Goal: Task Accomplishment & Management: Use online tool/utility

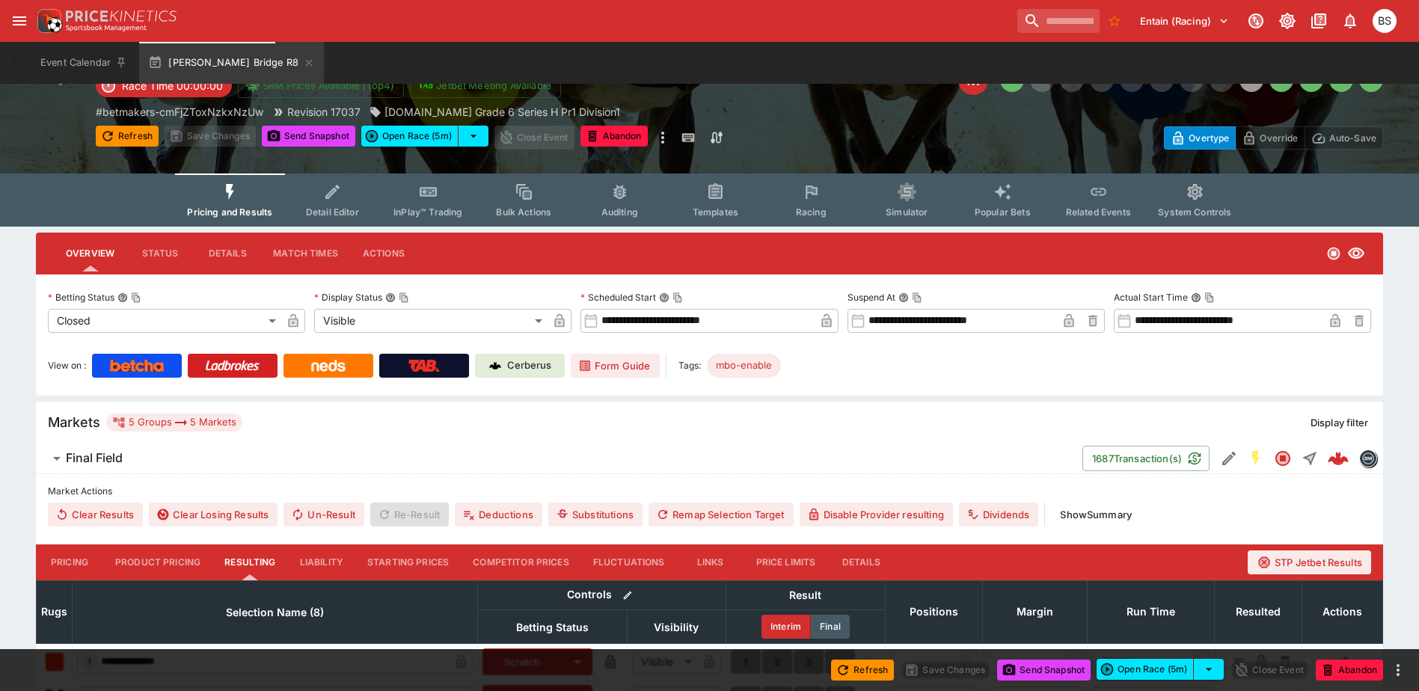
scroll to position [150, 0]
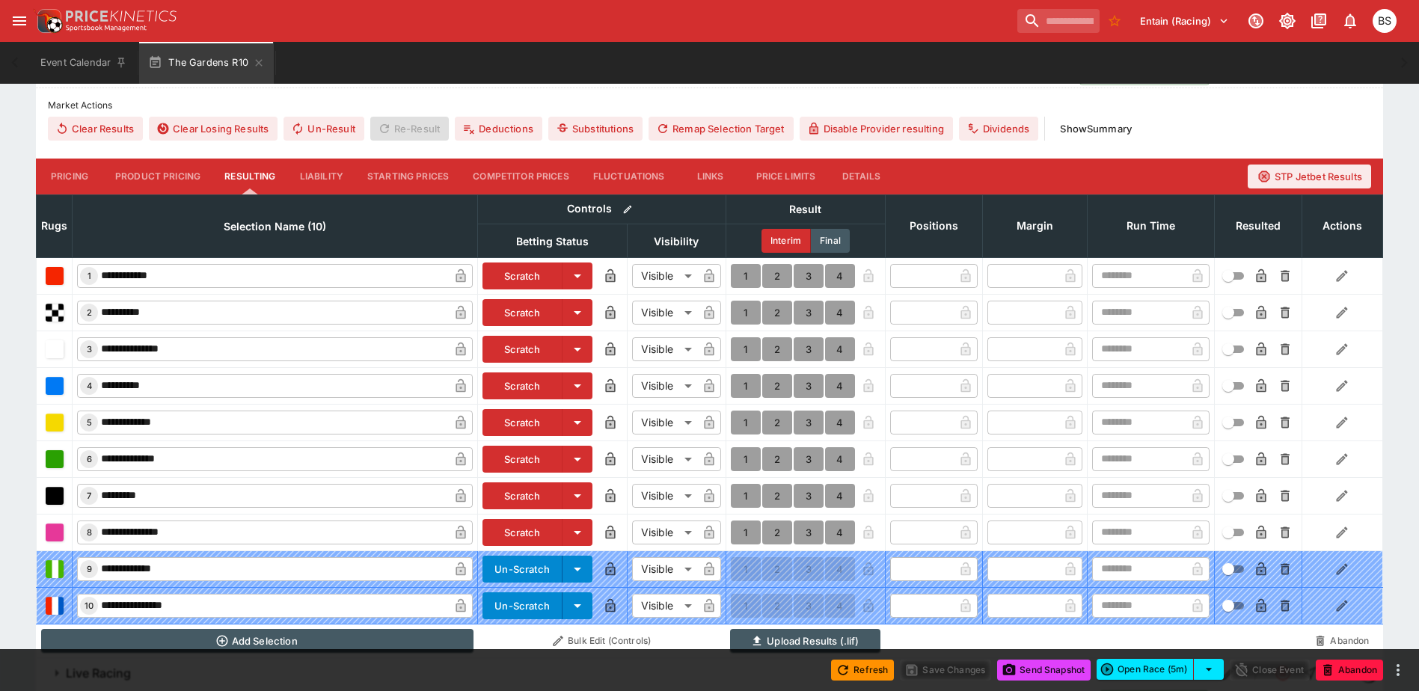
scroll to position [450, 0]
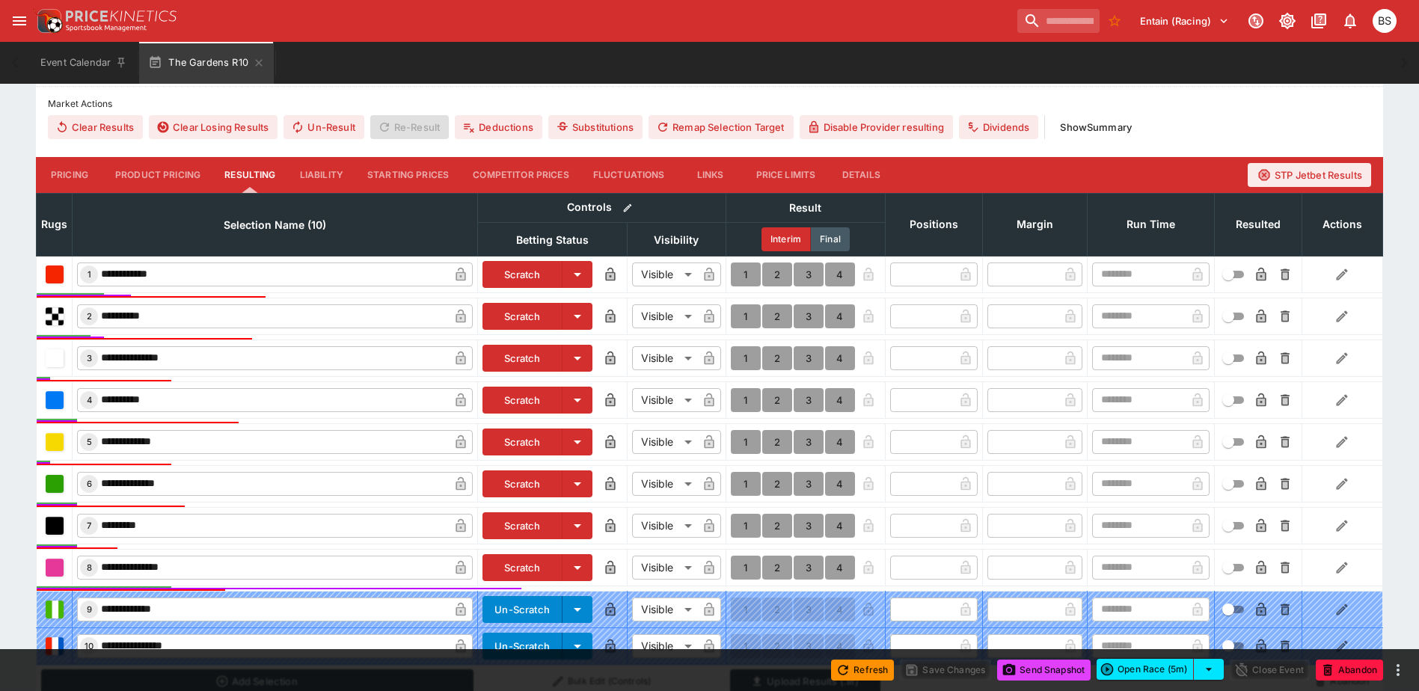
click at [738, 275] on button "1" at bounding box center [746, 275] width 30 height 24
type input "*"
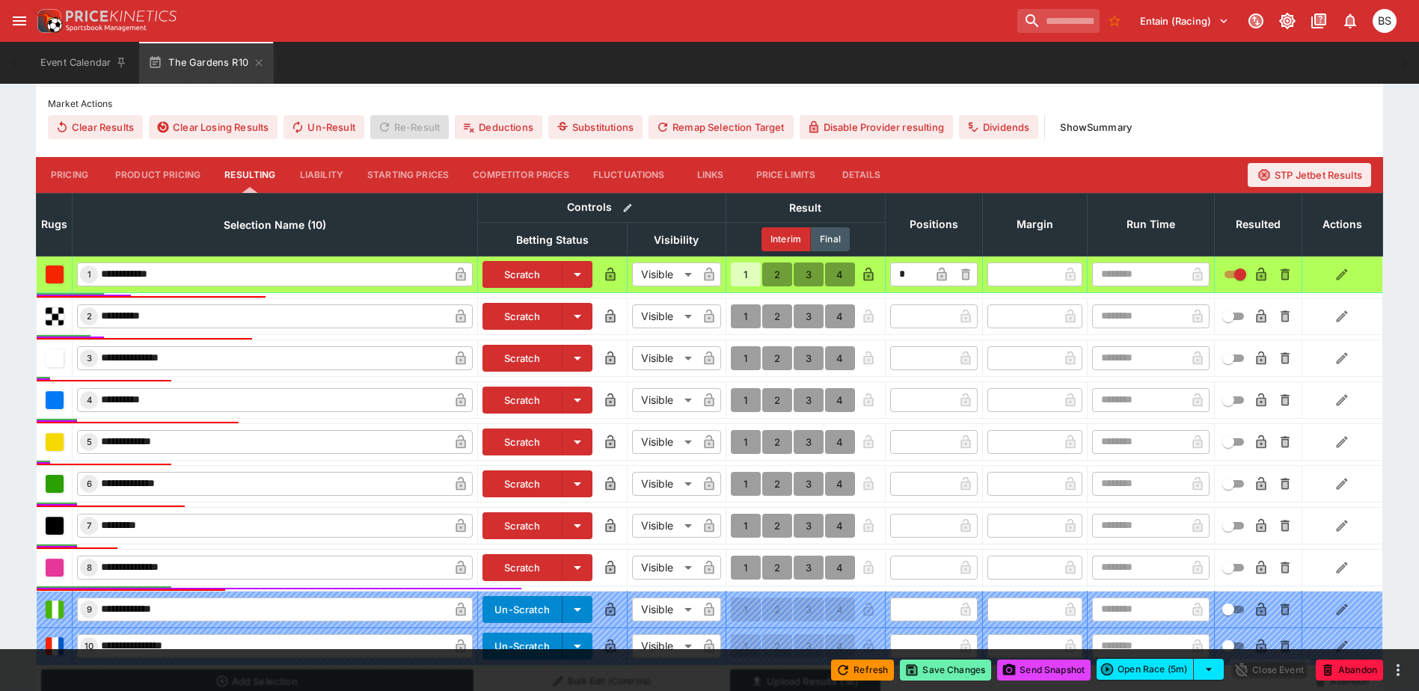
click at [936, 675] on button "Save Changes" at bounding box center [945, 670] width 91 height 21
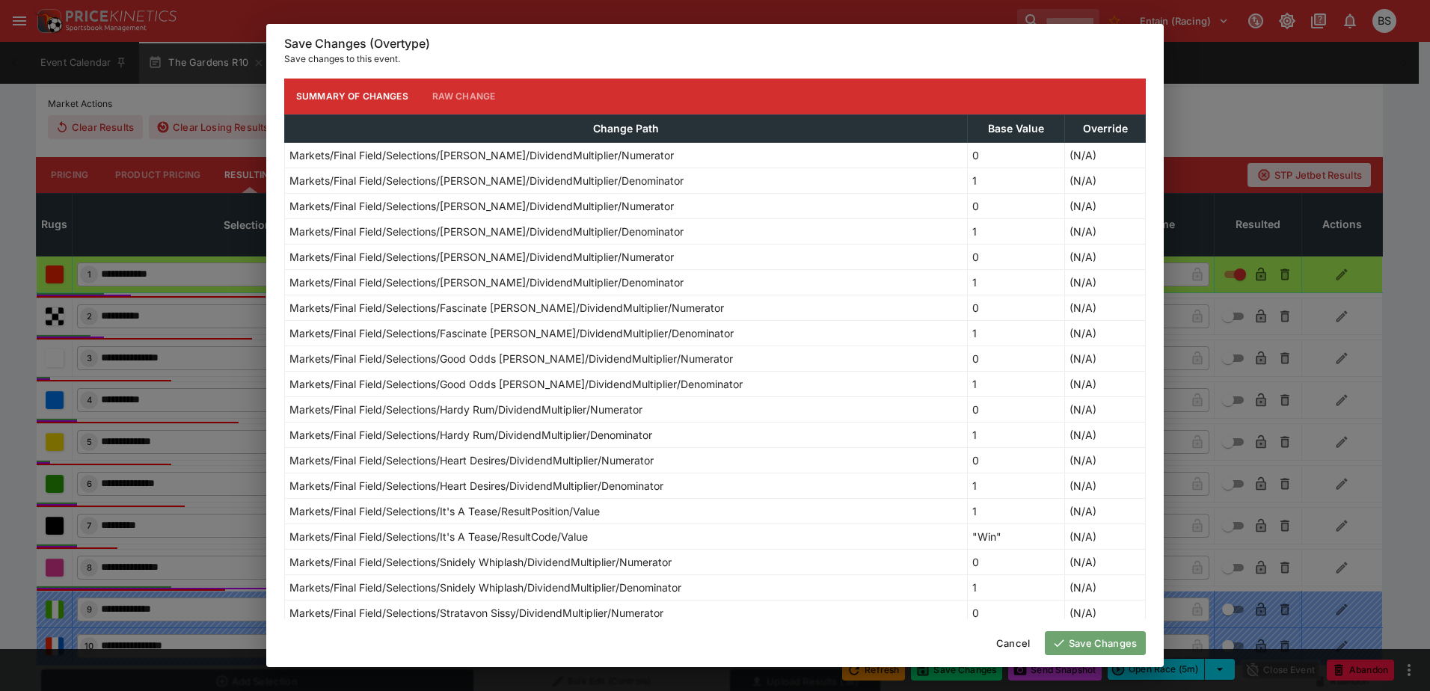
click at [1085, 643] on button "Save Changes" at bounding box center [1095, 643] width 101 height 24
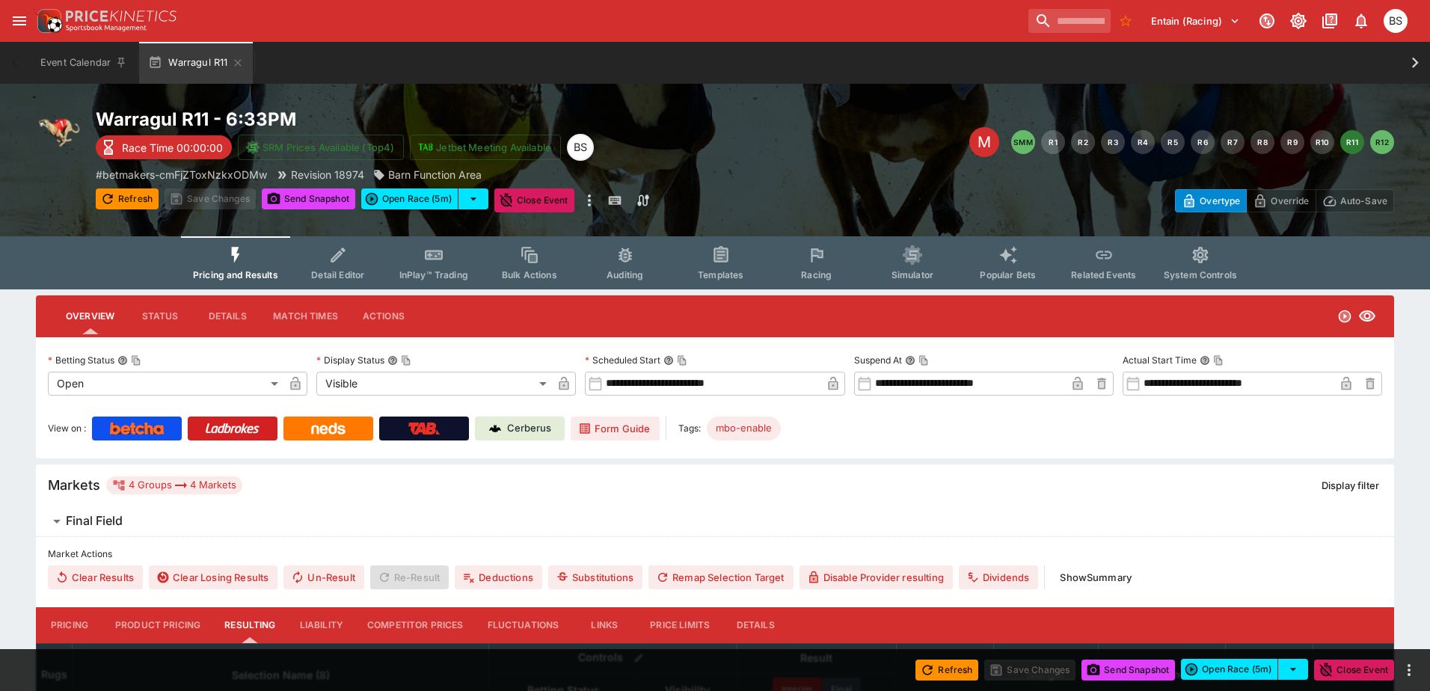
type input "**********"
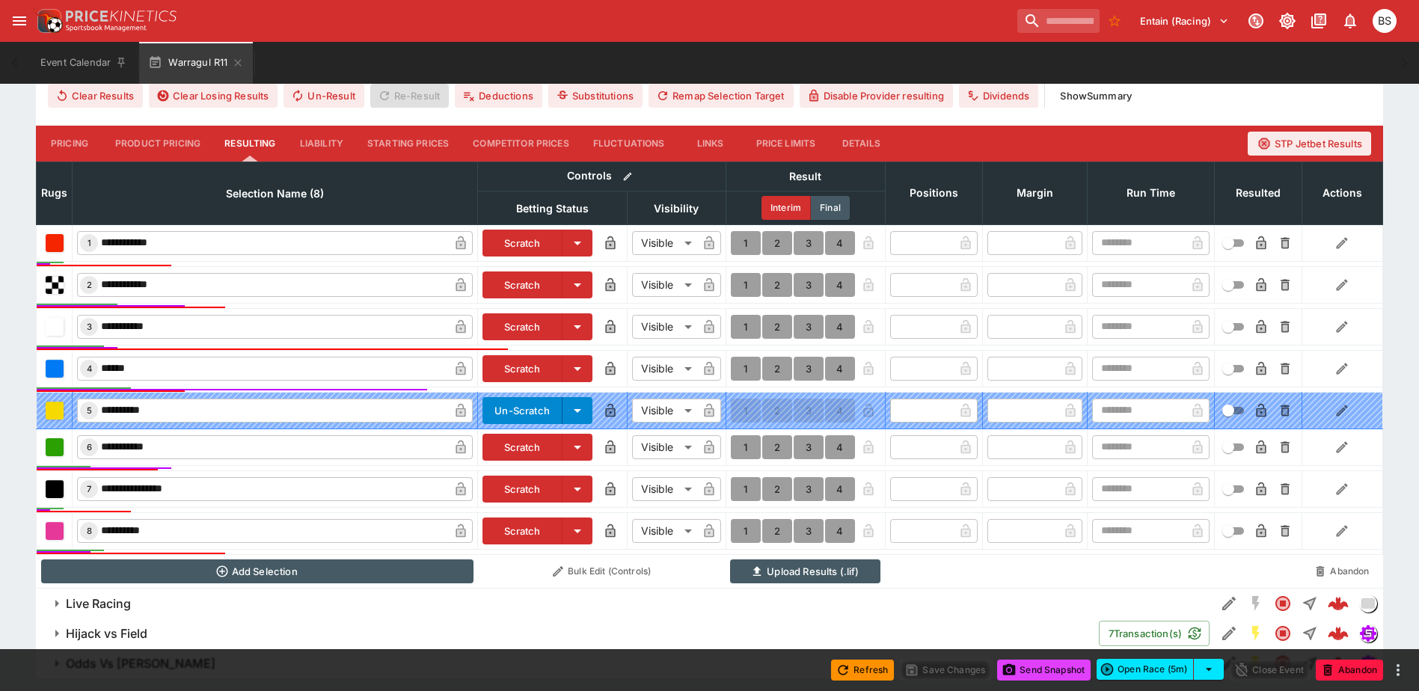
scroll to position [446, 0]
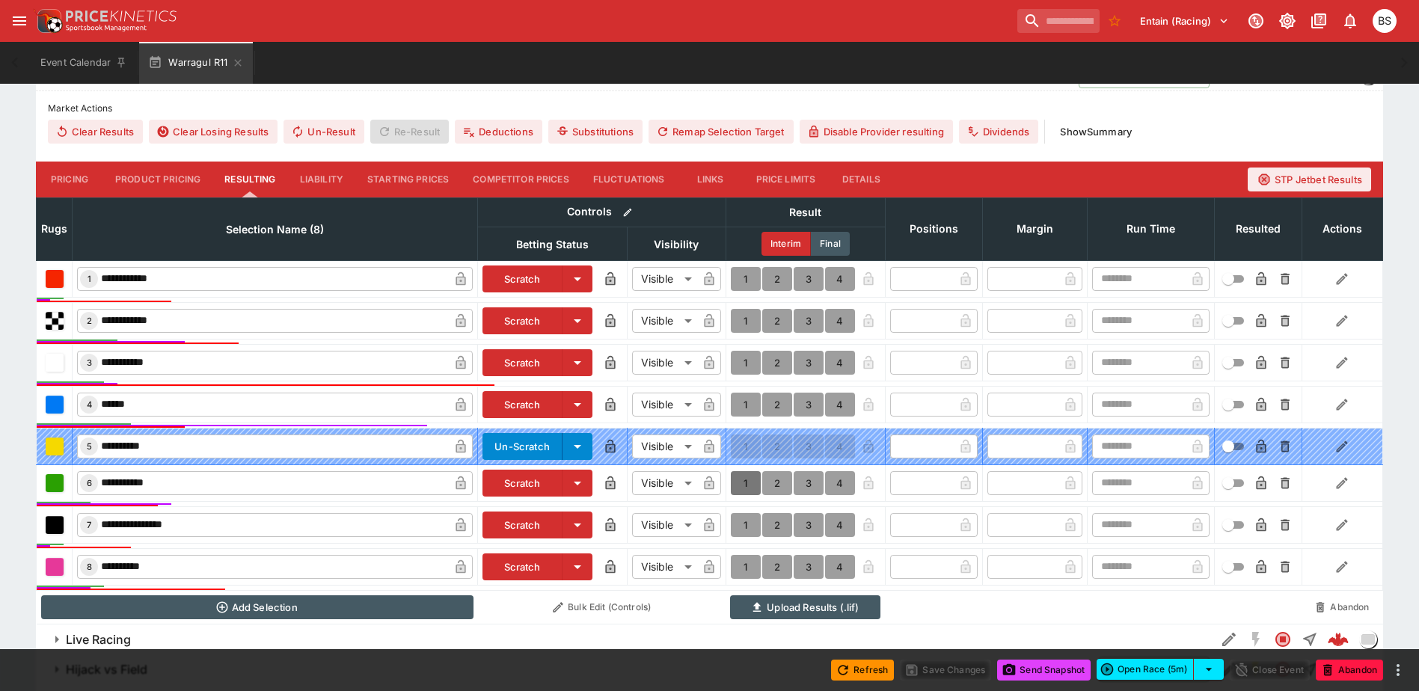
click at [740, 486] on button "1" at bounding box center [746, 483] width 30 height 24
type input "*"
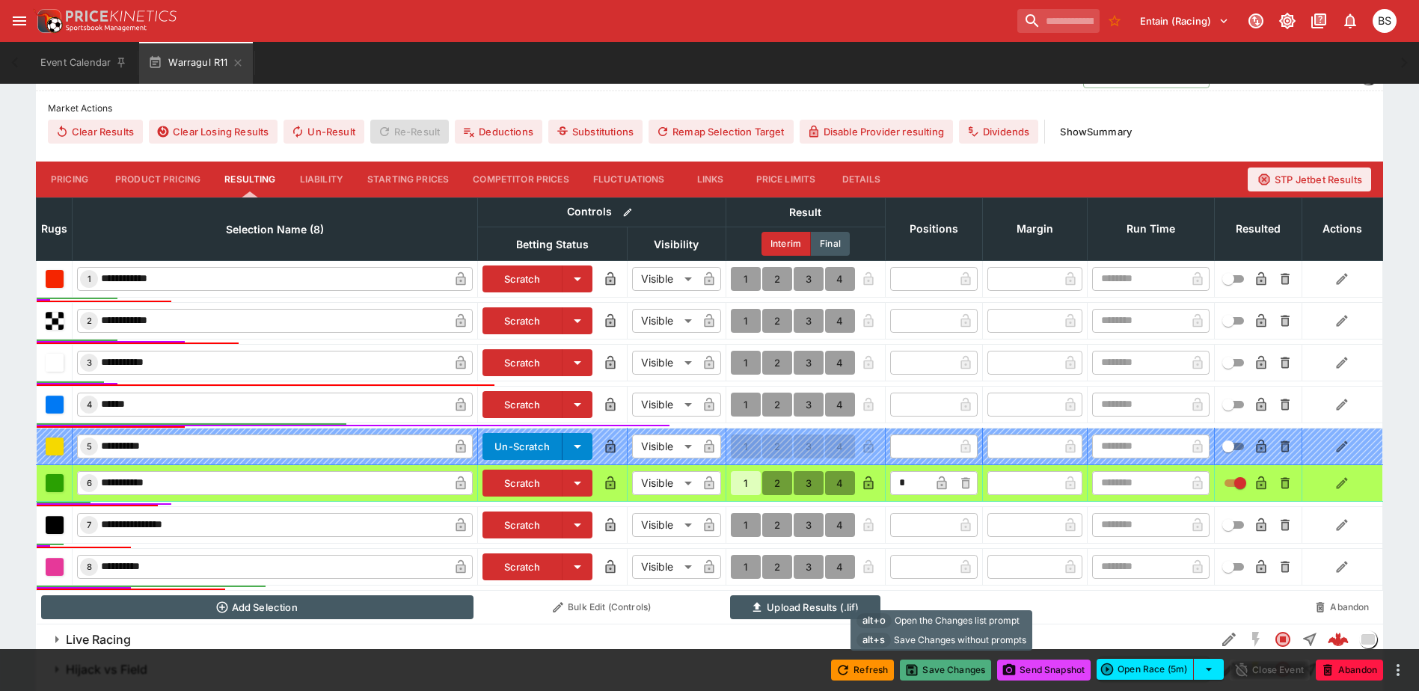
click at [946, 672] on button "Save Changes" at bounding box center [945, 670] width 91 height 21
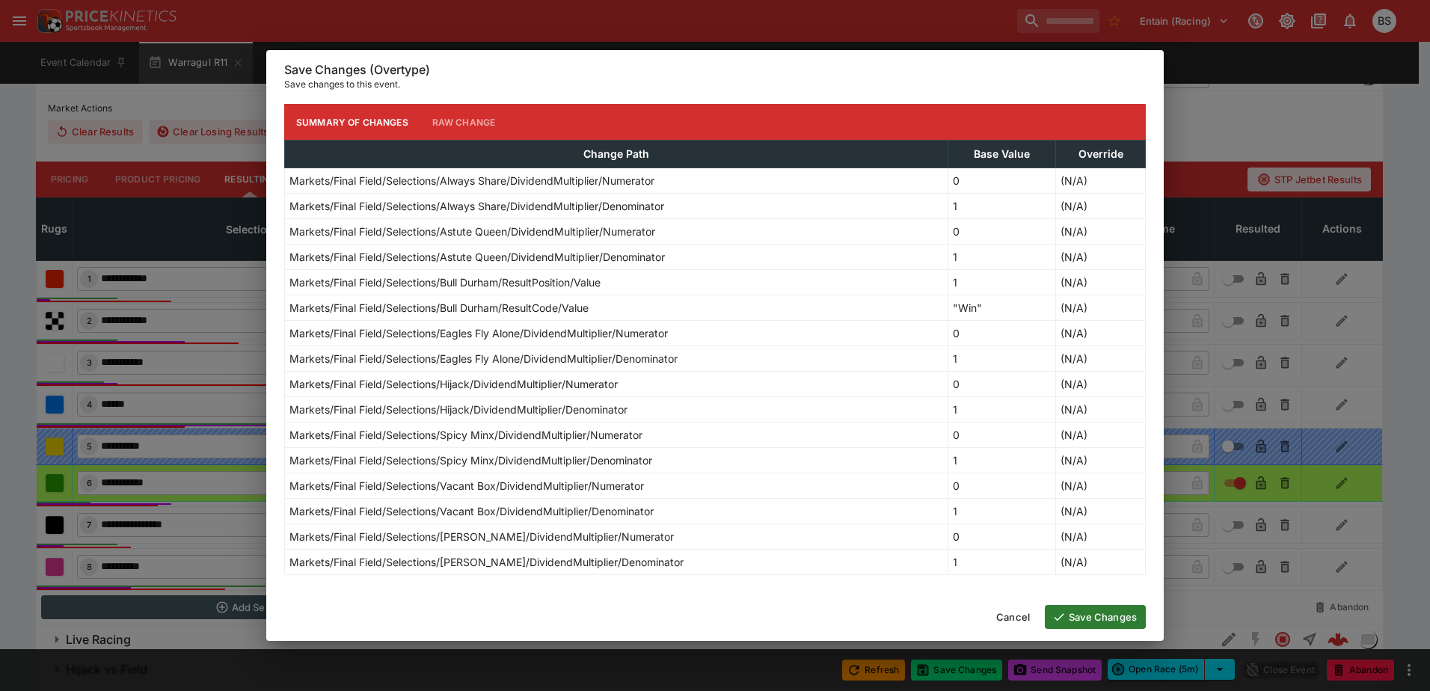
click at [1095, 616] on button "Save Changes" at bounding box center [1095, 617] width 101 height 24
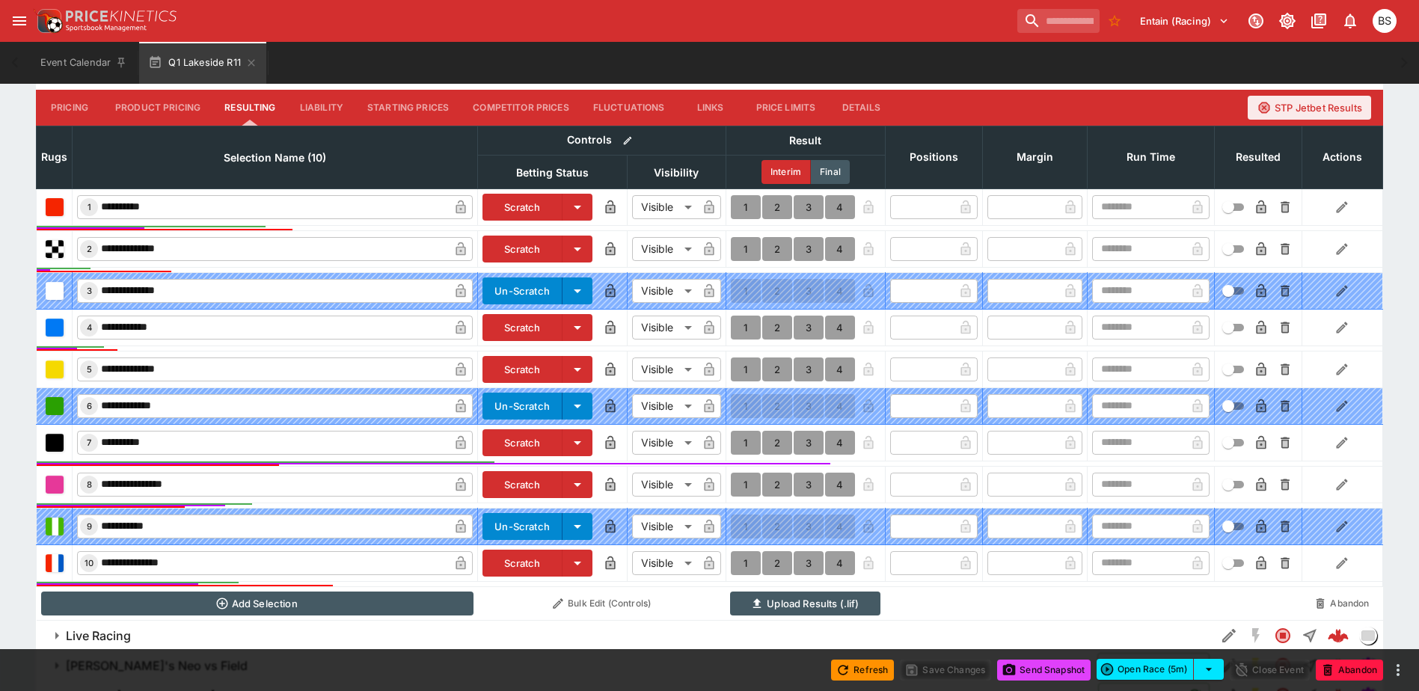
scroll to position [524, 0]
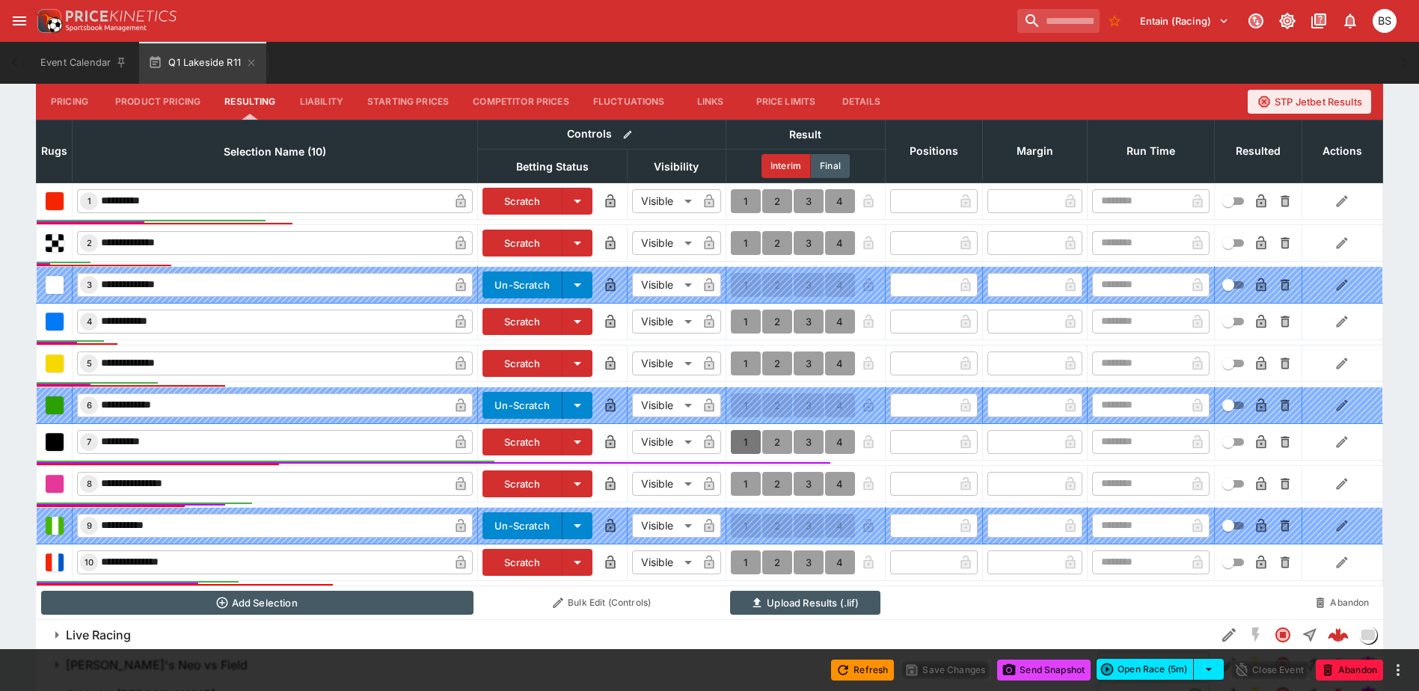
click at [741, 437] on button "1" at bounding box center [746, 442] width 30 height 24
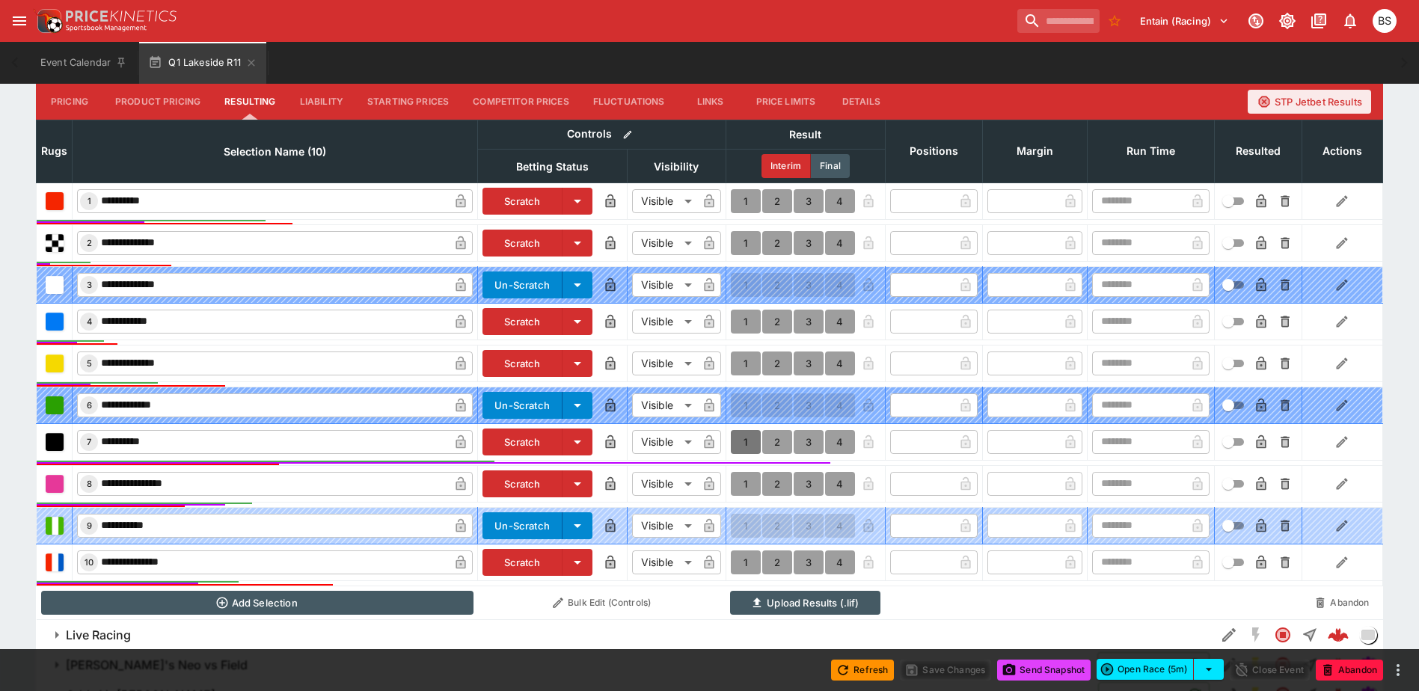
type input "*"
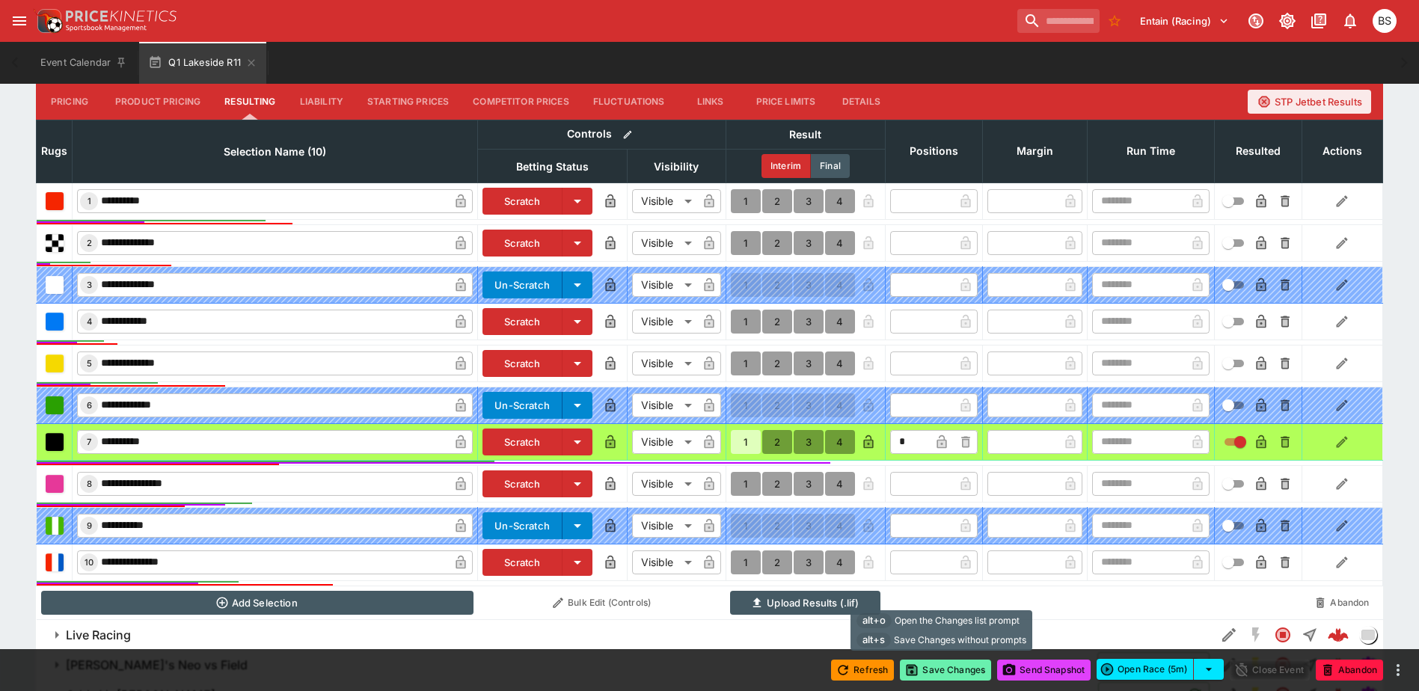
click at [942, 668] on button "Save Changes" at bounding box center [945, 670] width 91 height 21
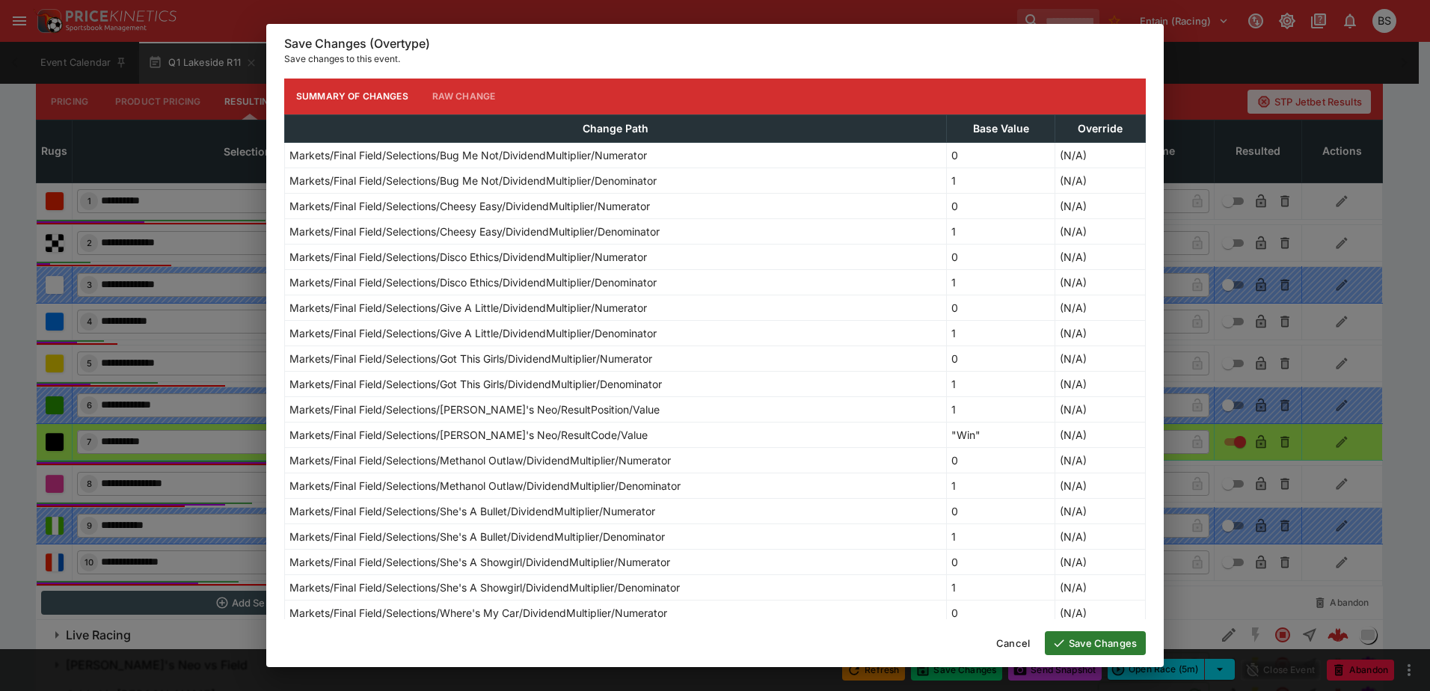
click at [1112, 642] on button "Save Changes" at bounding box center [1095, 643] width 101 height 24
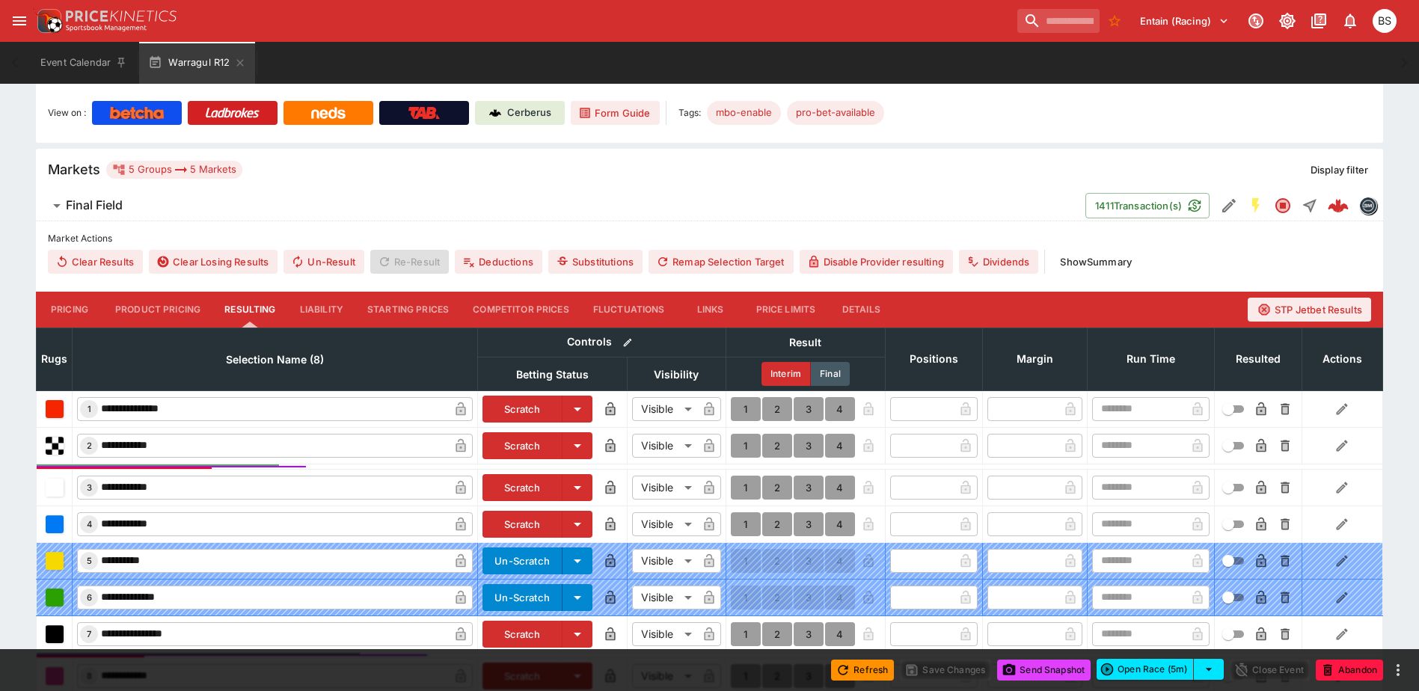
scroll to position [374, 0]
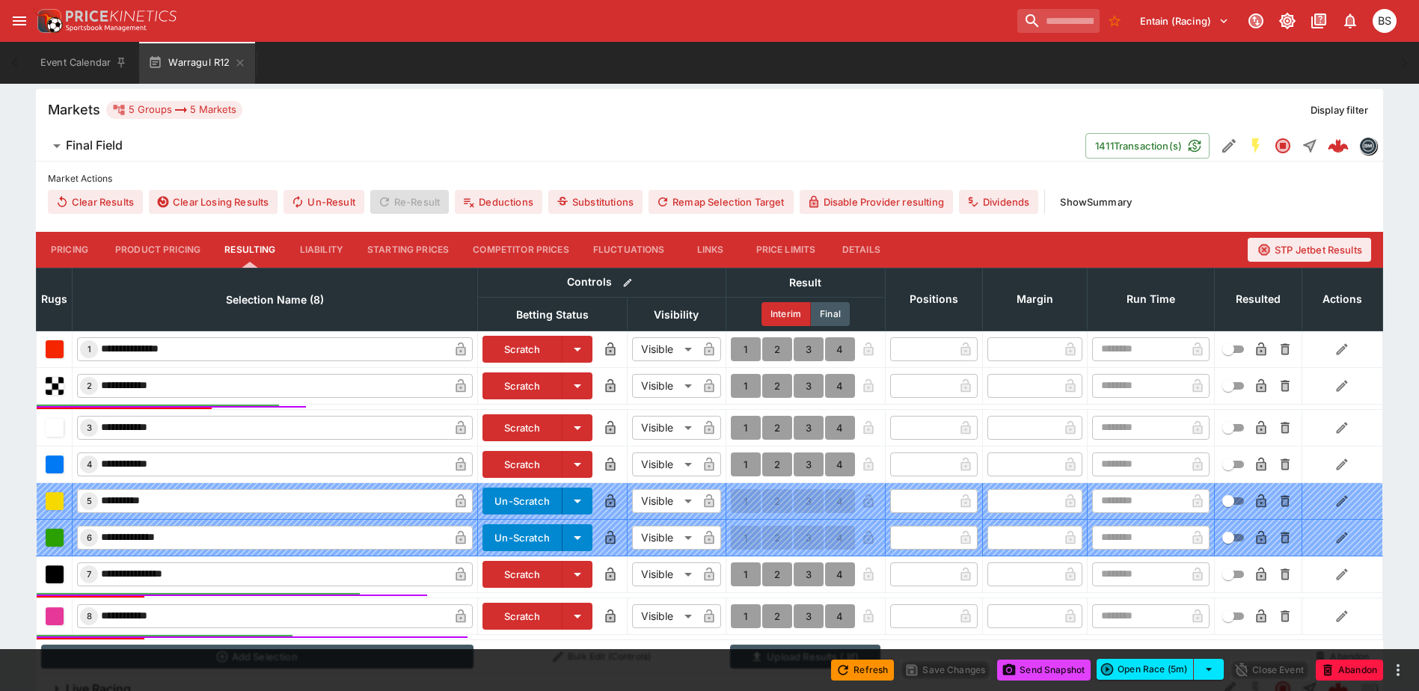
click at [746, 385] on button "1" at bounding box center [746, 386] width 30 height 24
type input "*"
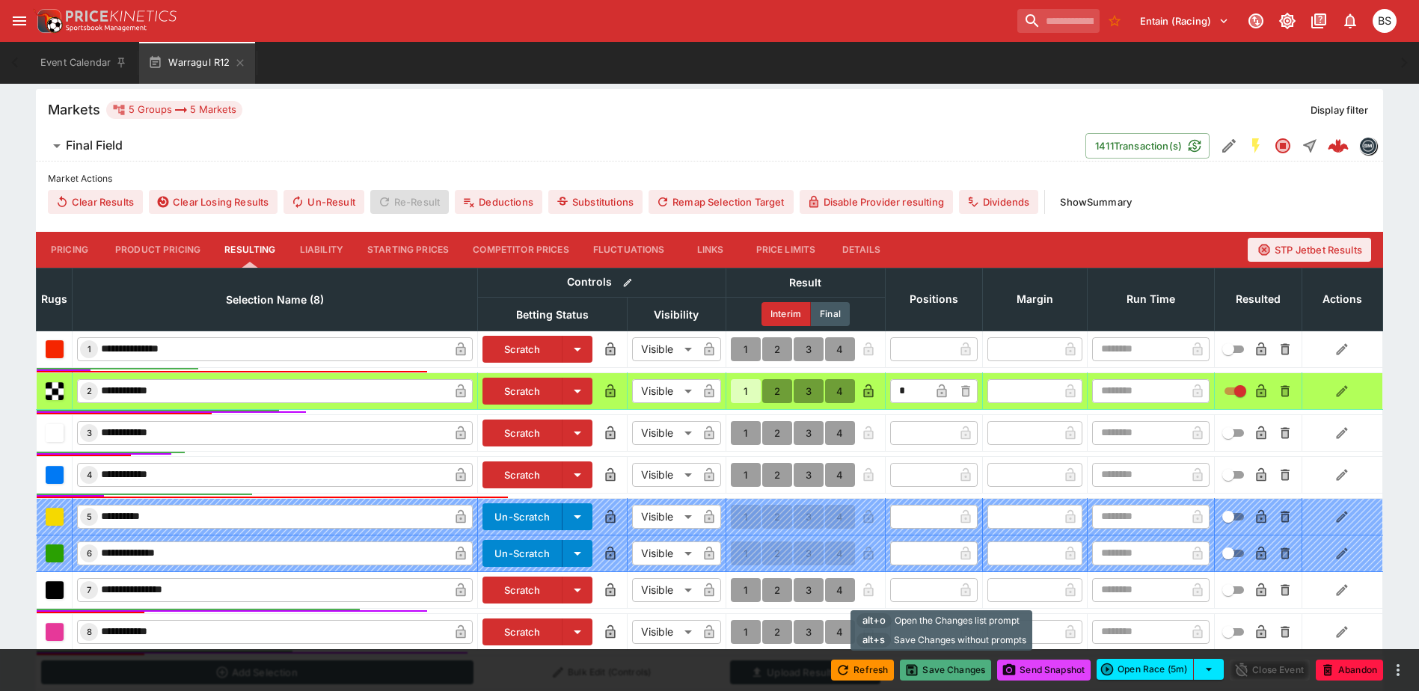
click at [942, 670] on button "Save Changes" at bounding box center [945, 670] width 91 height 21
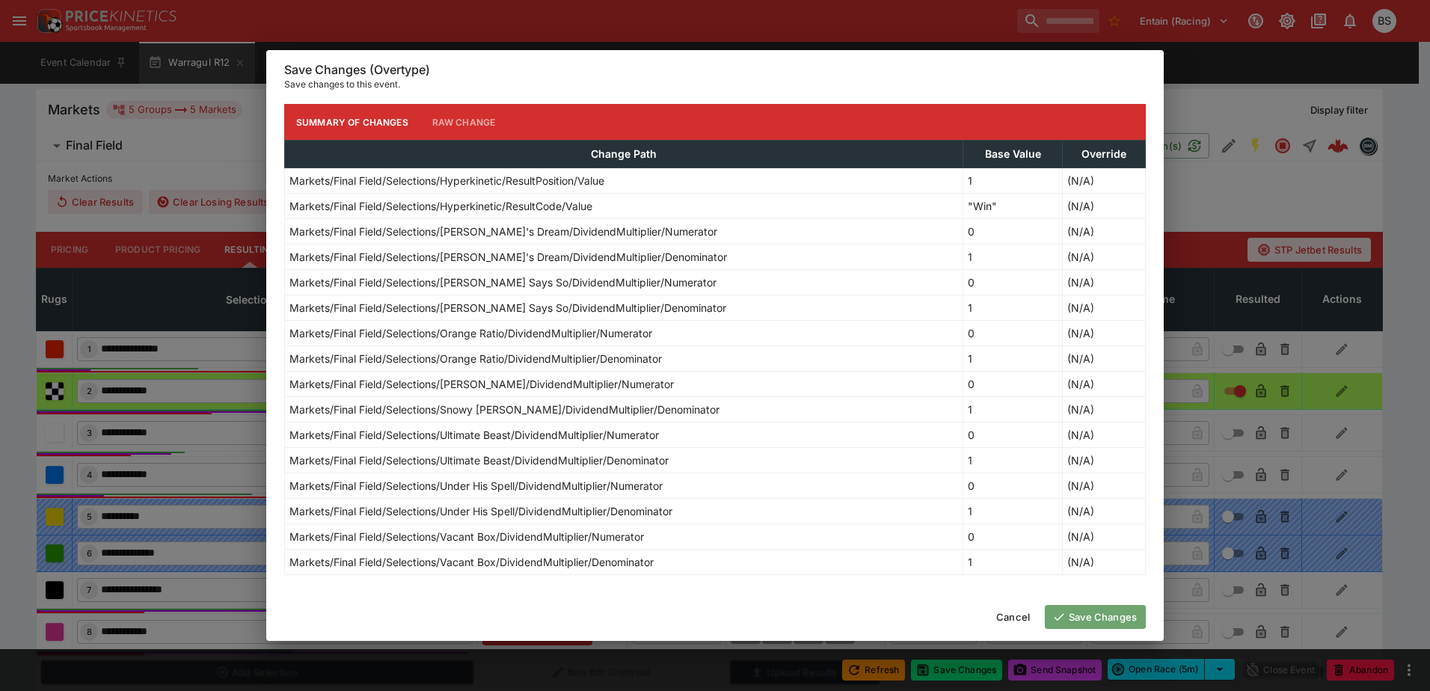
click at [1099, 616] on button "Save Changes" at bounding box center [1095, 617] width 101 height 24
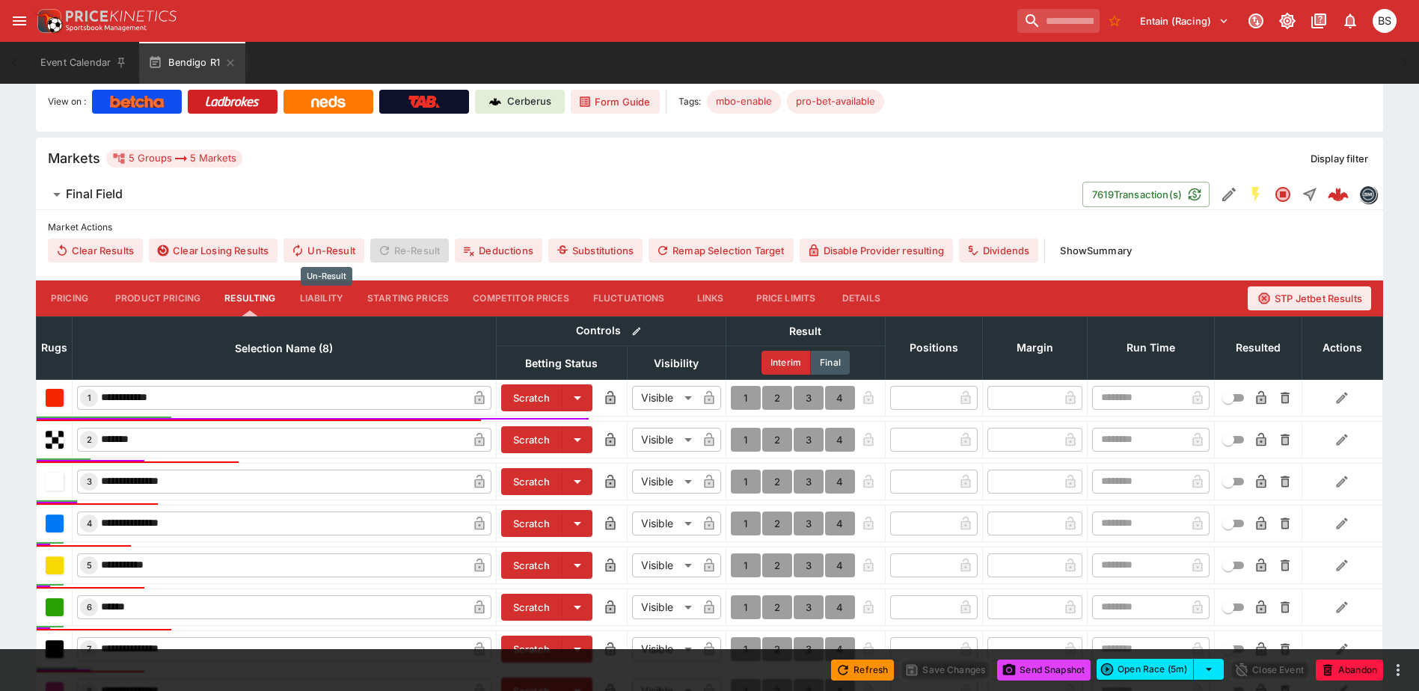
scroll to position [449, 0]
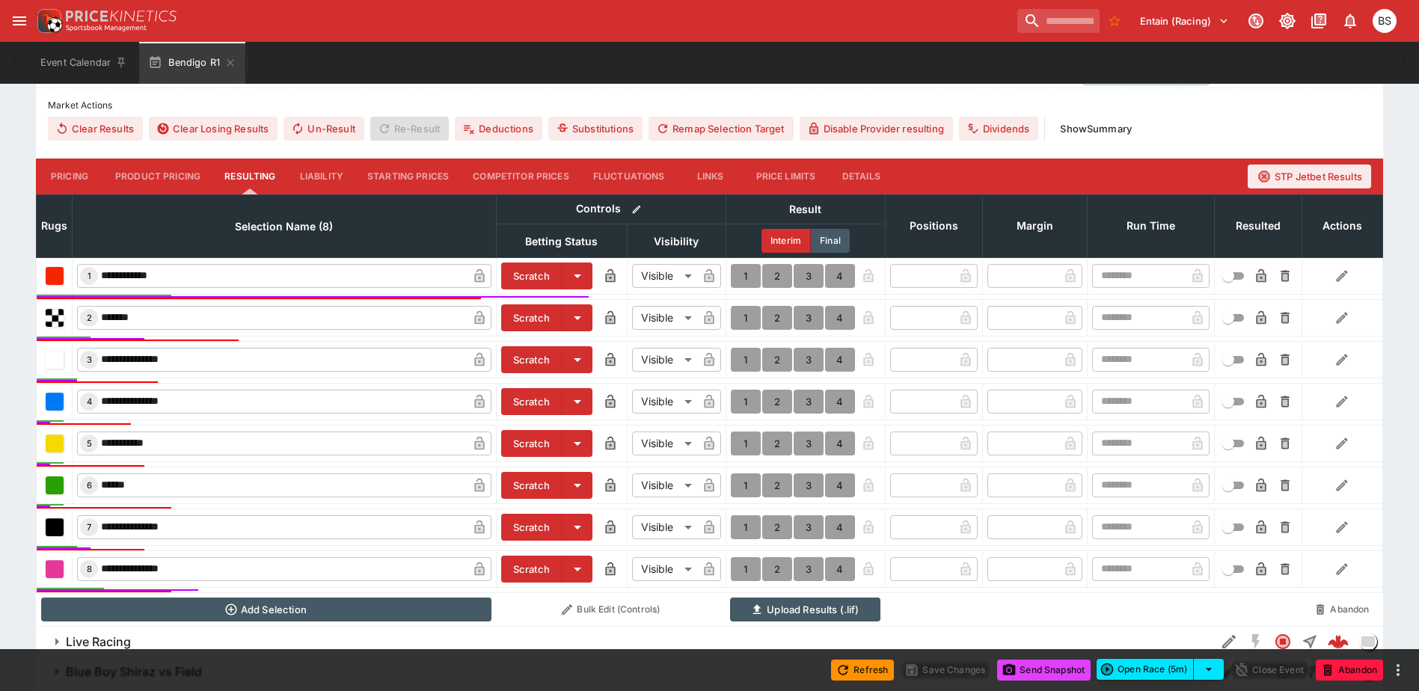
click at [743, 321] on button "1" at bounding box center [746, 318] width 30 height 24
type input "*"
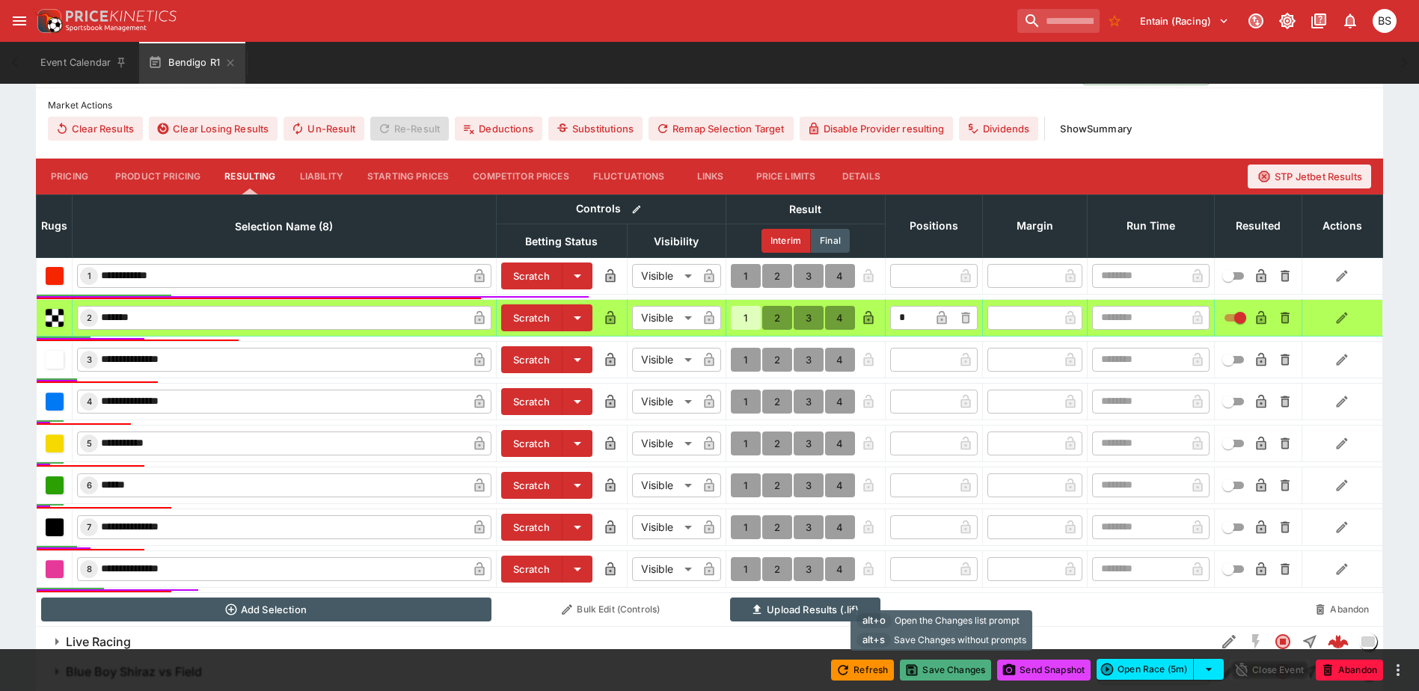
click at [953, 666] on button "Save Changes" at bounding box center [945, 670] width 91 height 21
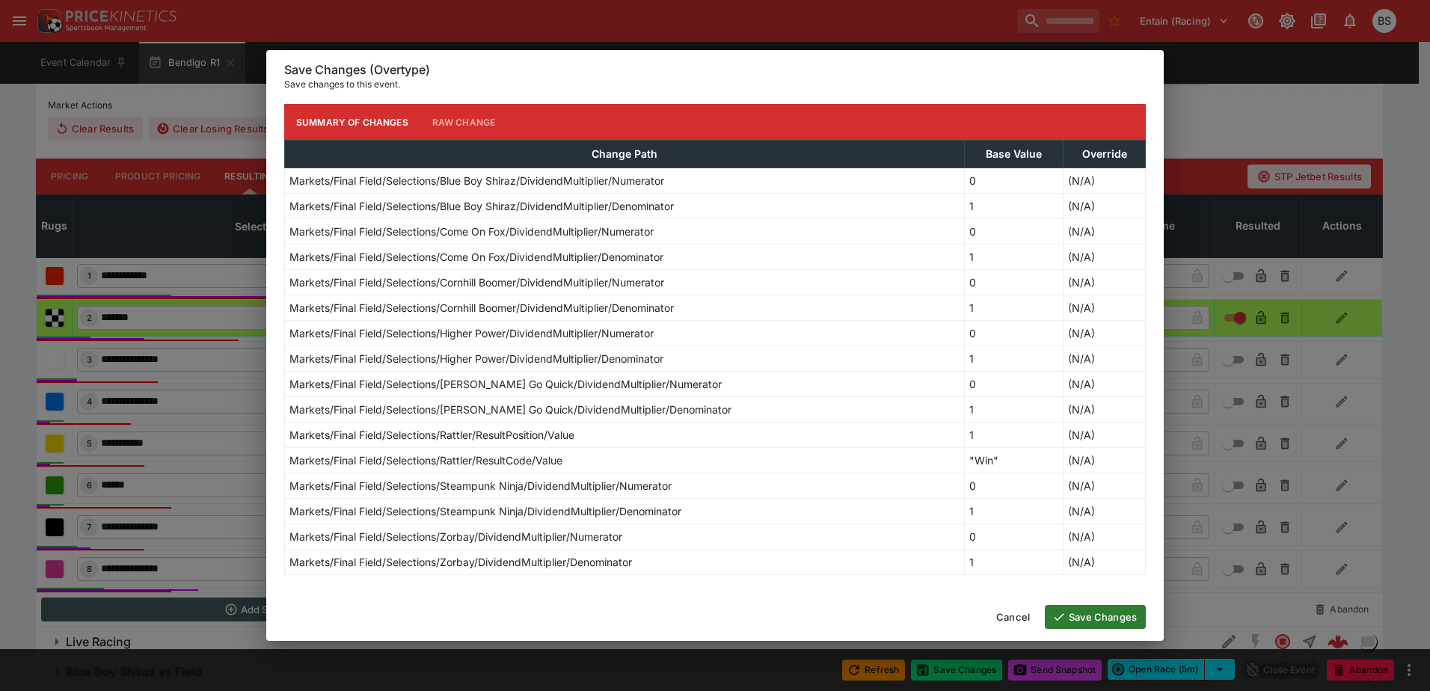
click at [1110, 617] on button "Save Changes" at bounding box center [1095, 617] width 101 height 24
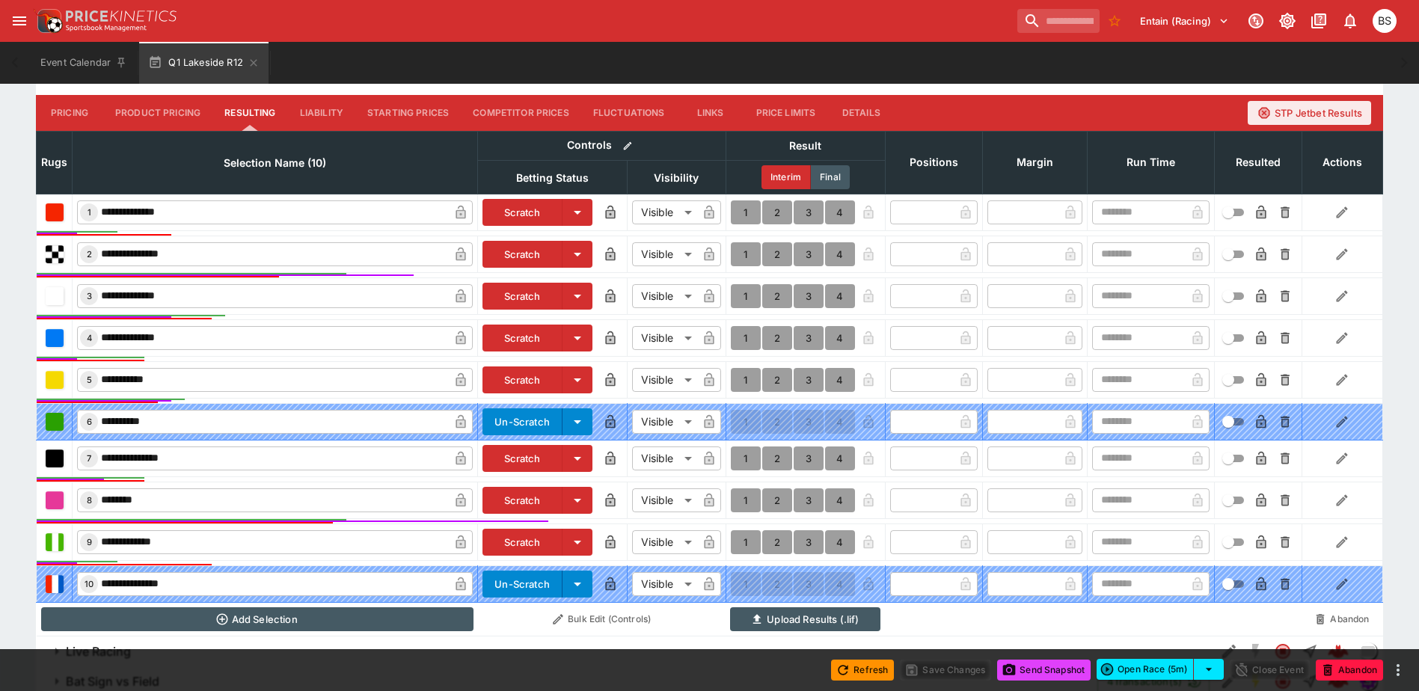
scroll to position [524, 0]
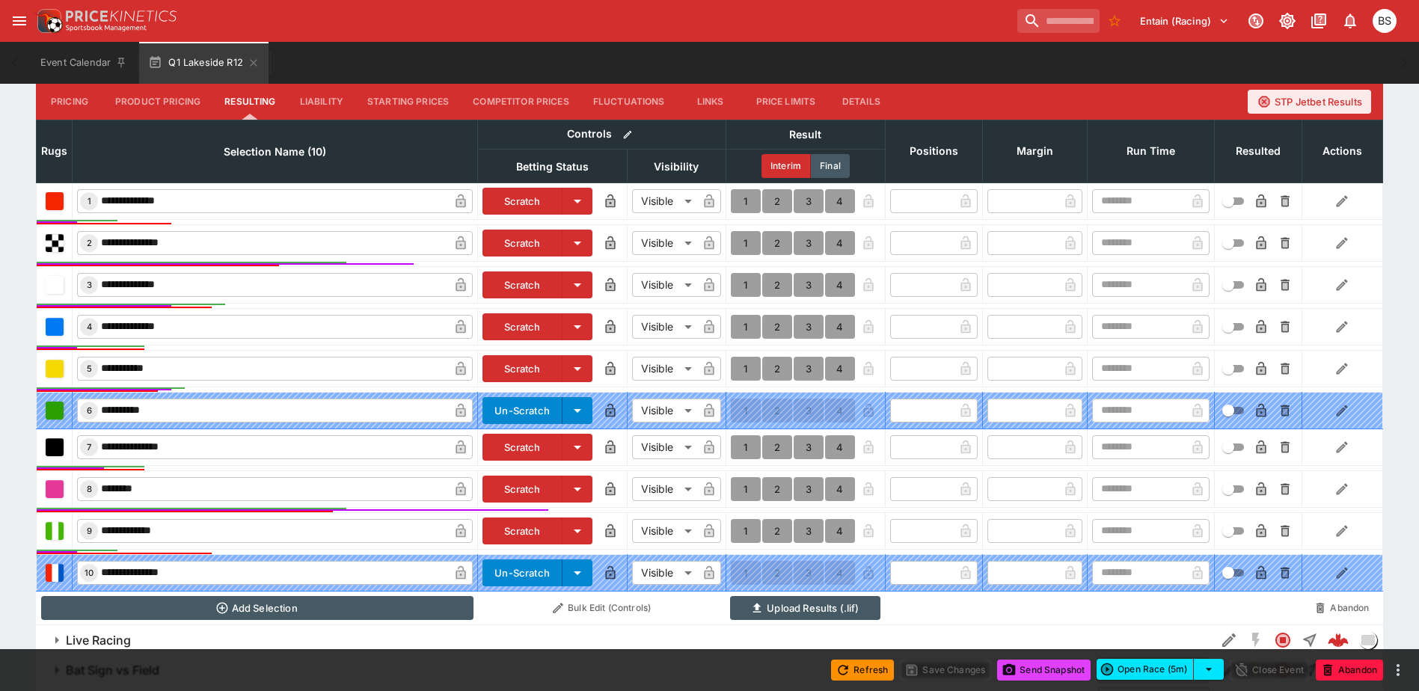
click at [737, 245] on button "1" at bounding box center [746, 243] width 30 height 24
type input "*"
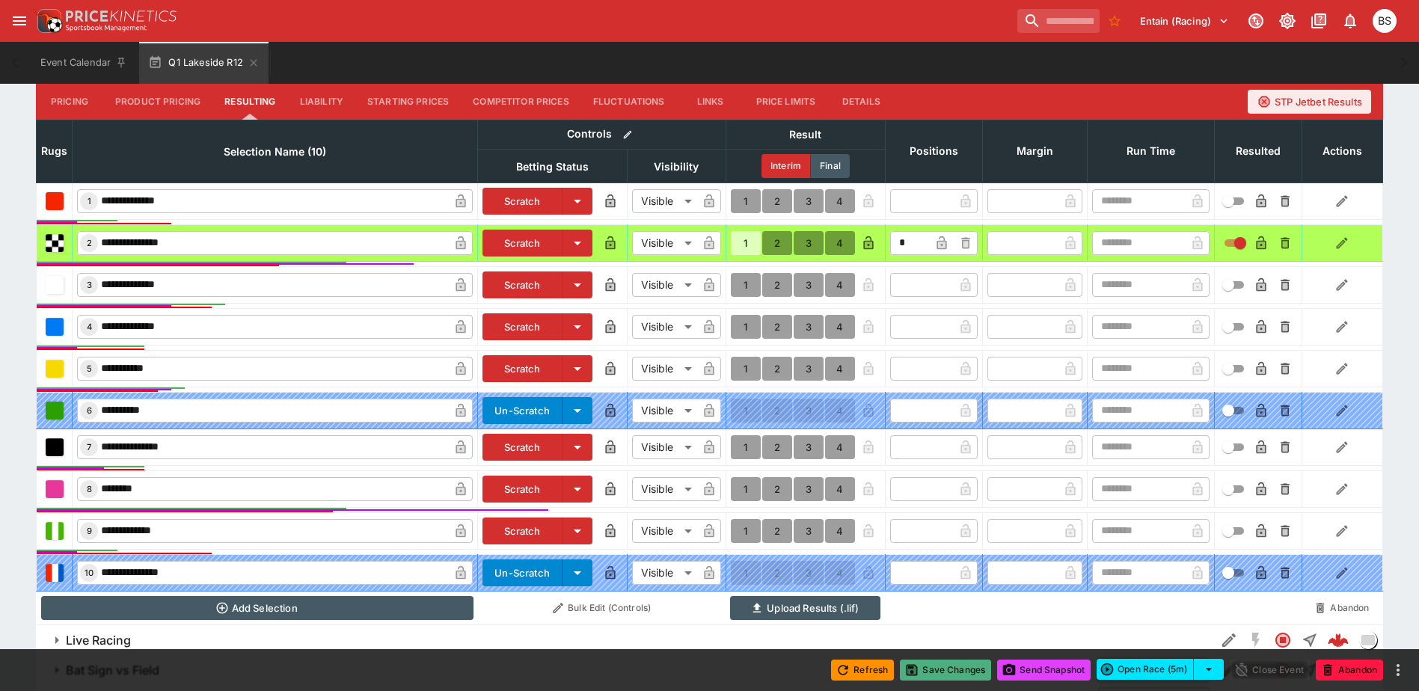
click at [939, 674] on button "Save Changes" at bounding box center [945, 670] width 91 height 21
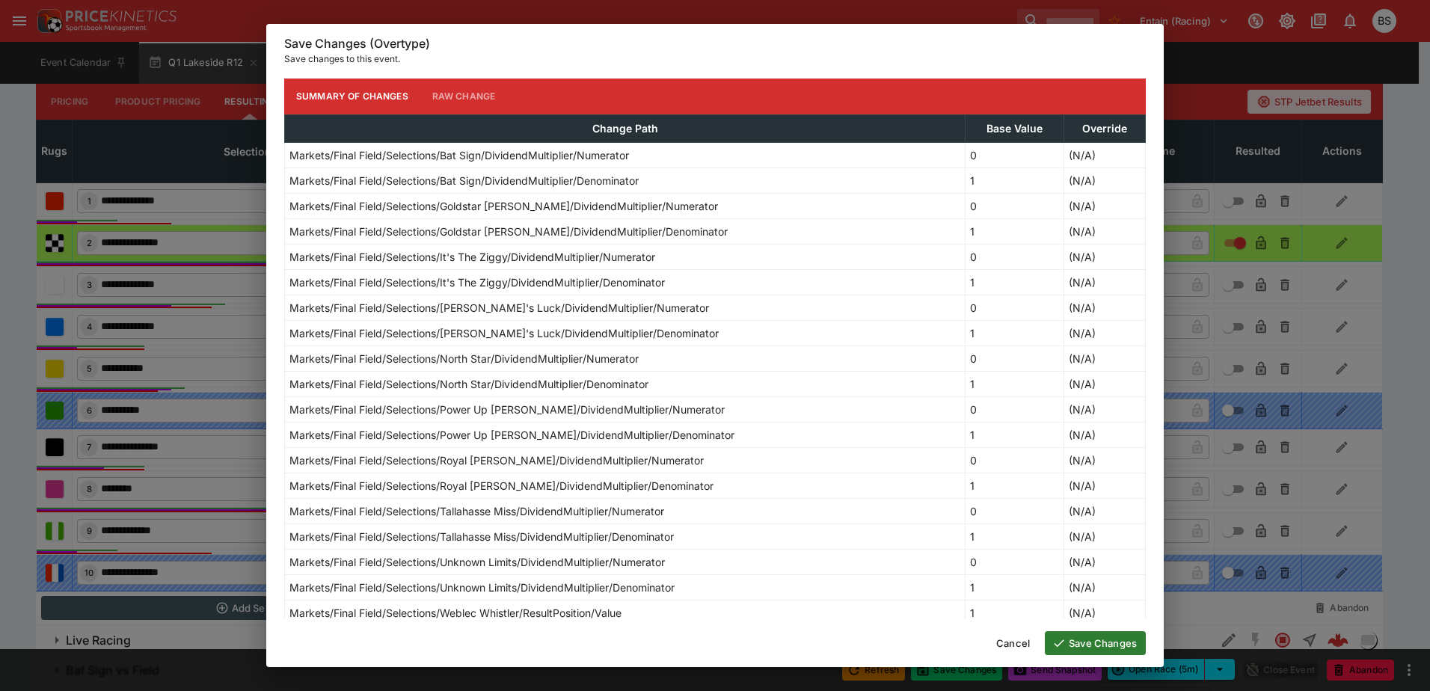
click at [1106, 642] on button "Save Changes" at bounding box center [1095, 643] width 101 height 24
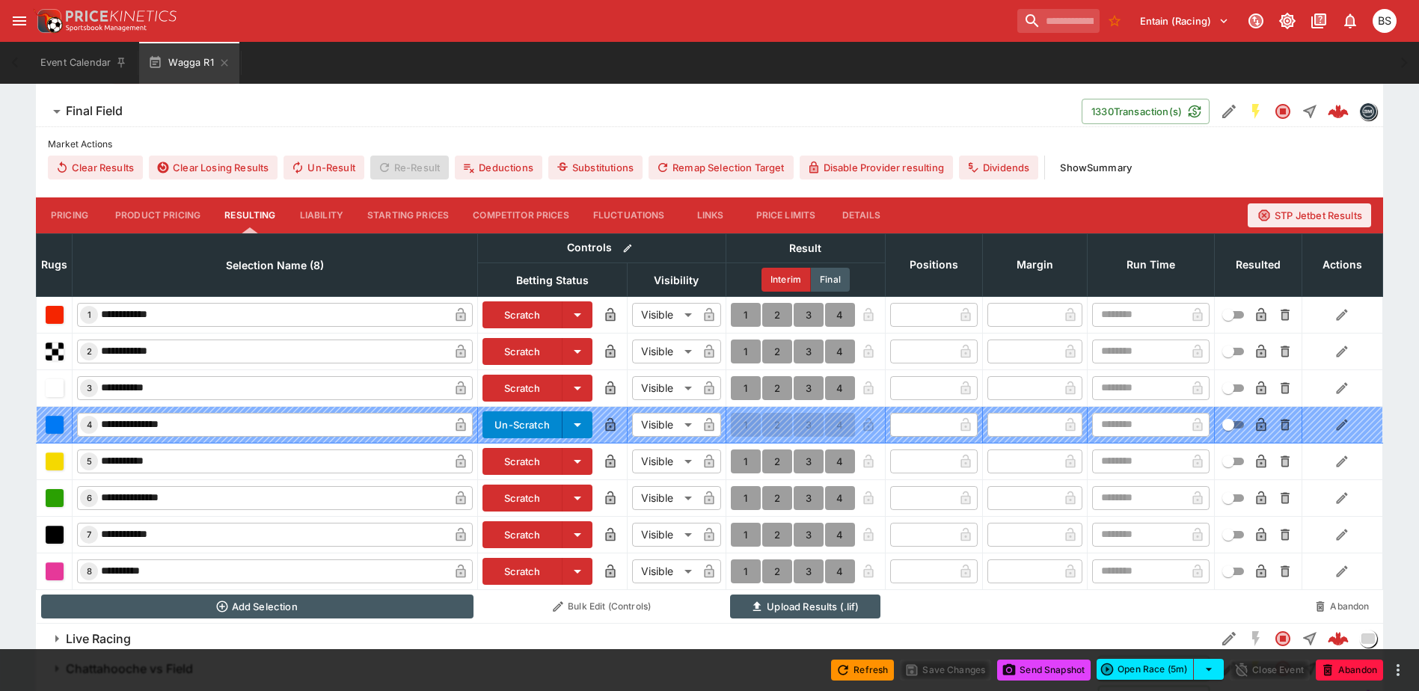
scroll to position [408, 0]
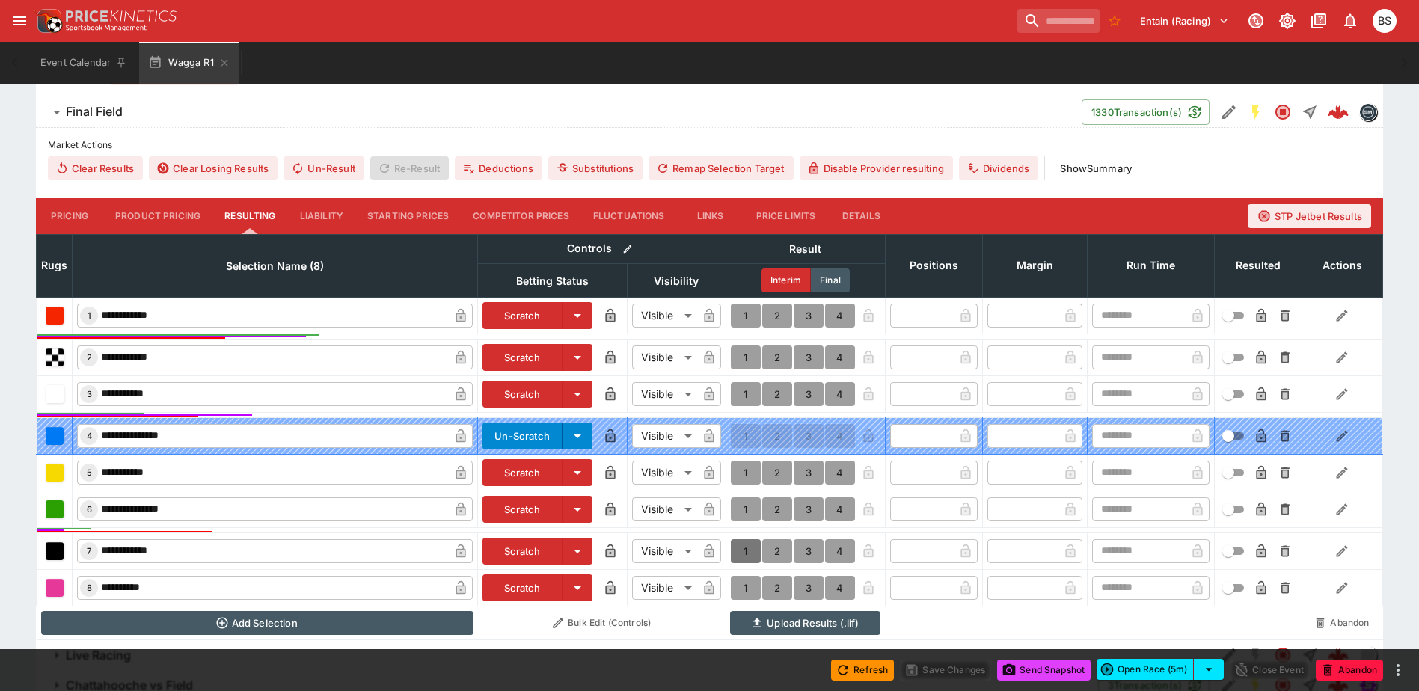
click at [742, 550] on button "1" at bounding box center [746, 551] width 30 height 24
type input "*"
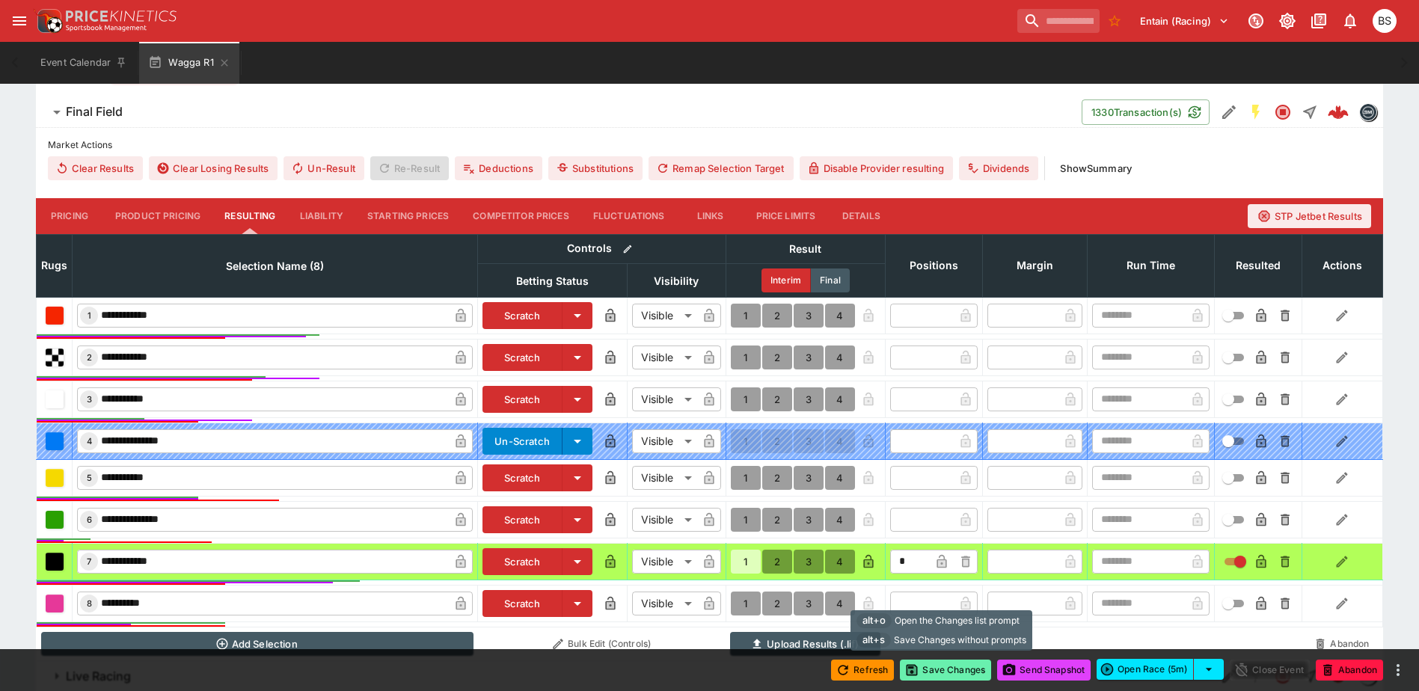
click at [948, 672] on button "Save Changes" at bounding box center [945, 670] width 91 height 21
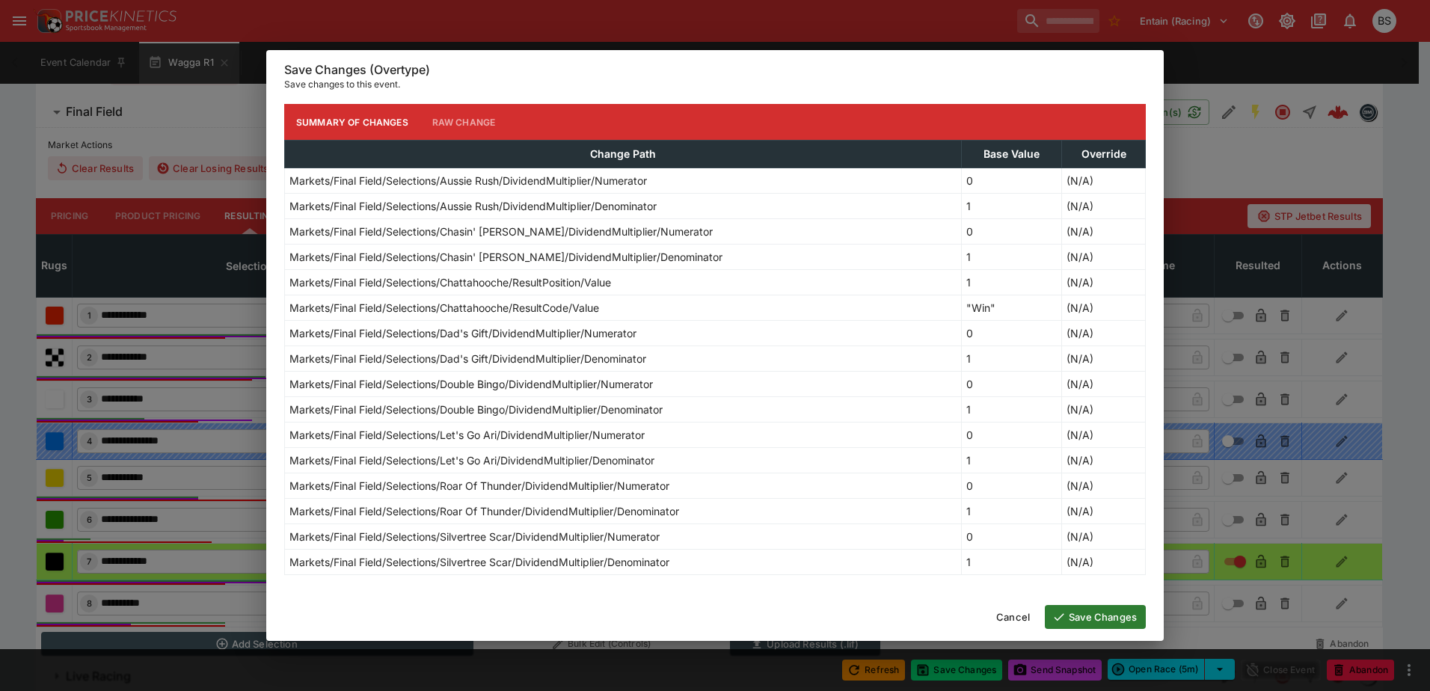
click at [1084, 622] on button "Save Changes" at bounding box center [1095, 617] width 101 height 24
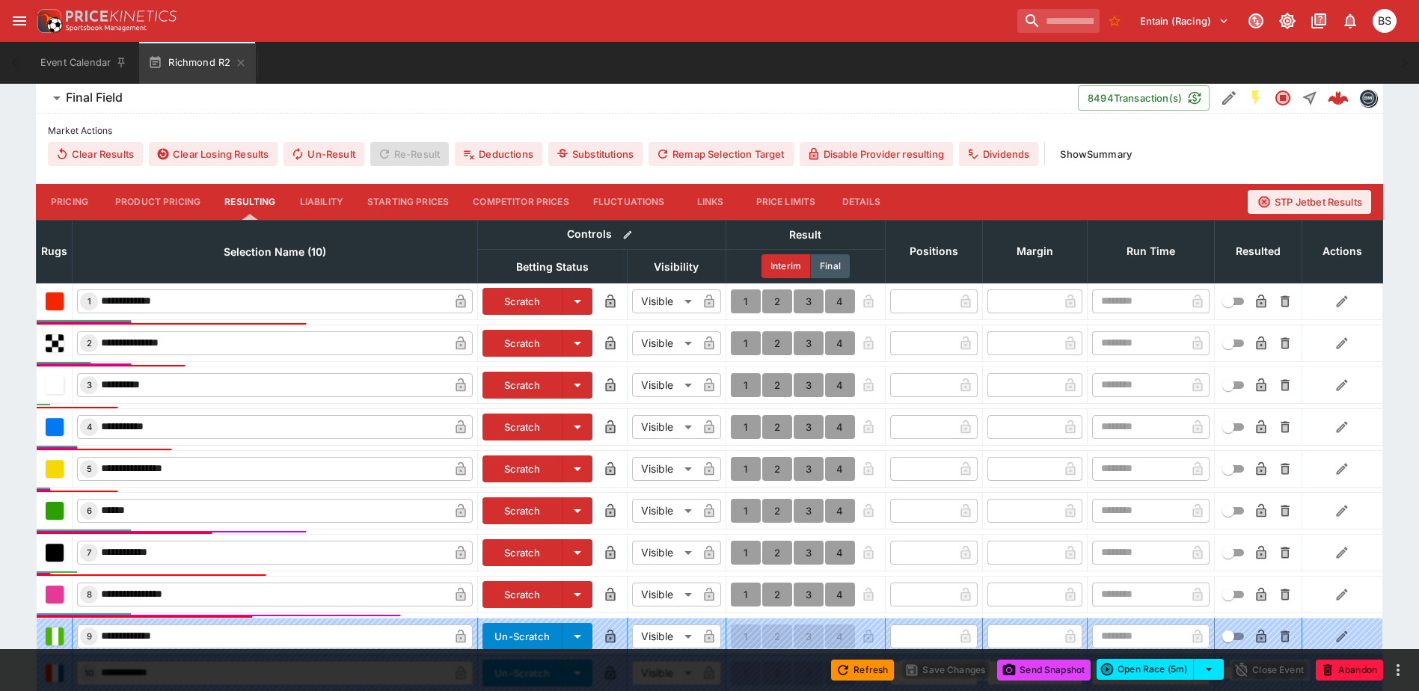
scroll to position [363, 0]
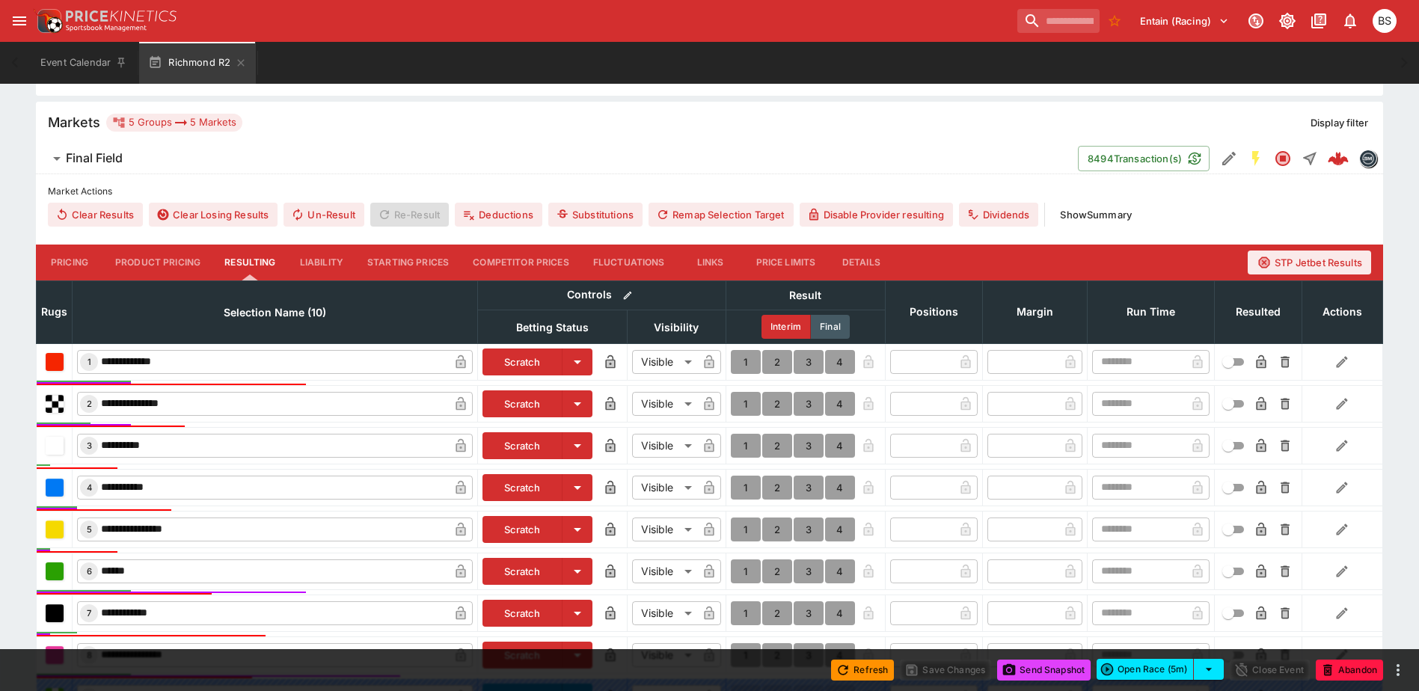
click at [745, 360] on button "1" at bounding box center [746, 362] width 30 height 24
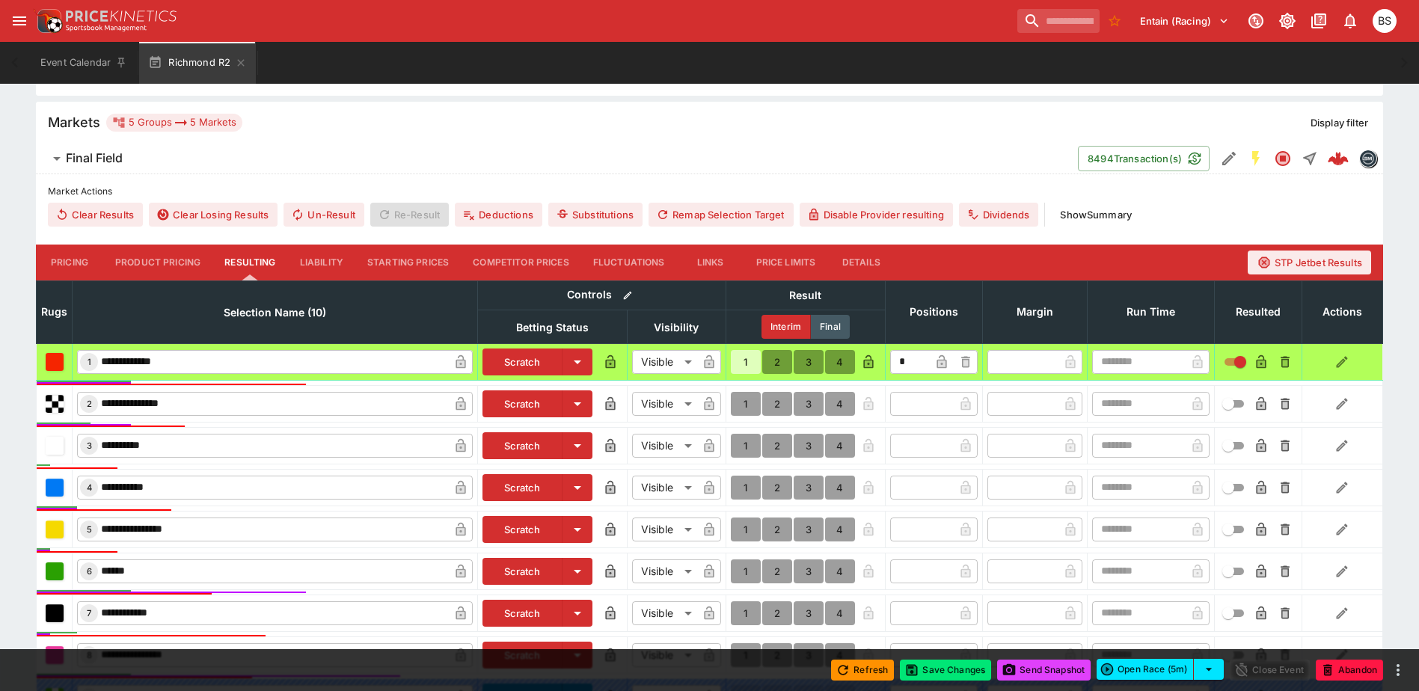
type input "*"
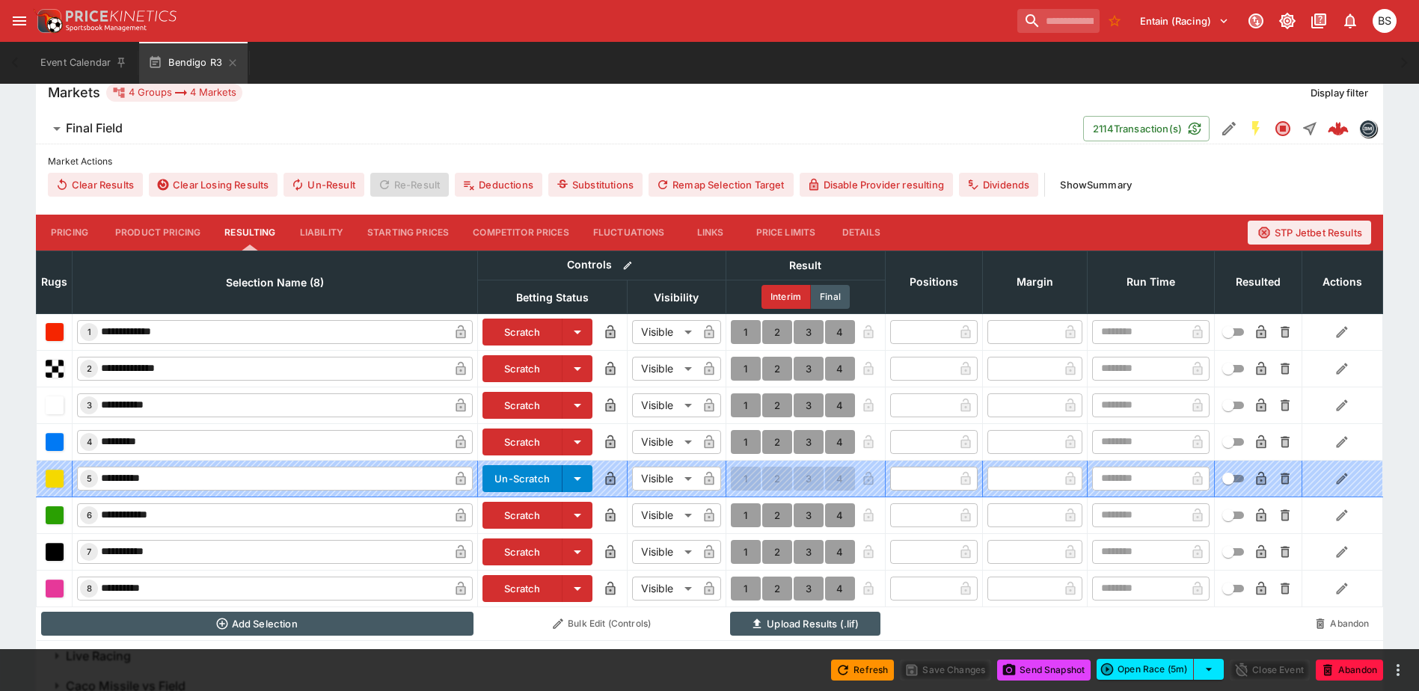
scroll to position [449, 0]
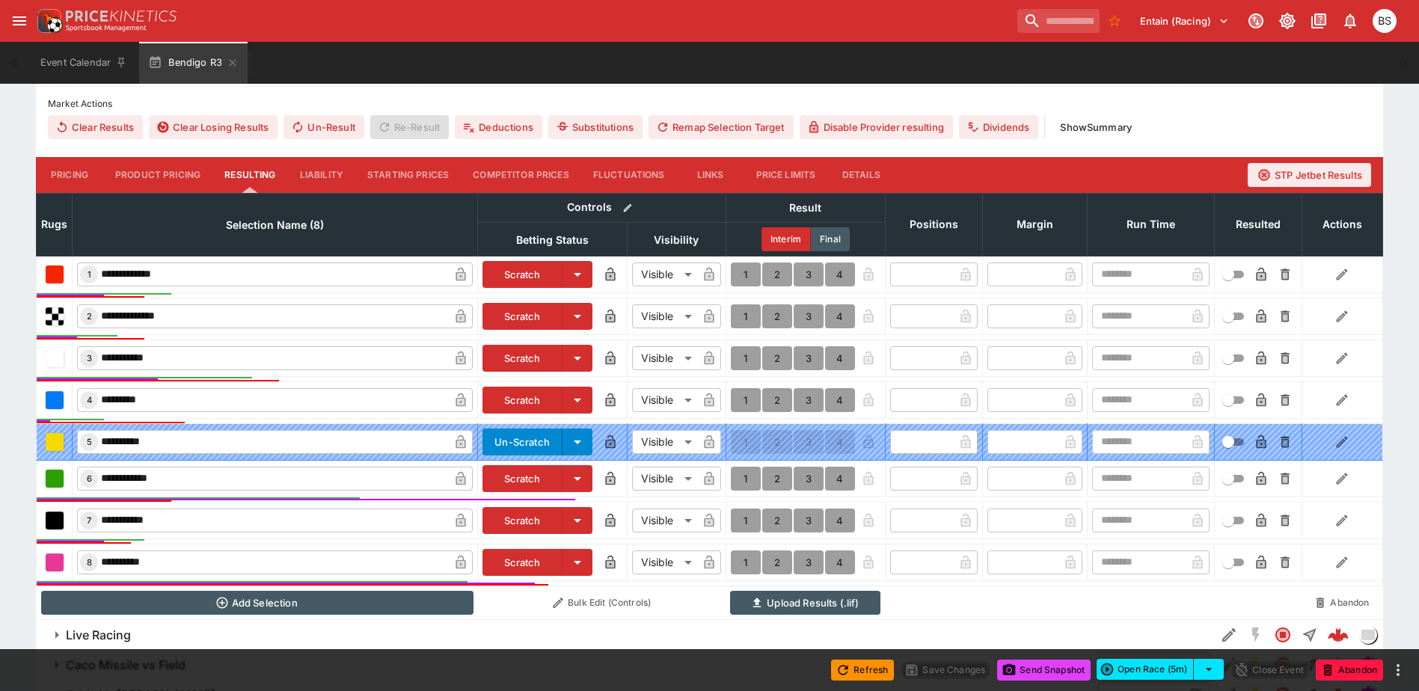
click at [738, 479] on button "1" at bounding box center [746, 479] width 30 height 24
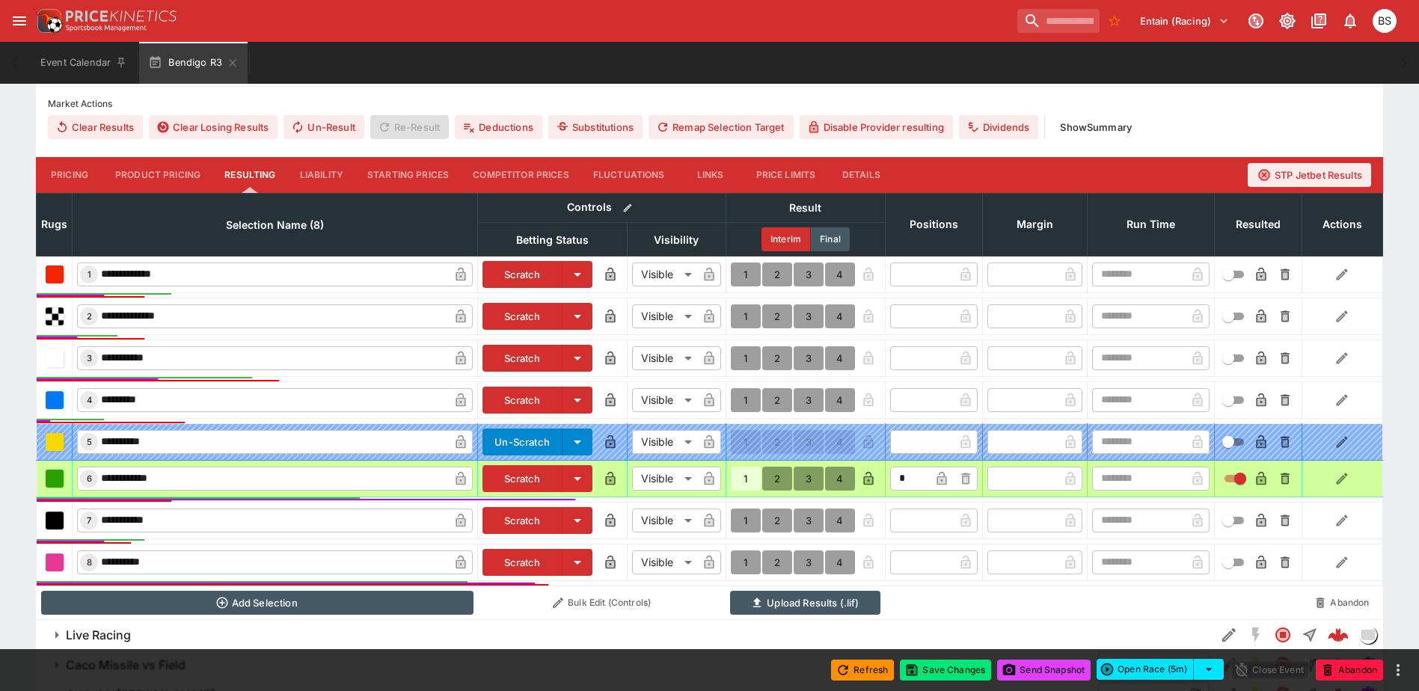
type input "*"
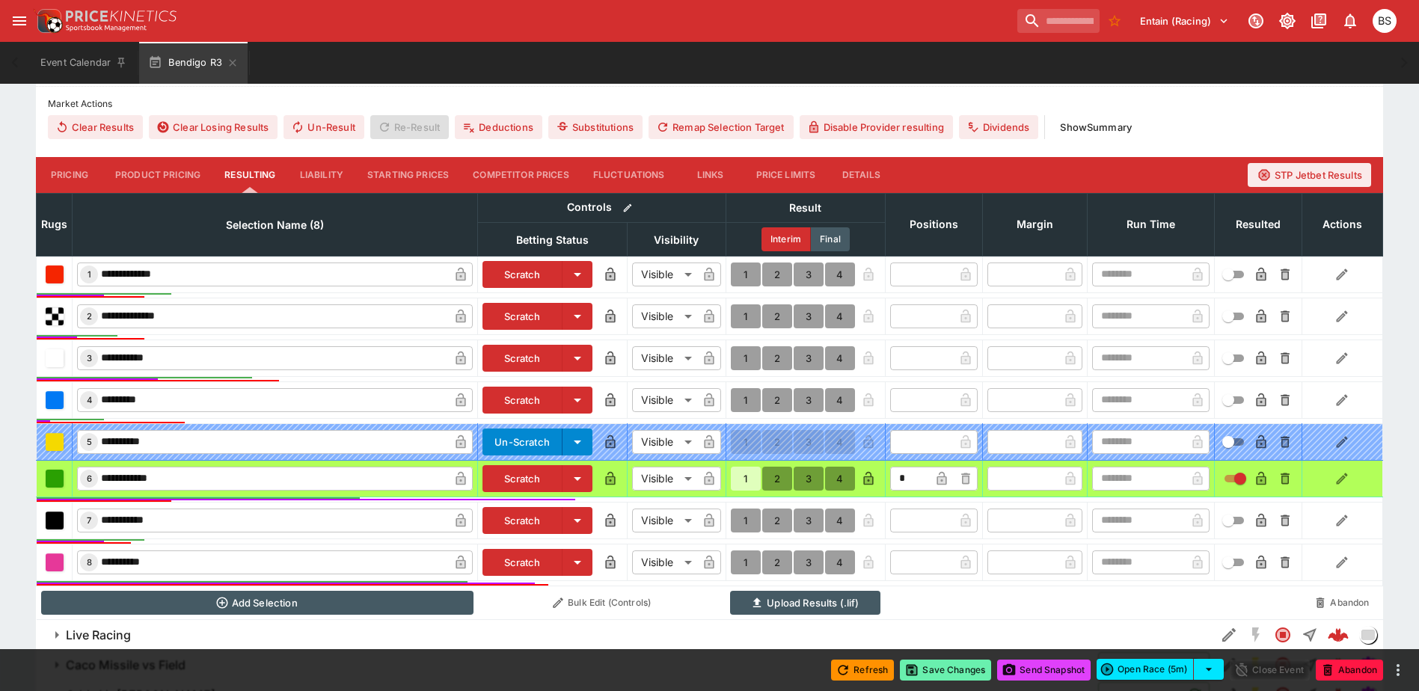
click at [933, 666] on button "Save Changes" at bounding box center [945, 670] width 91 height 21
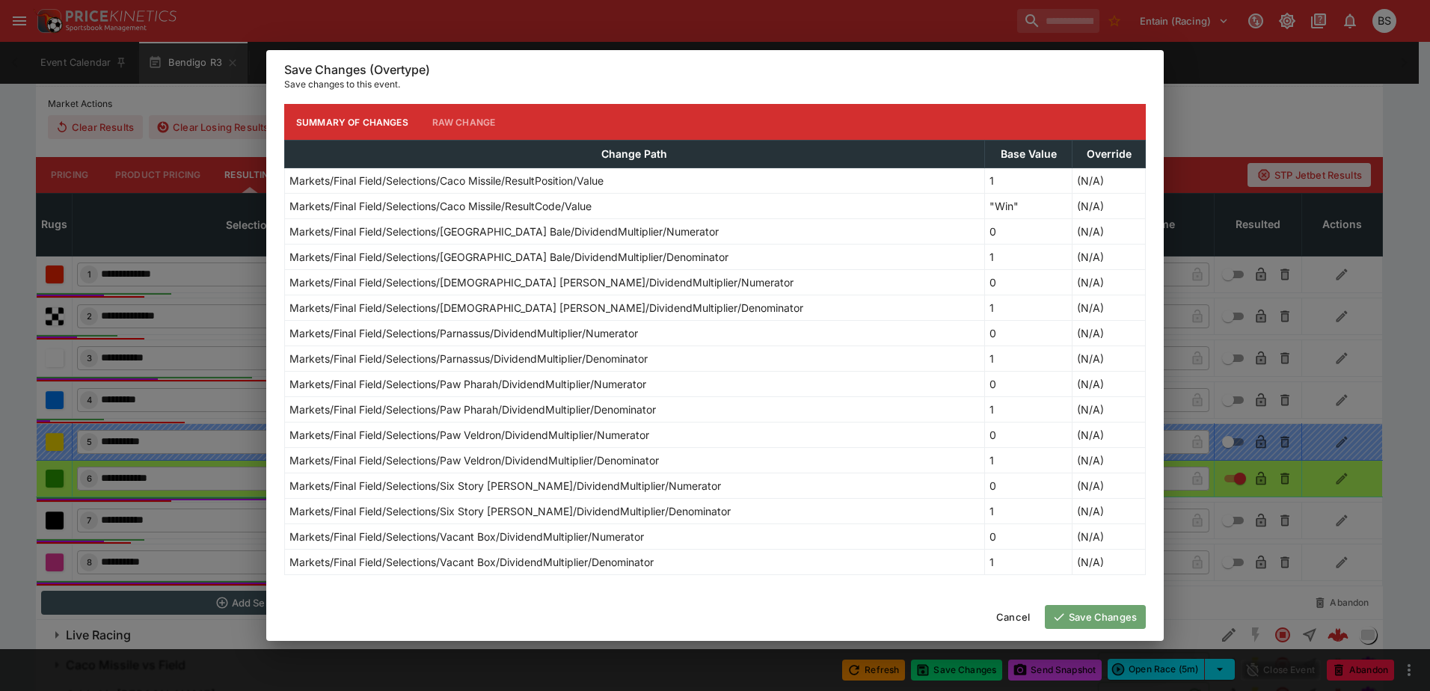
click at [1099, 616] on button "Save Changes" at bounding box center [1095, 617] width 101 height 24
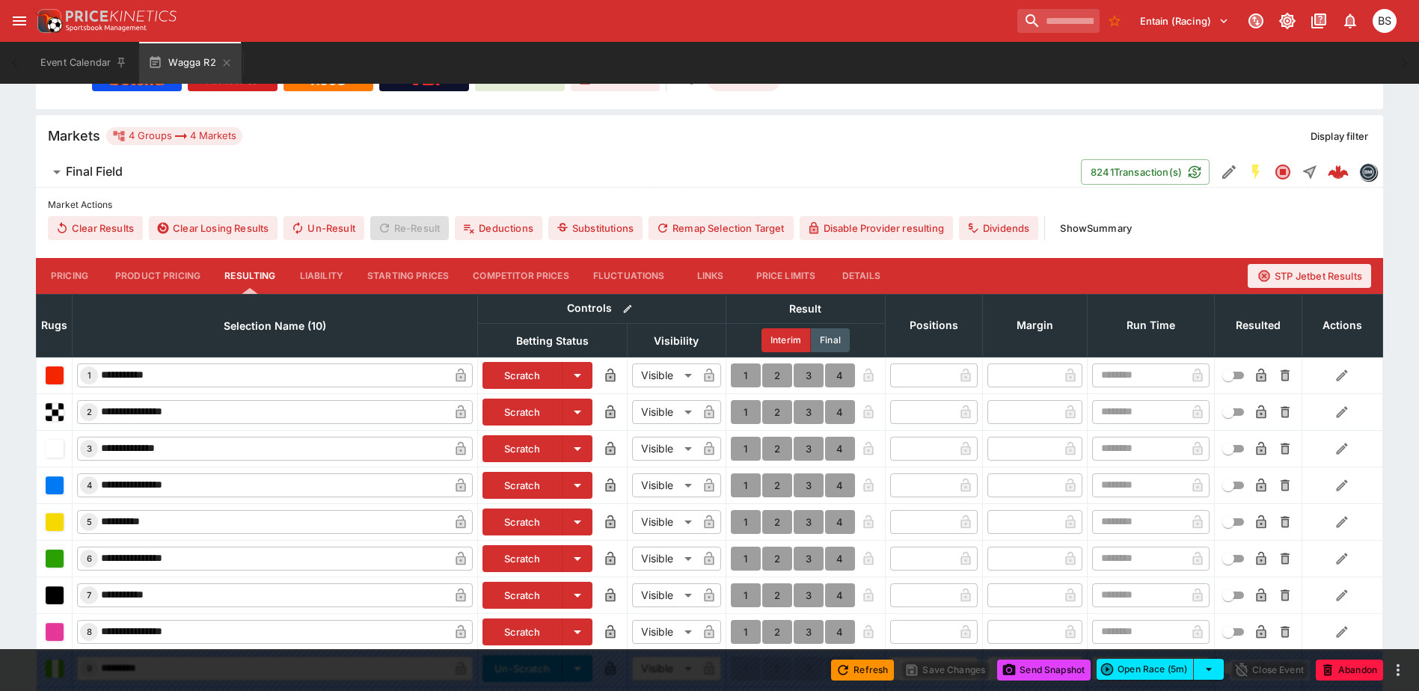
scroll to position [374, 0]
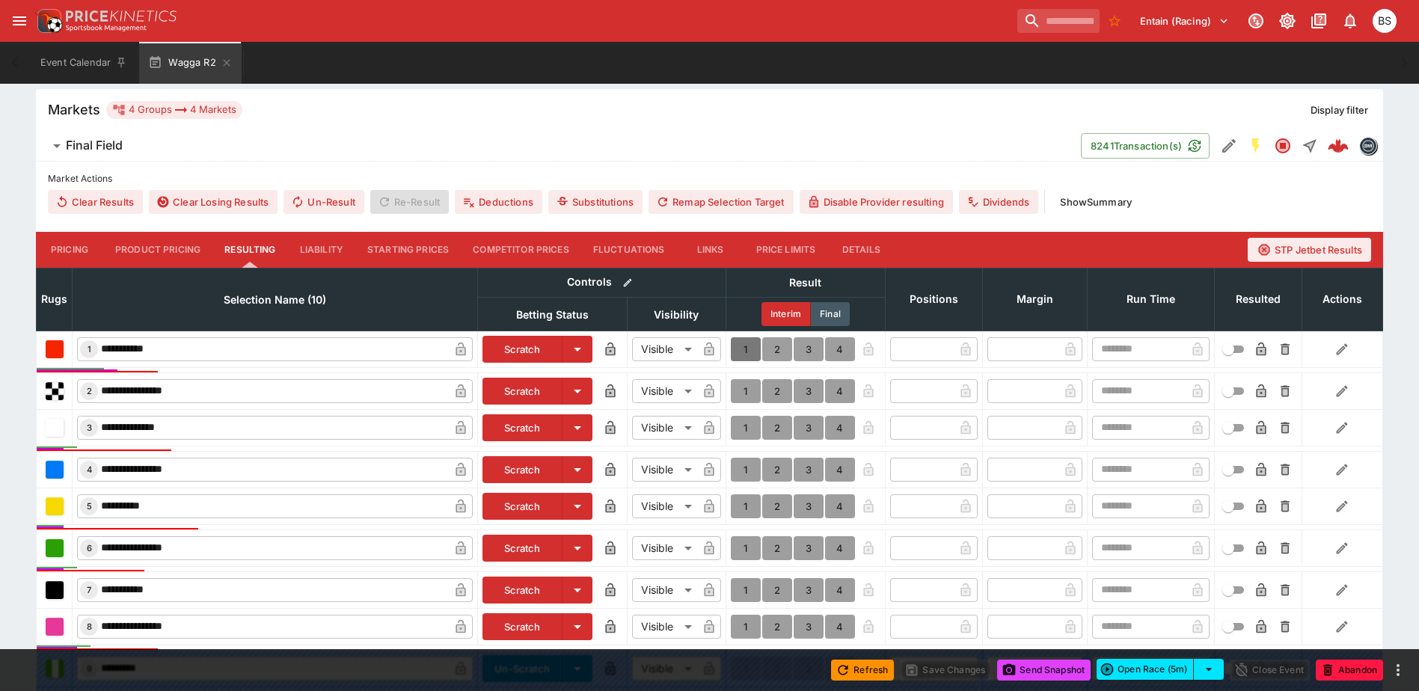
click at [743, 349] on button "1" at bounding box center [746, 349] width 30 height 24
type input "*"
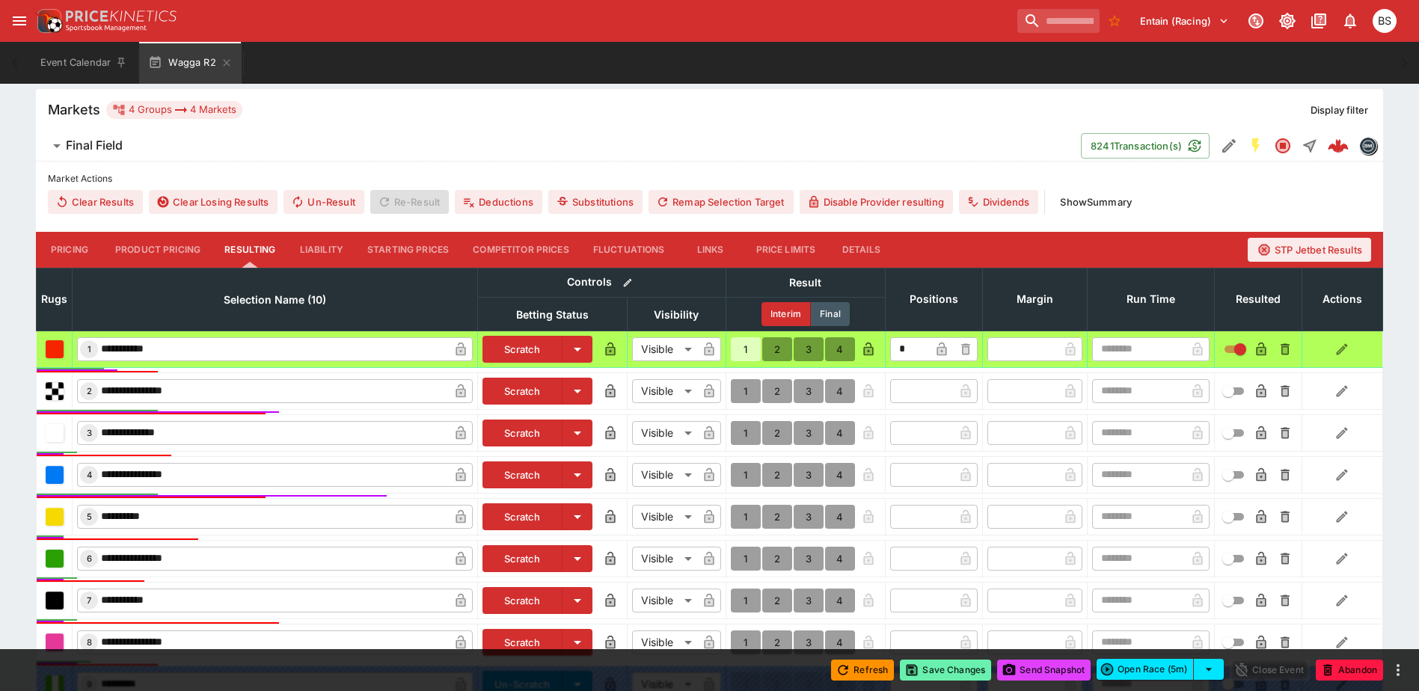
click at [933, 669] on button "Save Changes" at bounding box center [945, 670] width 91 height 21
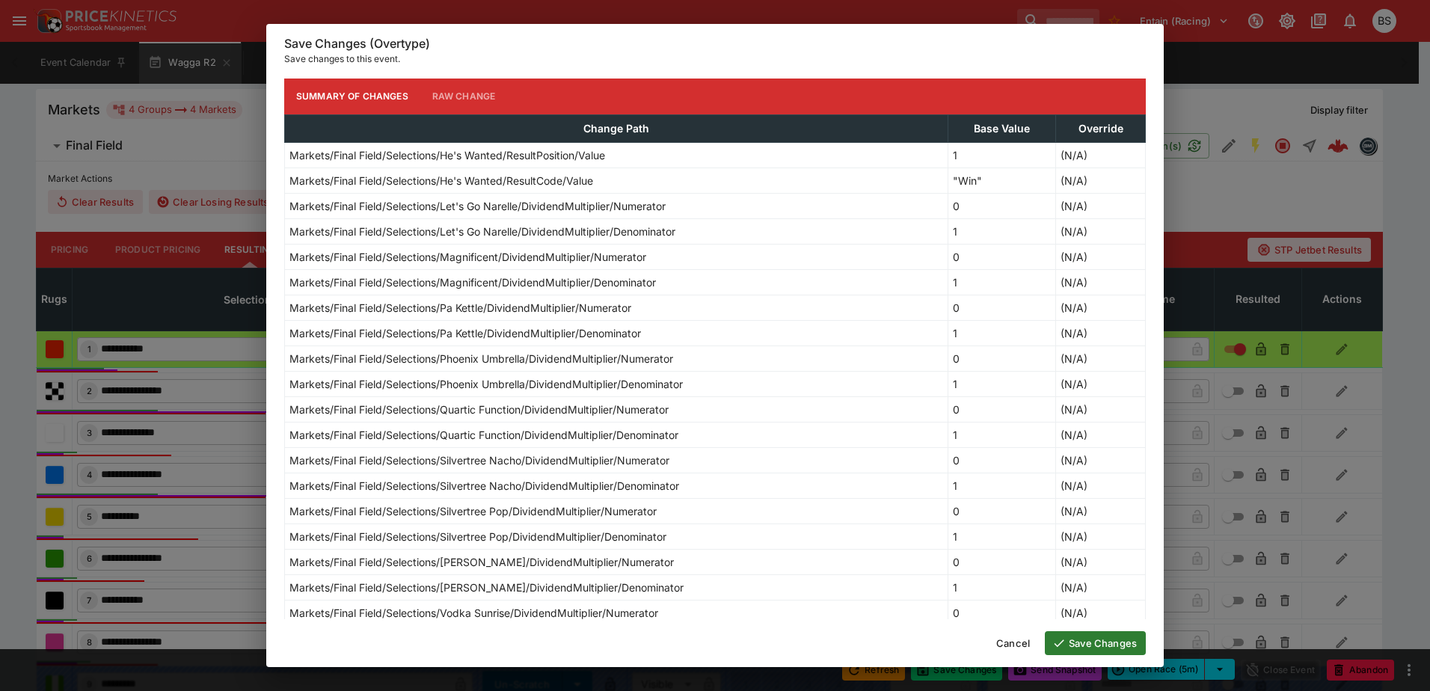
drag, startPoint x: 1109, startPoint y: 646, endPoint x: 1101, endPoint y: 636, distance: 13.3
click at [1107, 645] on button "Save Changes" at bounding box center [1095, 643] width 101 height 24
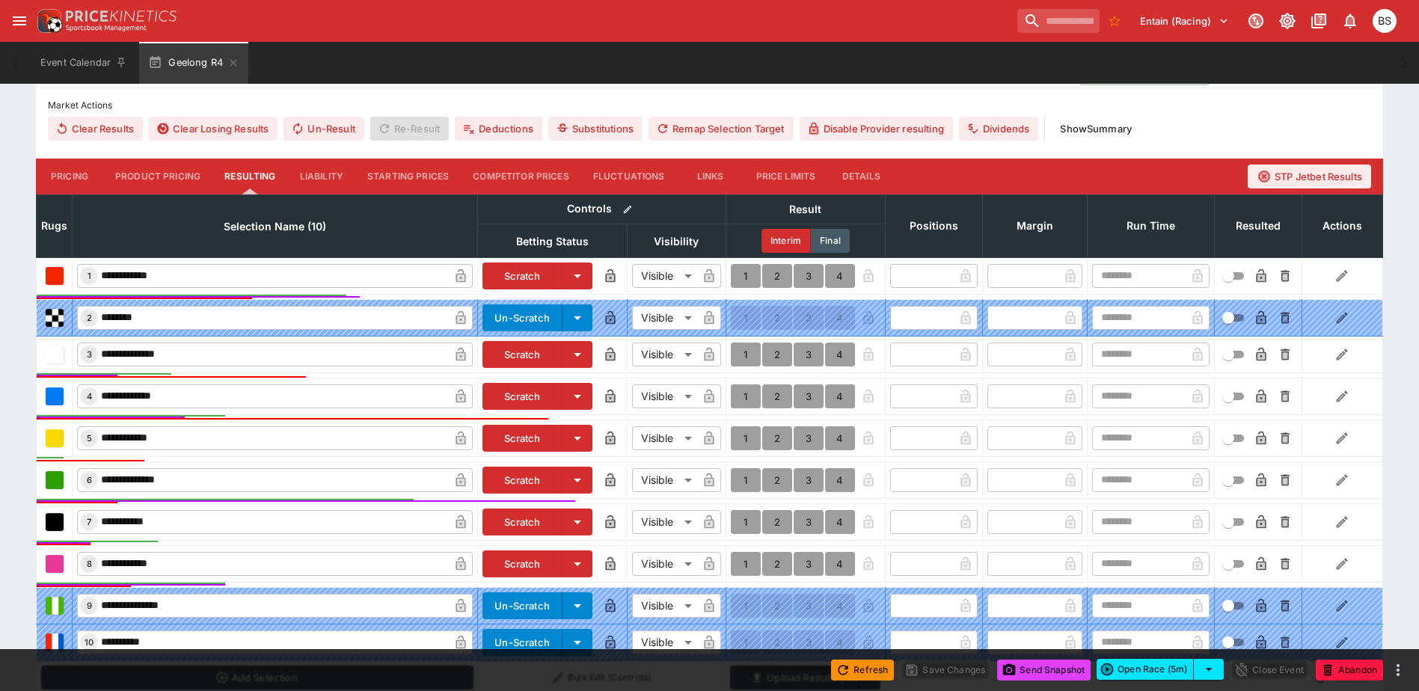
scroll to position [524, 0]
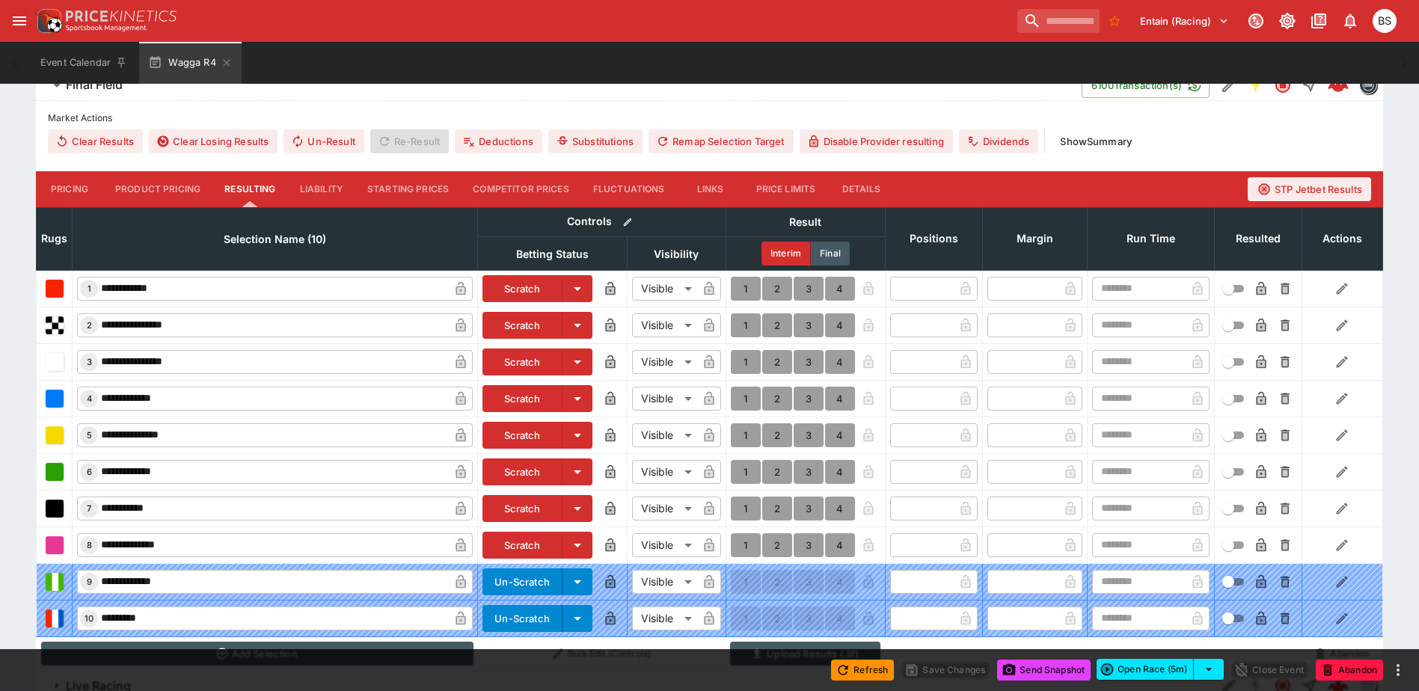
scroll to position [438, 0]
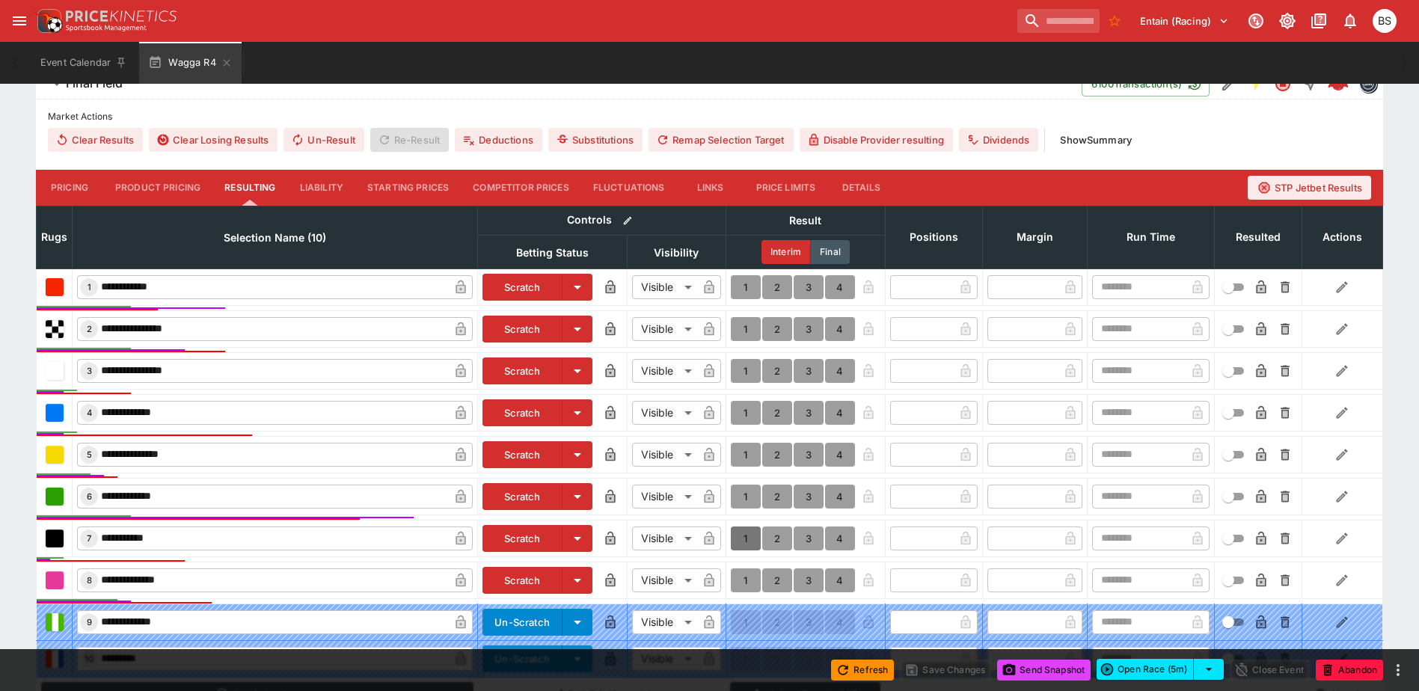
click at [740, 535] on button "1" at bounding box center [746, 539] width 30 height 24
type input "*"
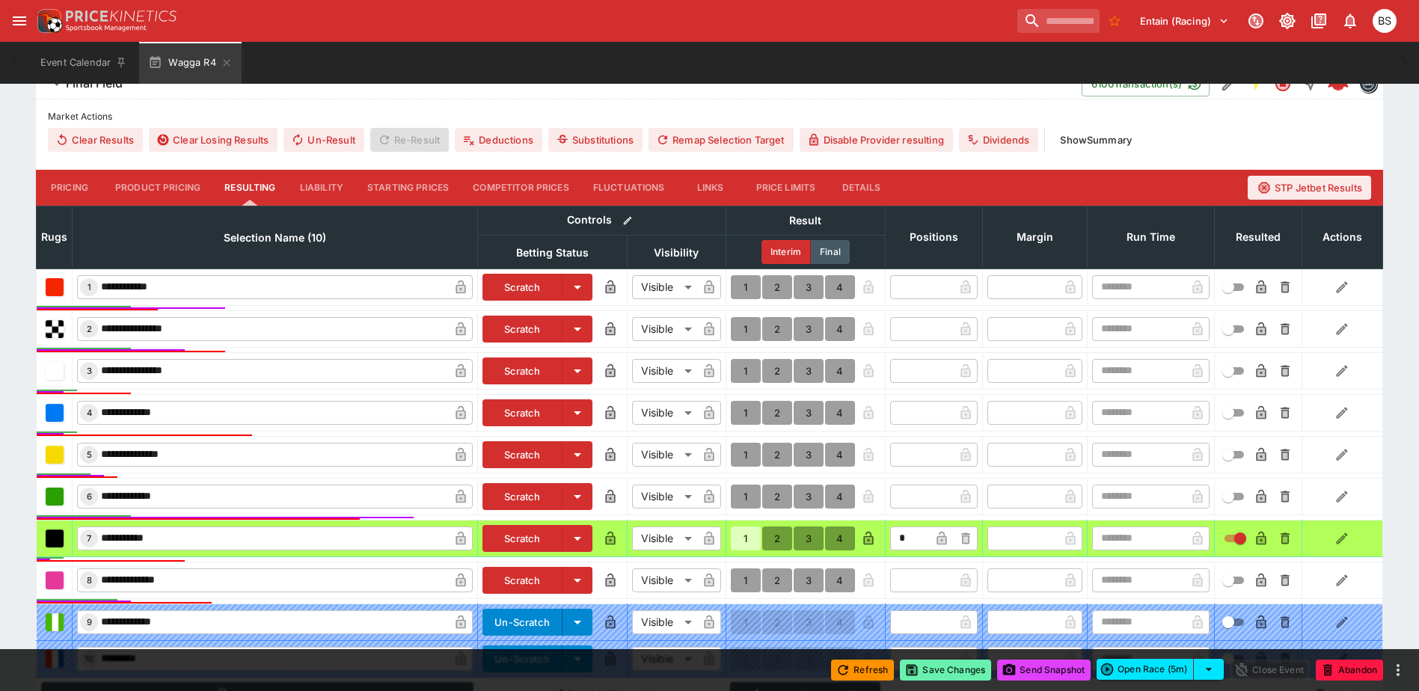
click at [936, 671] on button "Save Changes" at bounding box center [945, 670] width 91 height 21
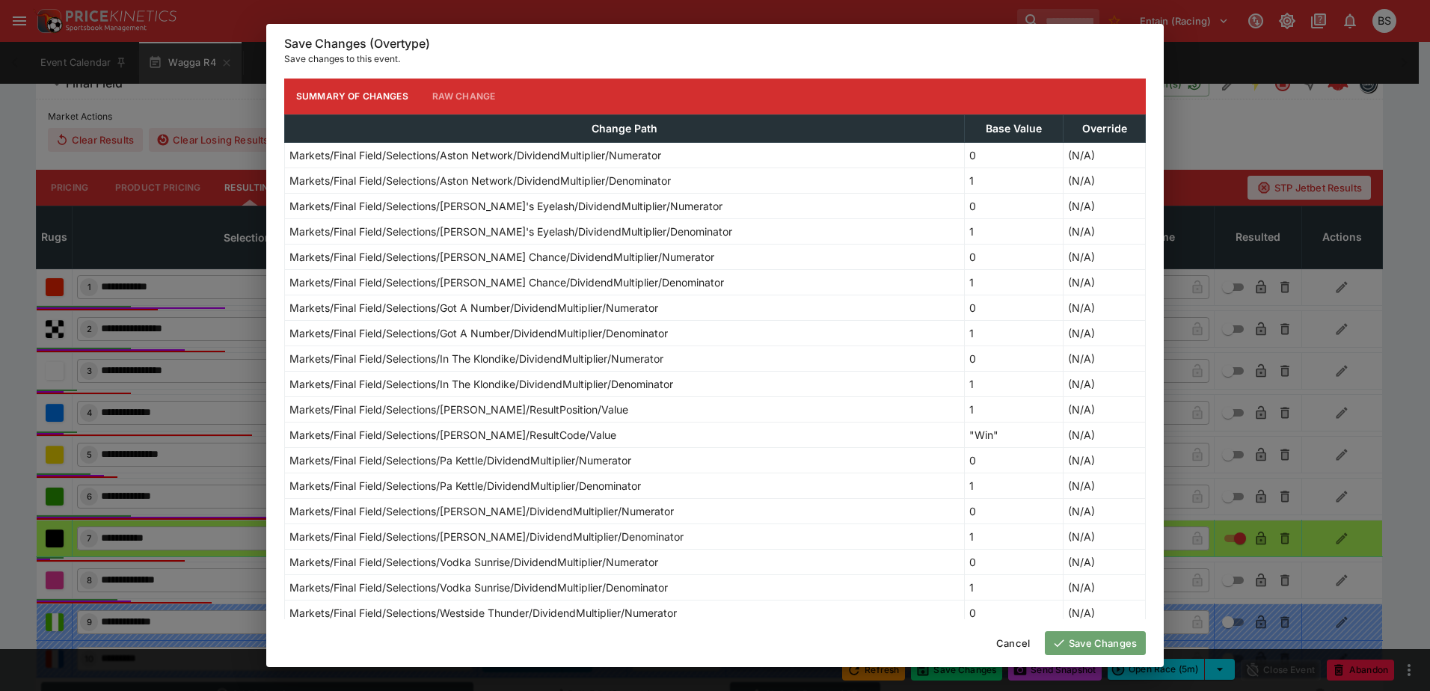
click at [1105, 648] on button "Save Changes" at bounding box center [1095, 643] width 101 height 24
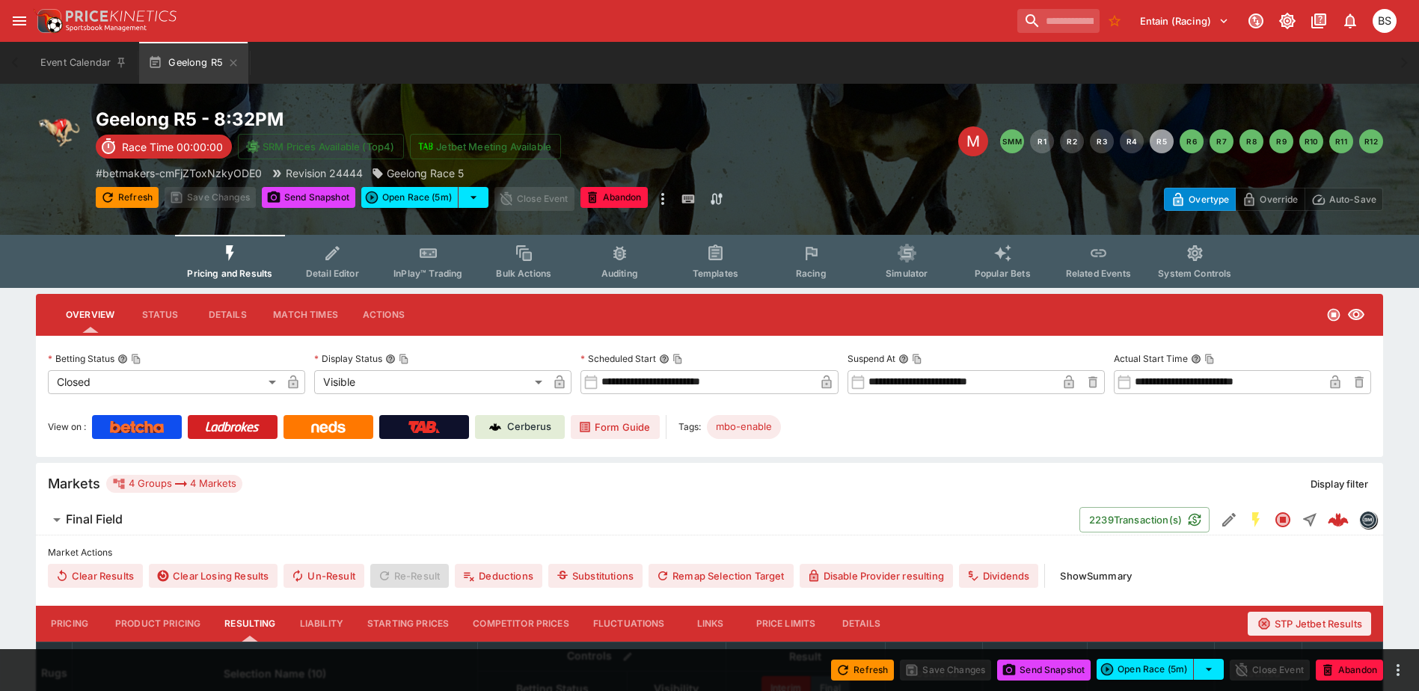
type input "*"
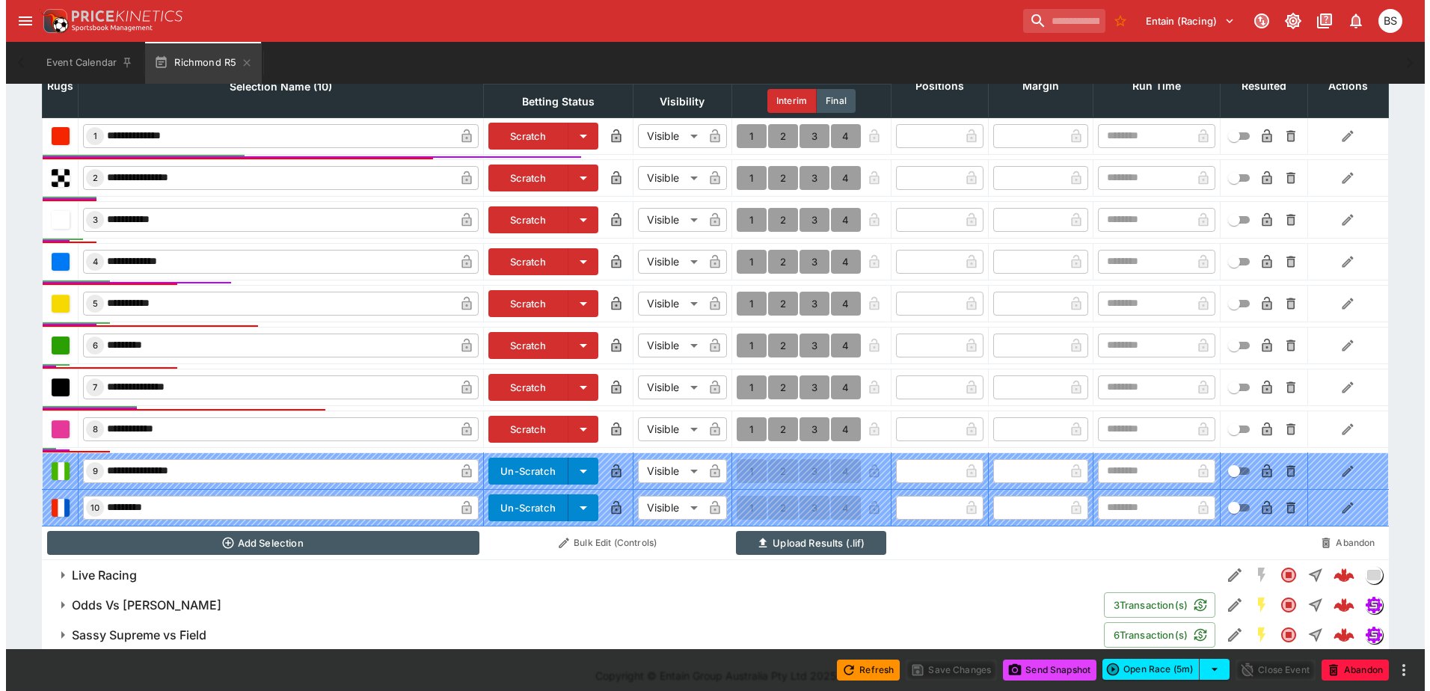
scroll to position [599, 0]
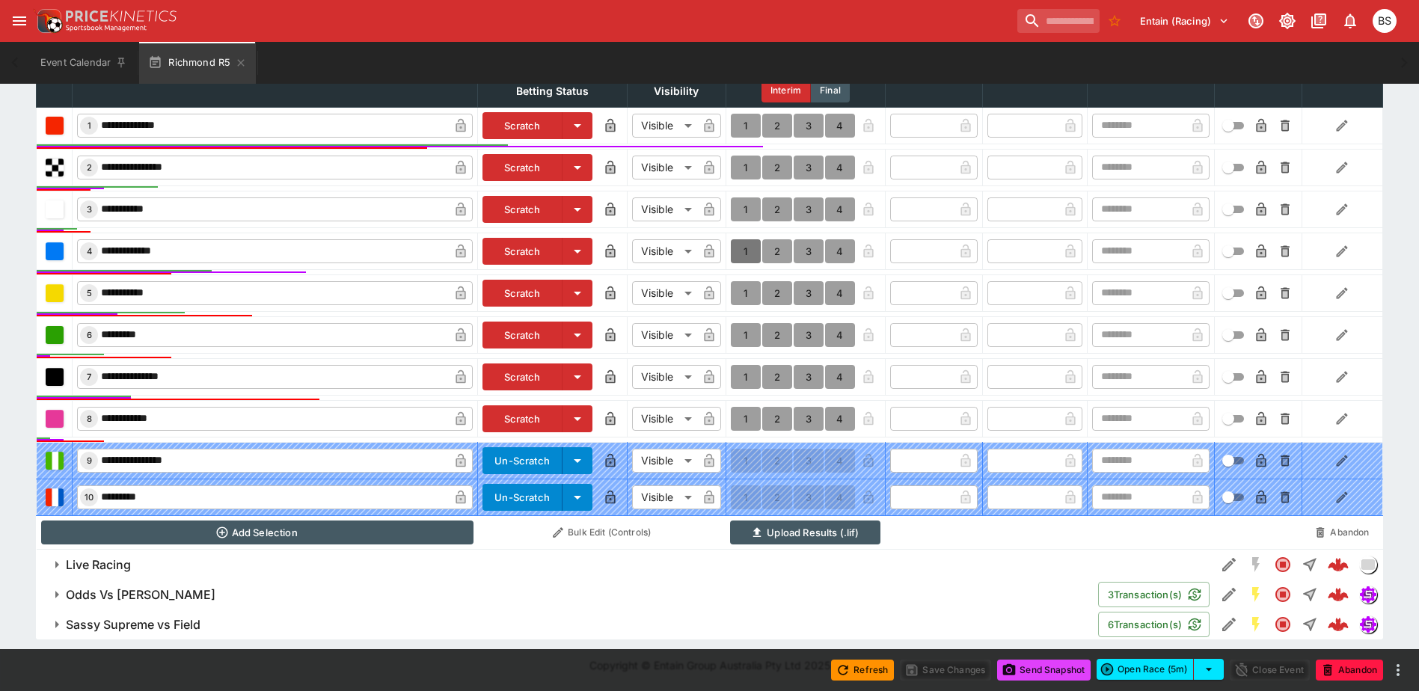
click at [746, 255] on button "1" at bounding box center [746, 251] width 30 height 24
type input "*"
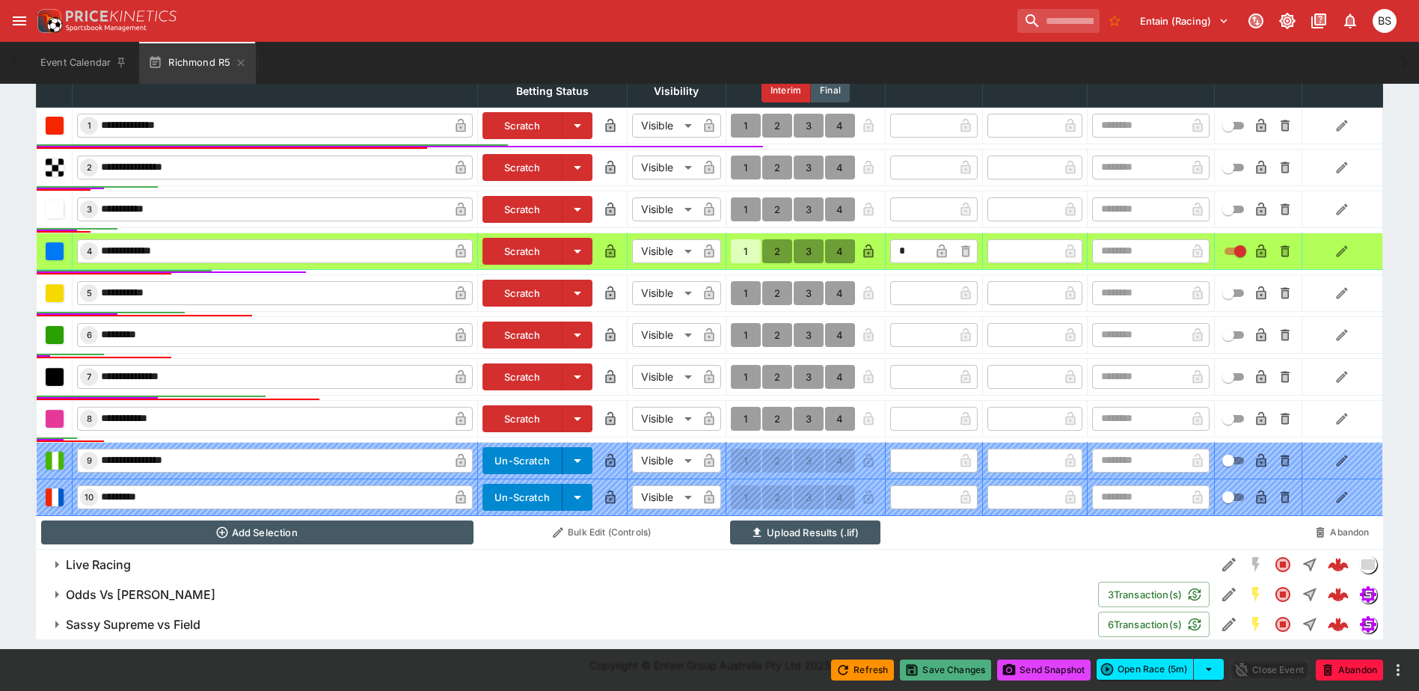
click at [937, 672] on button "Save Changes" at bounding box center [945, 670] width 91 height 21
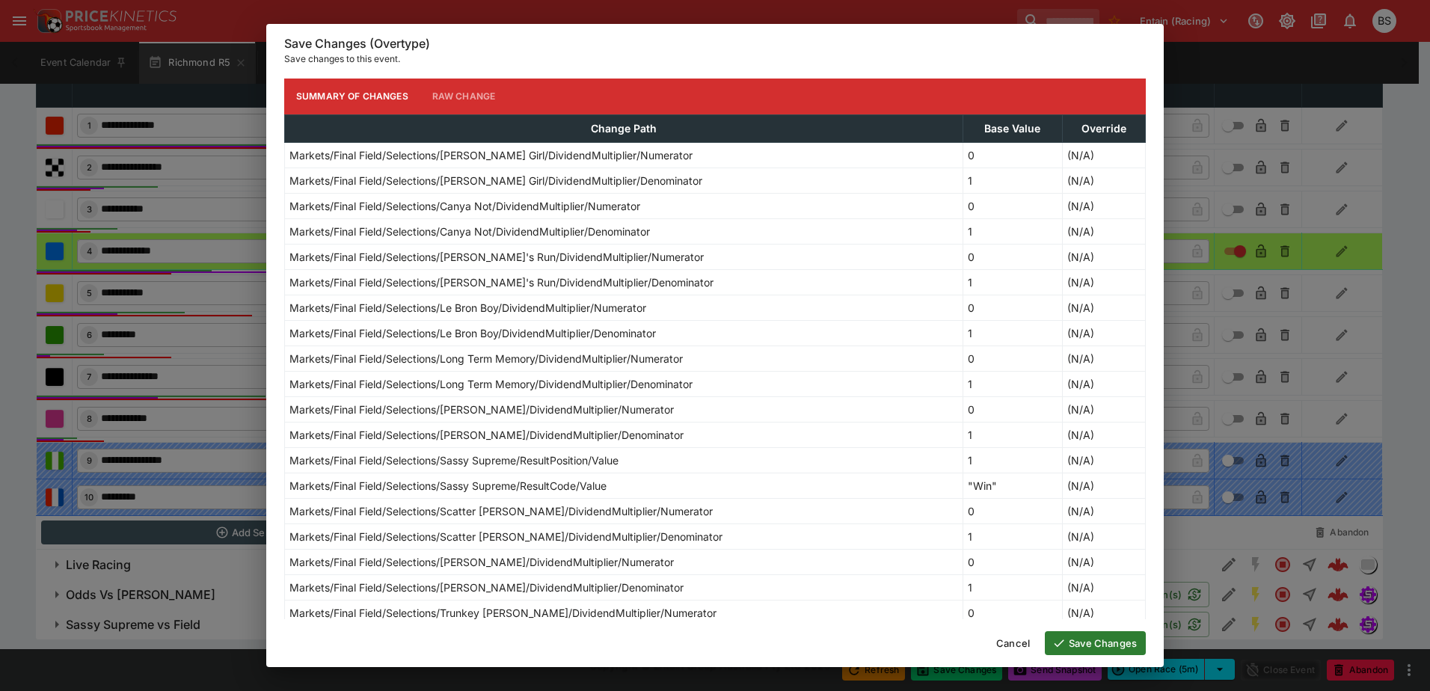
click at [1096, 645] on button "Save Changes" at bounding box center [1095, 643] width 101 height 24
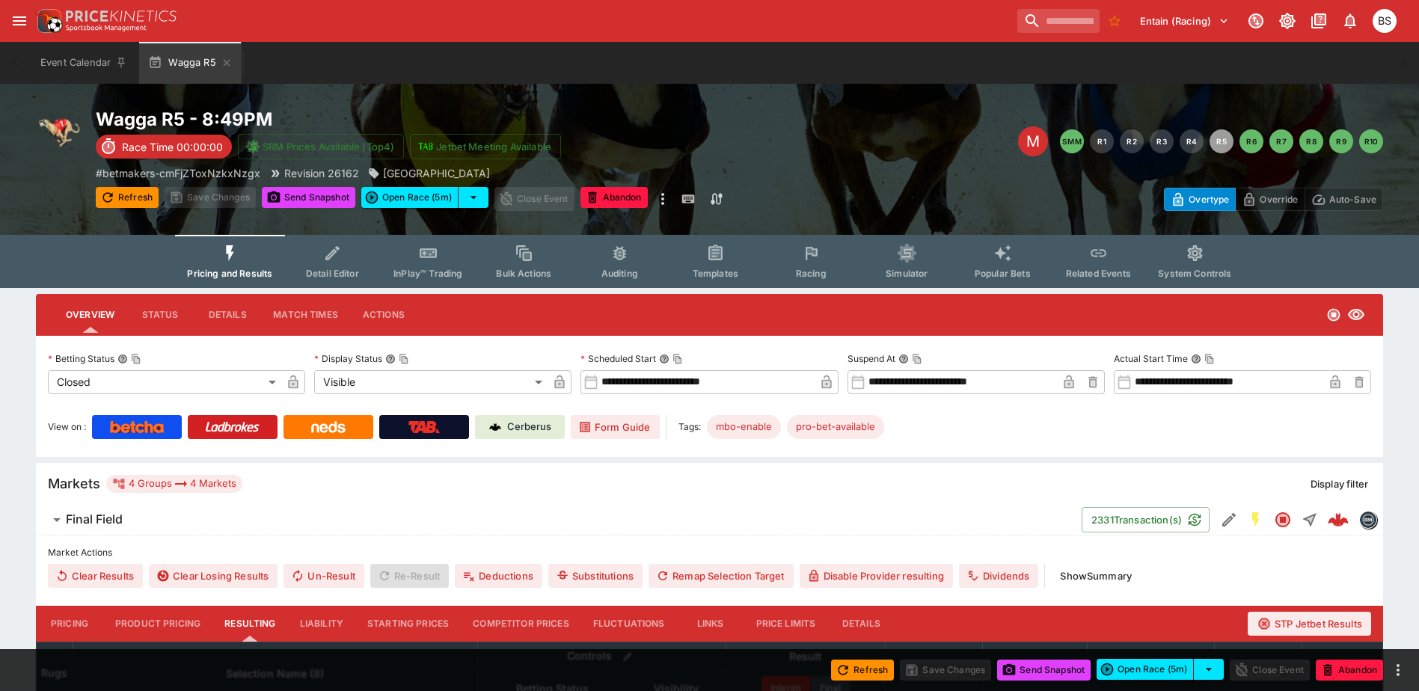
scroll to position [482, 0]
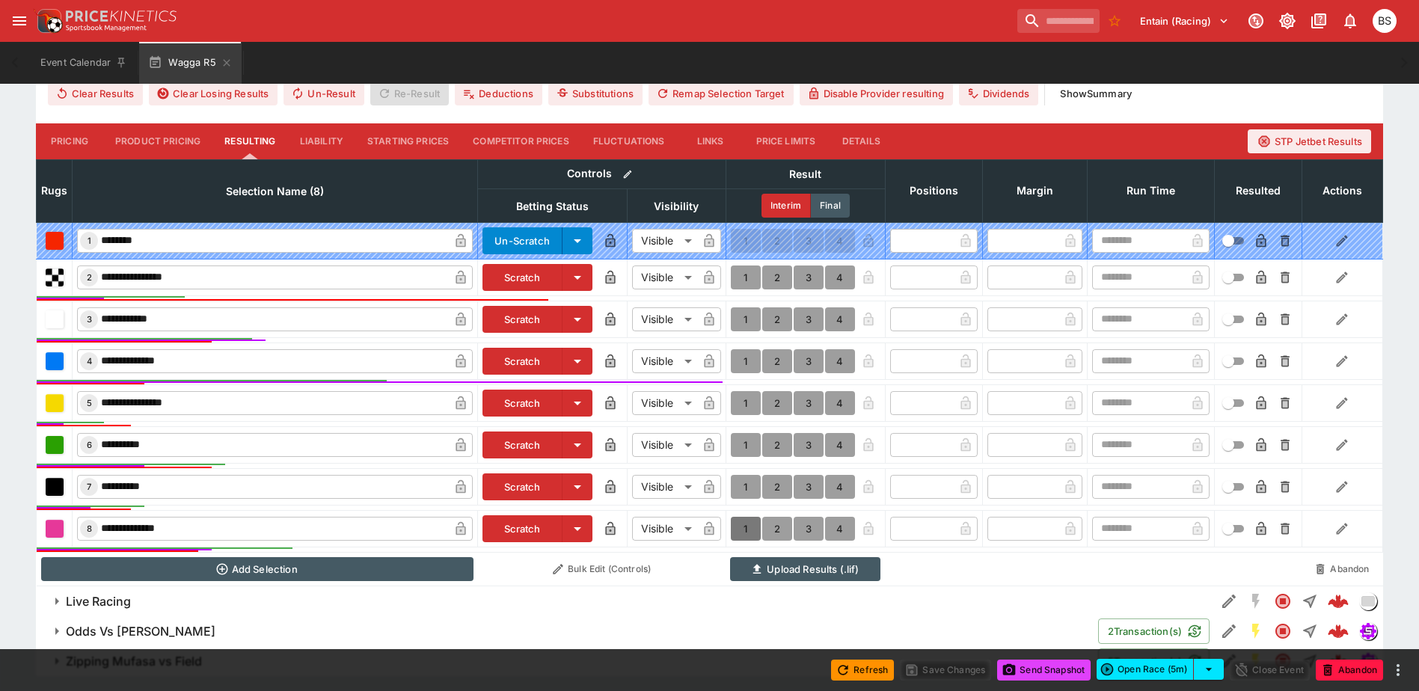
click at [746, 529] on button "1" at bounding box center [746, 529] width 30 height 24
type input "*"
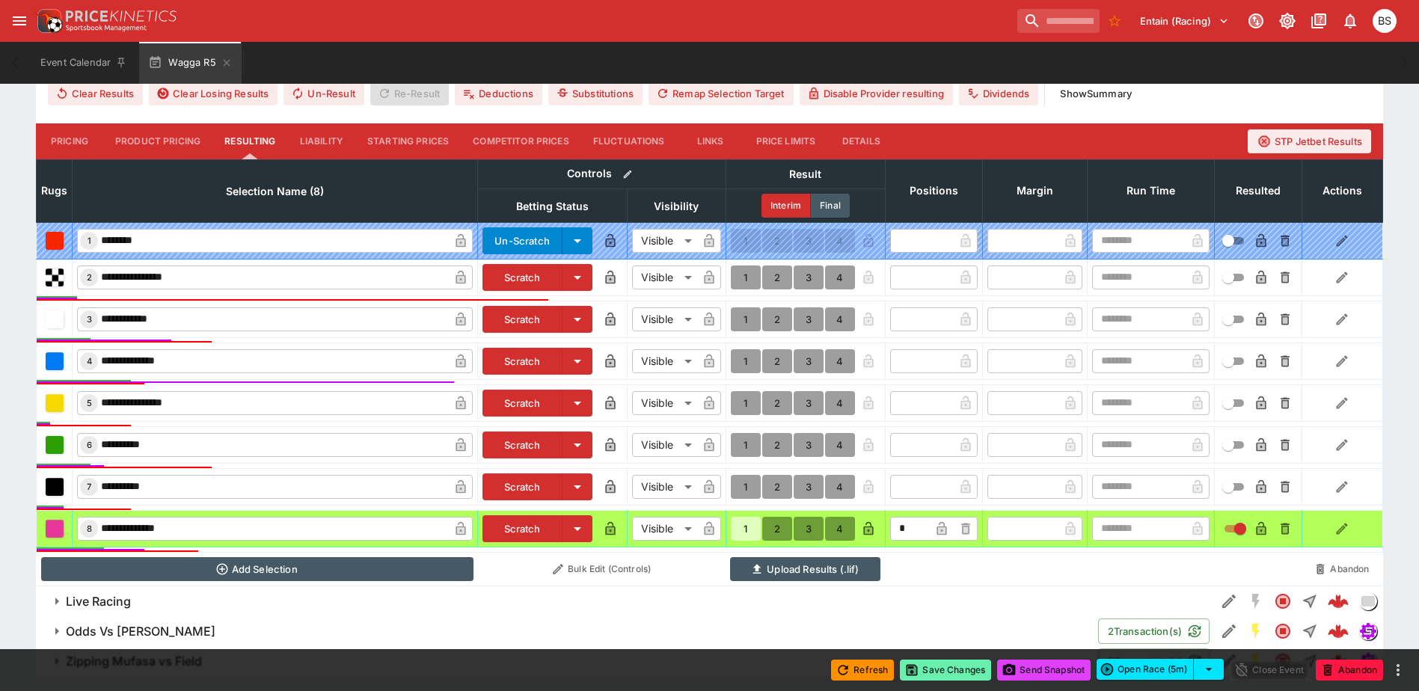
click at [948, 675] on button "Save Changes" at bounding box center [945, 670] width 91 height 21
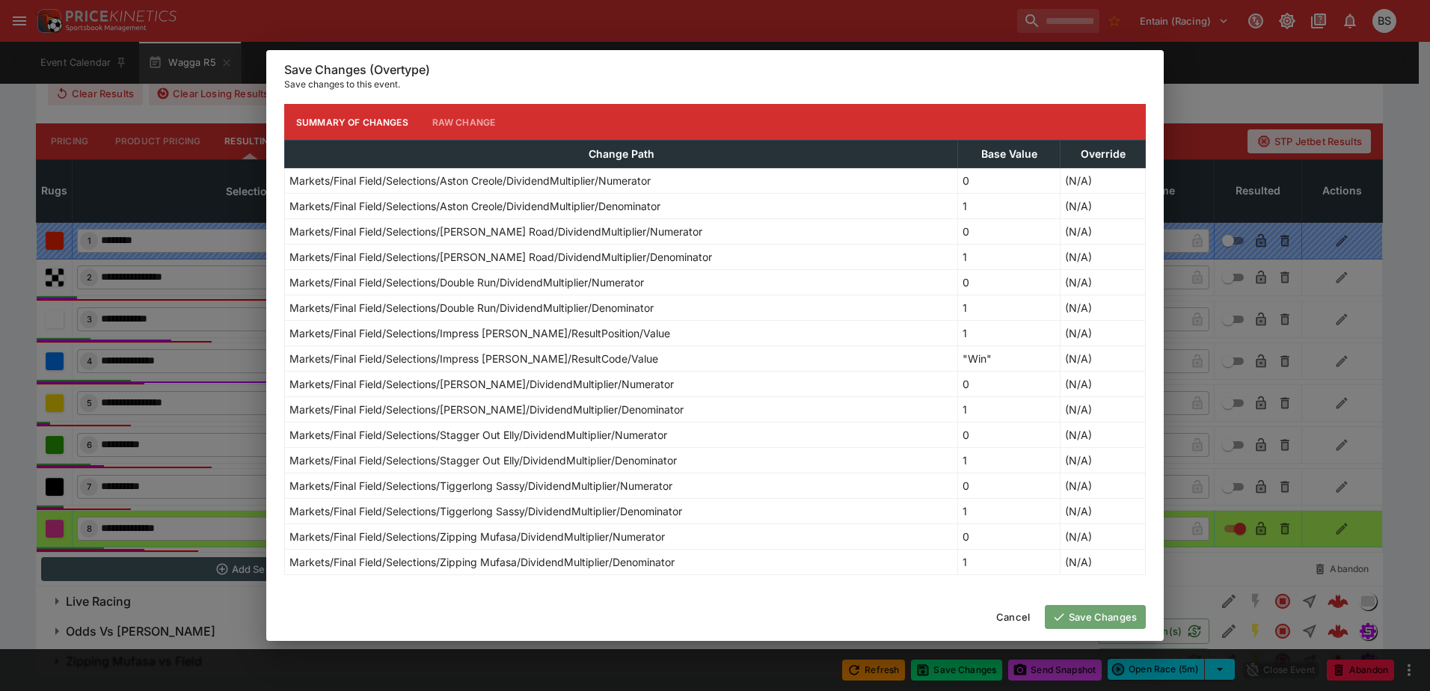
click at [1081, 617] on button "Save Changes" at bounding box center [1095, 617] width 101 height 24
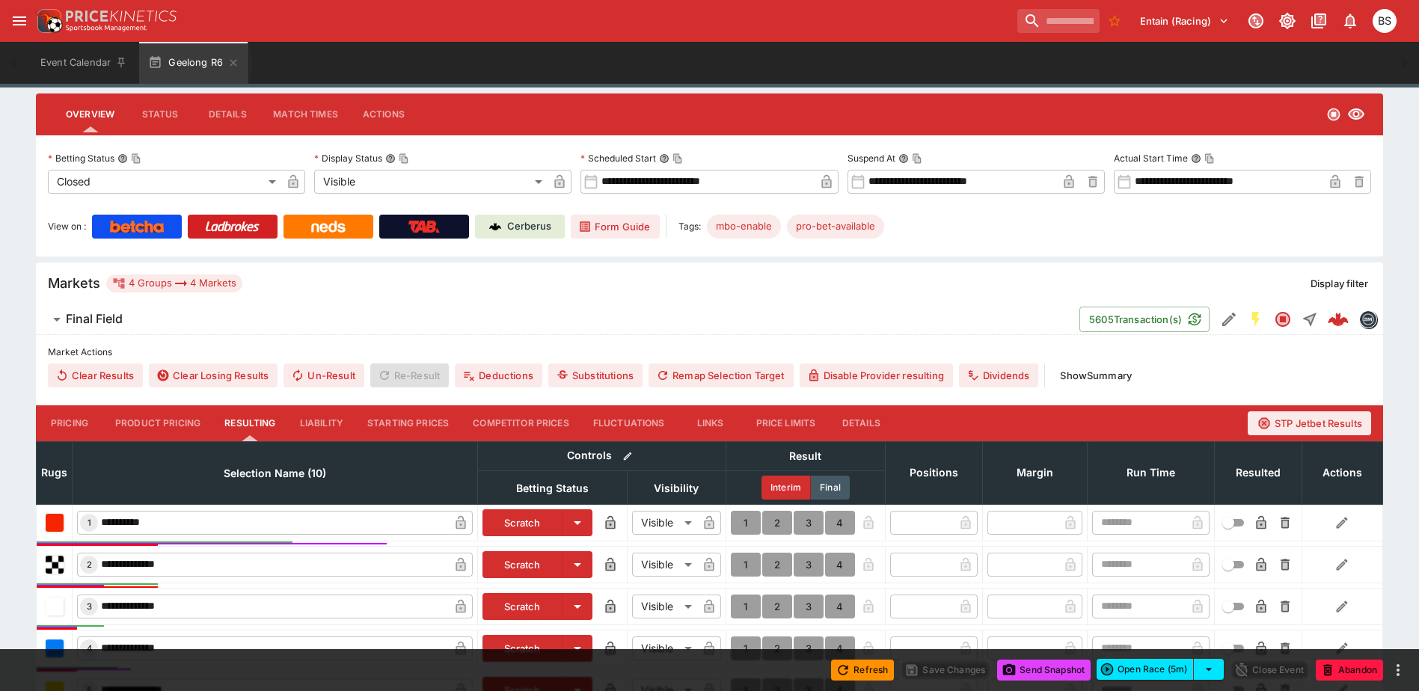
scroll to position [449, 0]
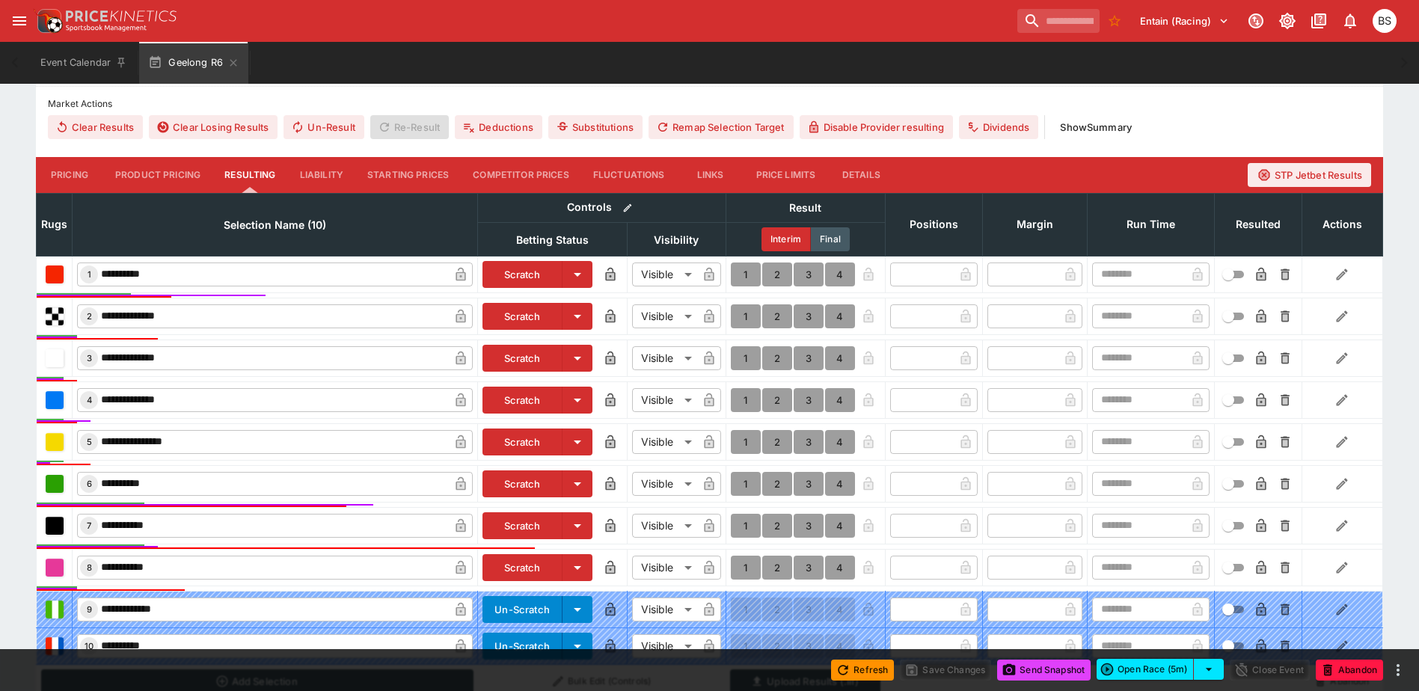
drag, startPoint x: 743, startPoint y: 278, endPoint x: 731, endPoint y: 326, distance: 49.2
click at [743, 278] on button "1" at bounding box center [746, 275] width 30 height 24
type input "*"
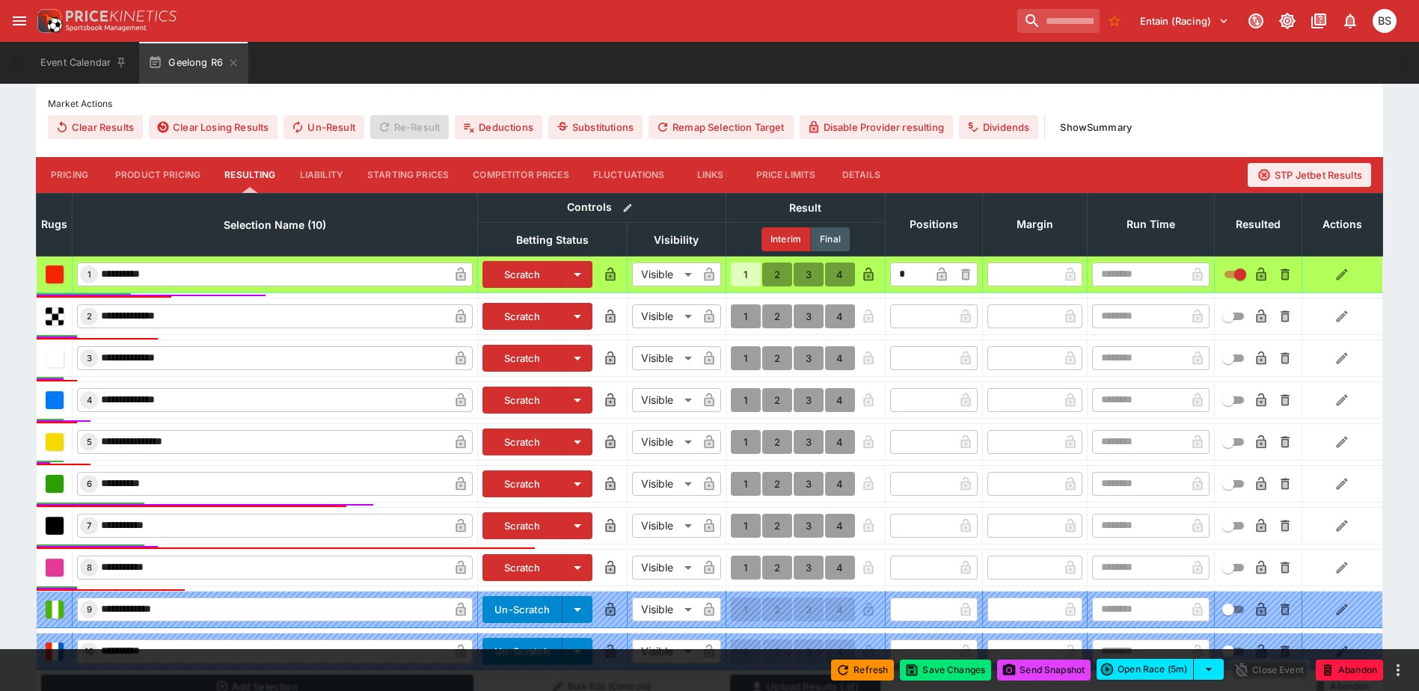
click at [948, 657] on div "Refresh Save Changes Send Snapshot Open Race (5m) Close Event Abandon" at bounding box center [709, 670] width 1419 height 42
click at [952, 672] on button "Save Changes" at bounding box center [945, 670] width 91 height 21
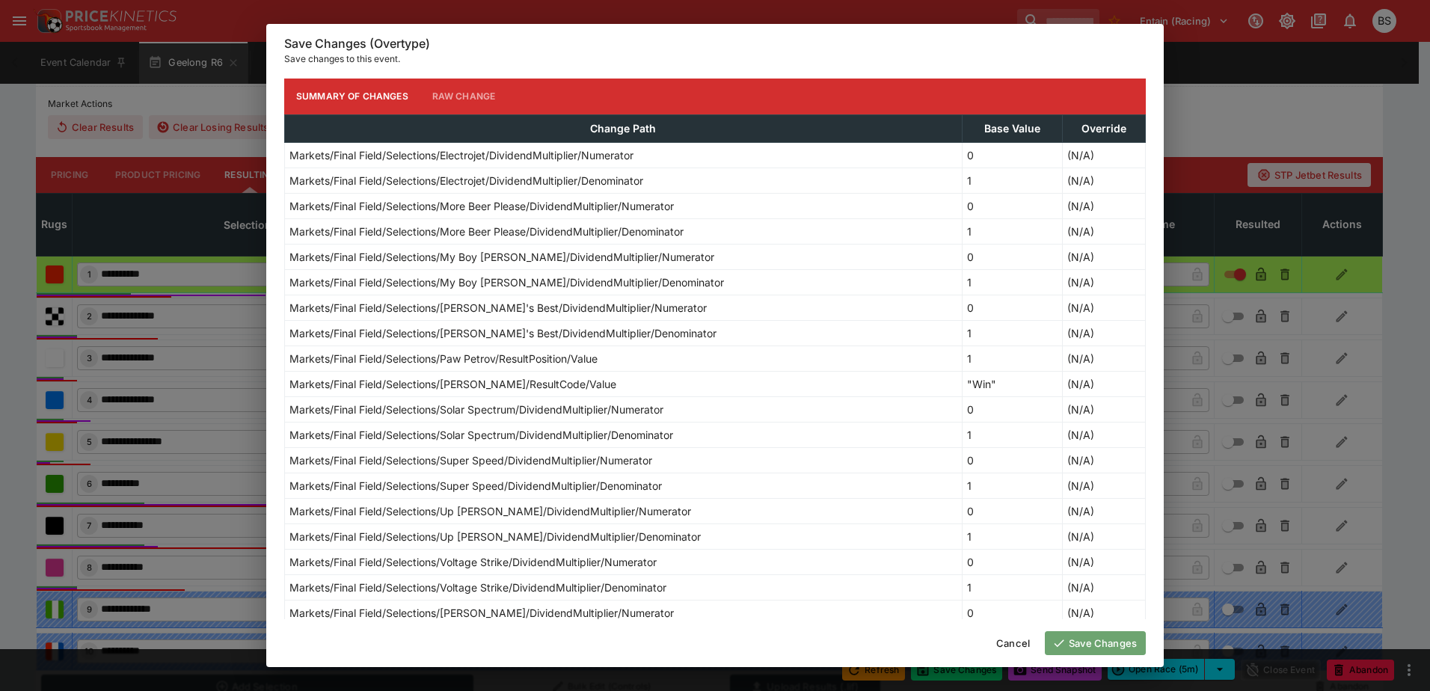
click at [1109, 644] on button "Save Changes" at bounding box center [1095, 643] width 101 height 24
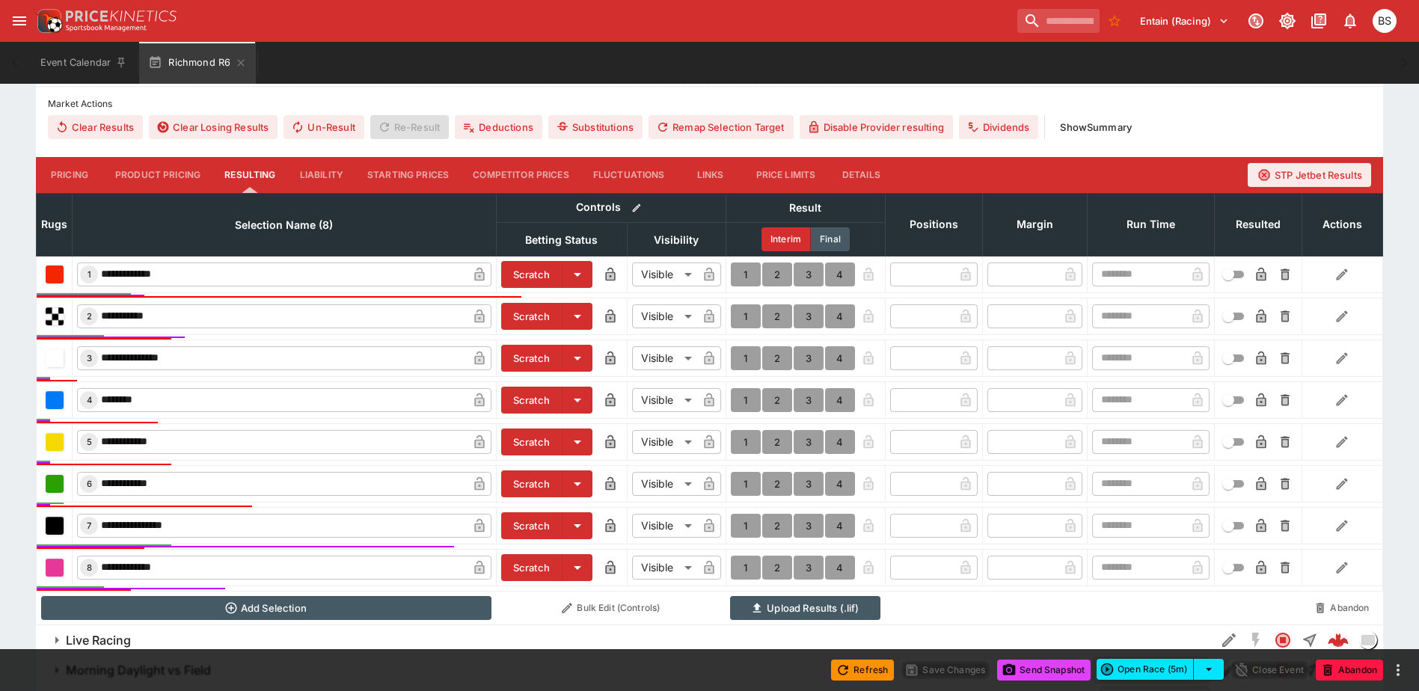
scroll to position [450, 0]
click at [741, 398] on button "1" at bounding box center [746, 400] width 30 height 24
type input "*"
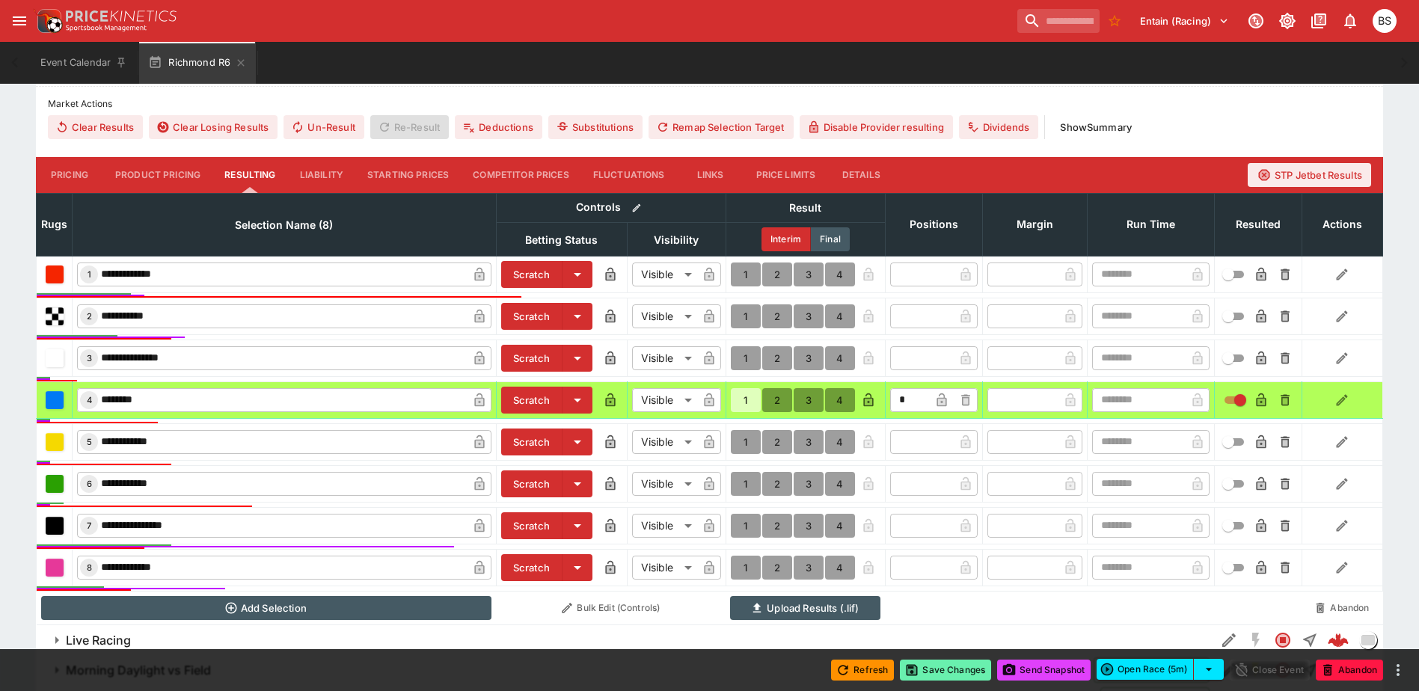
click at [939, 670] on button "Save Changes" at bounding box center [945, 670] width 91 height 21
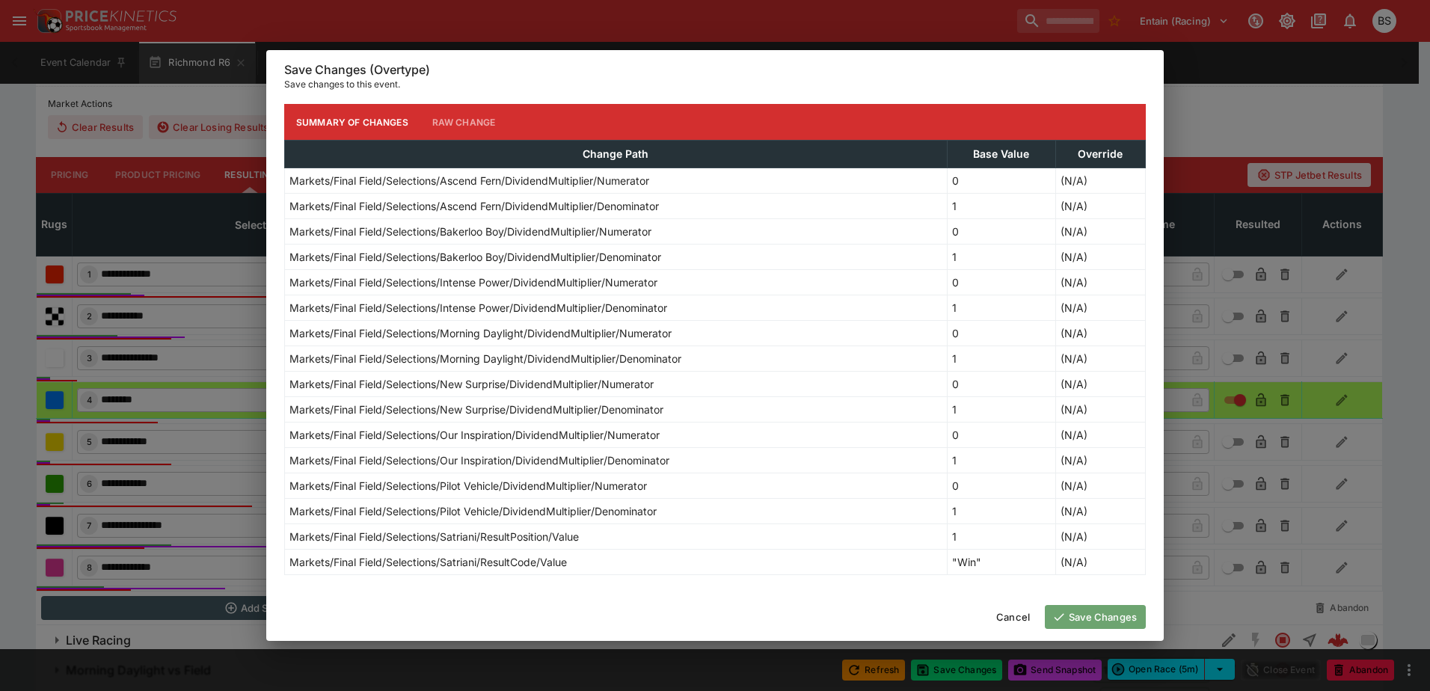
click at [1124, 619] on button "Save Changes" at bounding box center [1095, 617] width 101 height 24
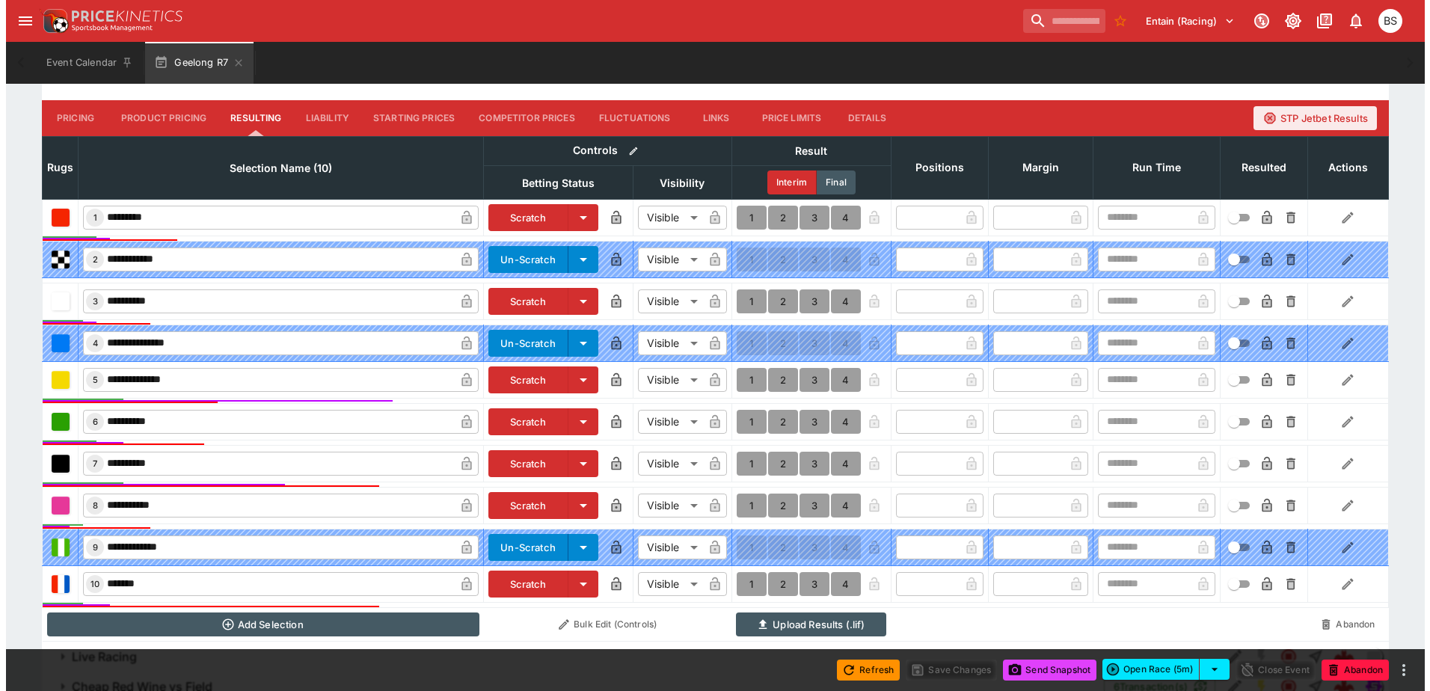
scroll to position [599, 0]
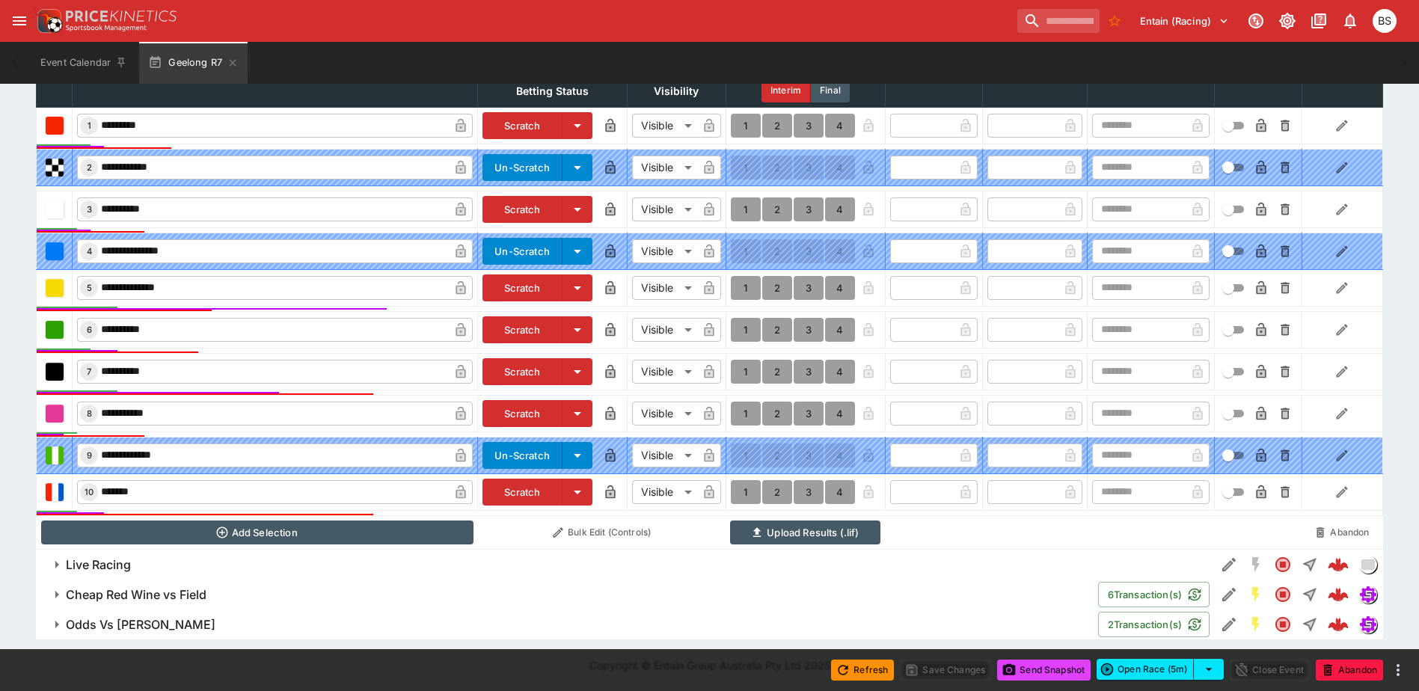
click at [742, 489] on button "1" at bounding box center [746, 492] width 30 height 24
type input "*"
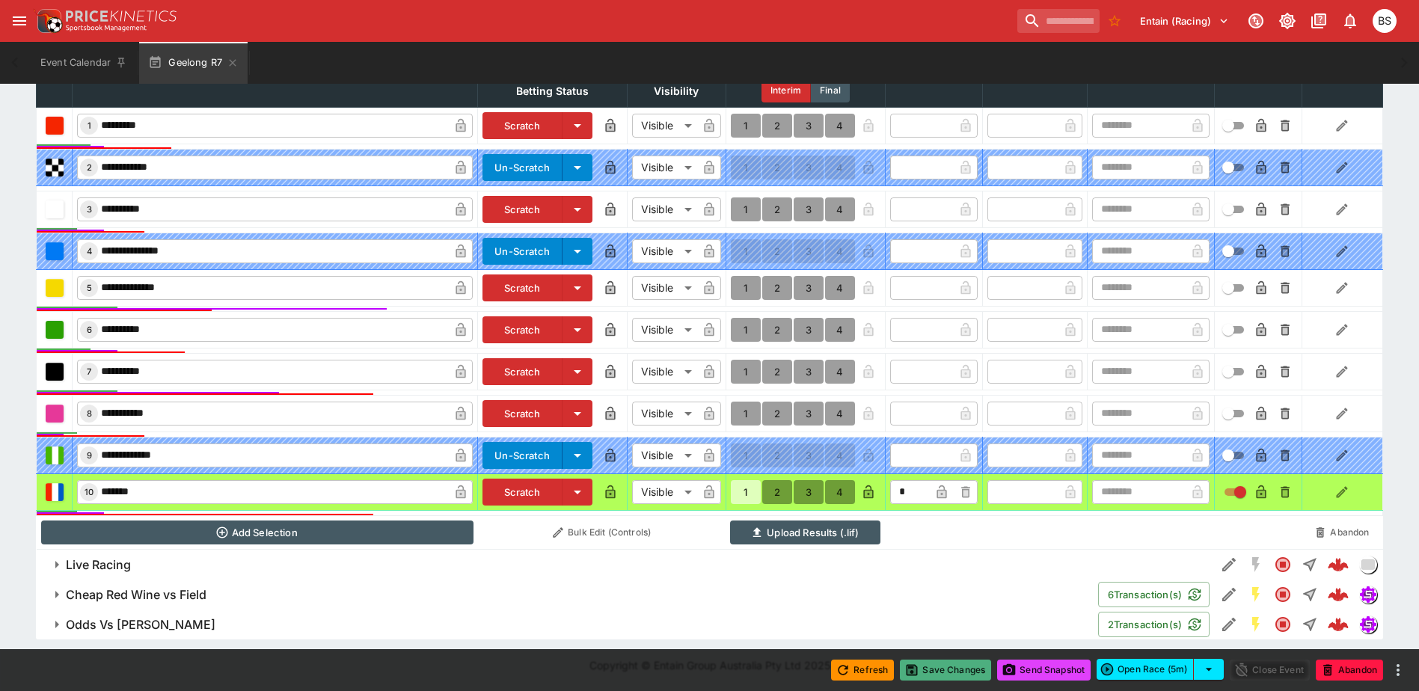
click at [952, 677] on button "Save Changes" at bounding box center [945, 670] width 91 height 21
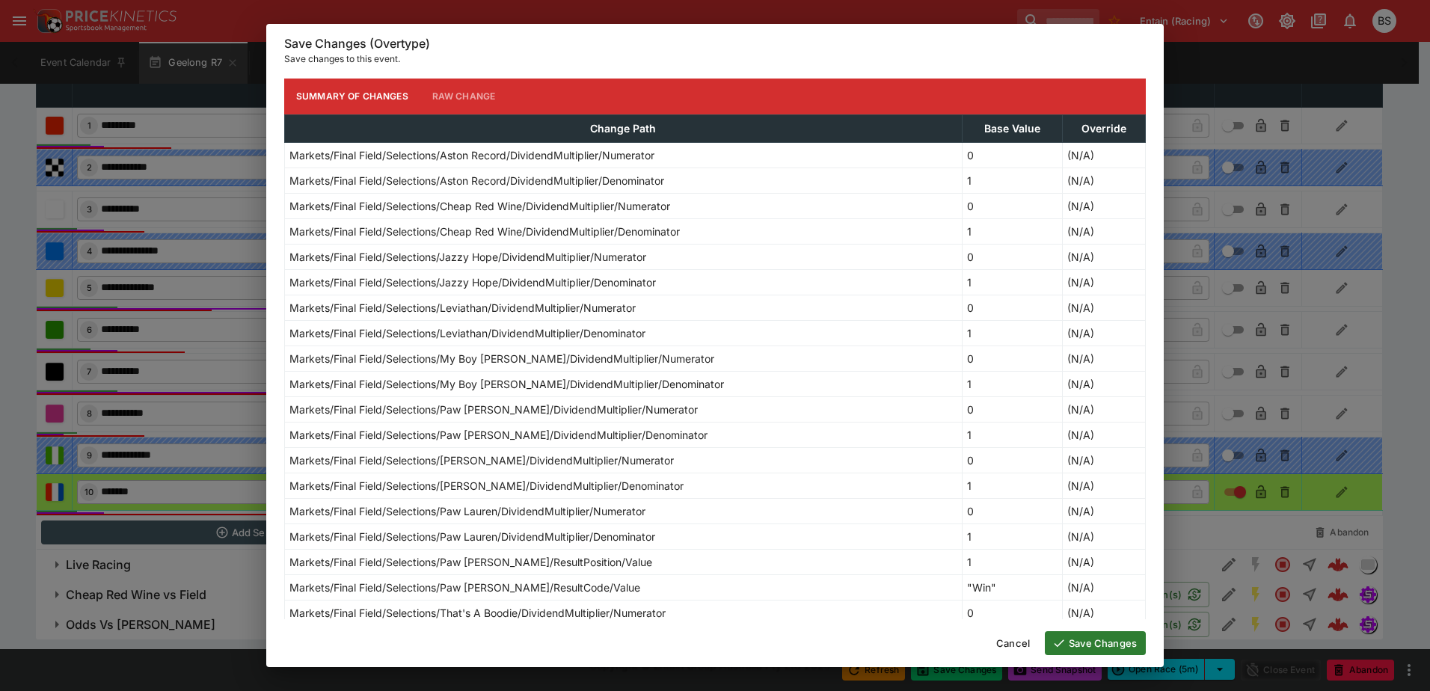
click at [1093, 642] on button "Save Changes" at bounding box center [1095, 643] width 101 height 24
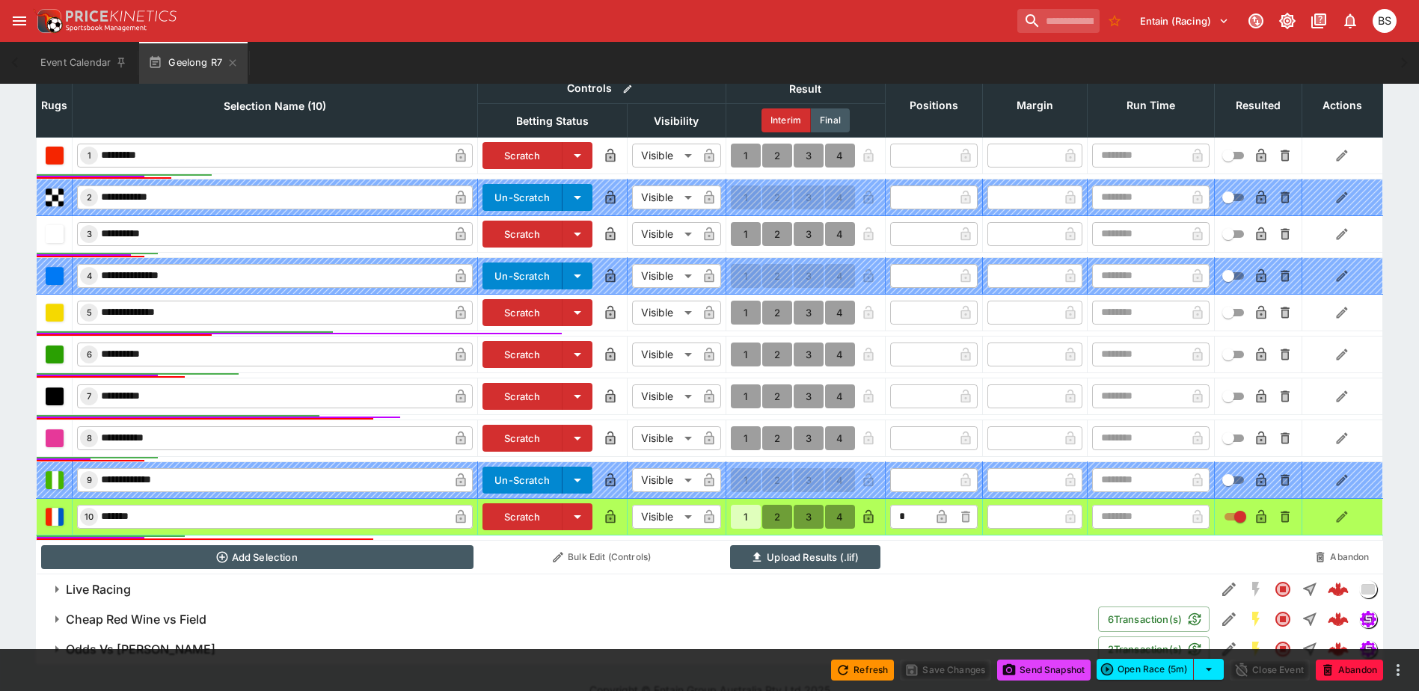
scroll to position [594, 0]
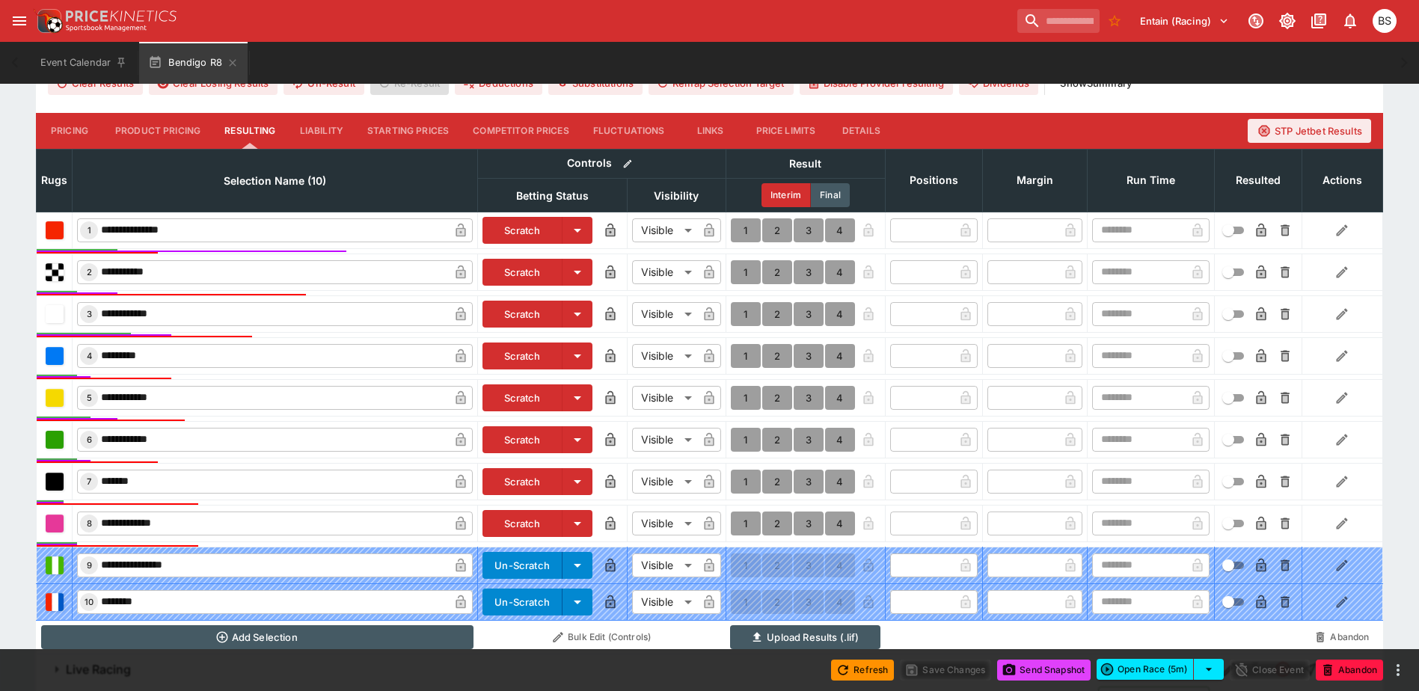
scroll to position [524, 0]
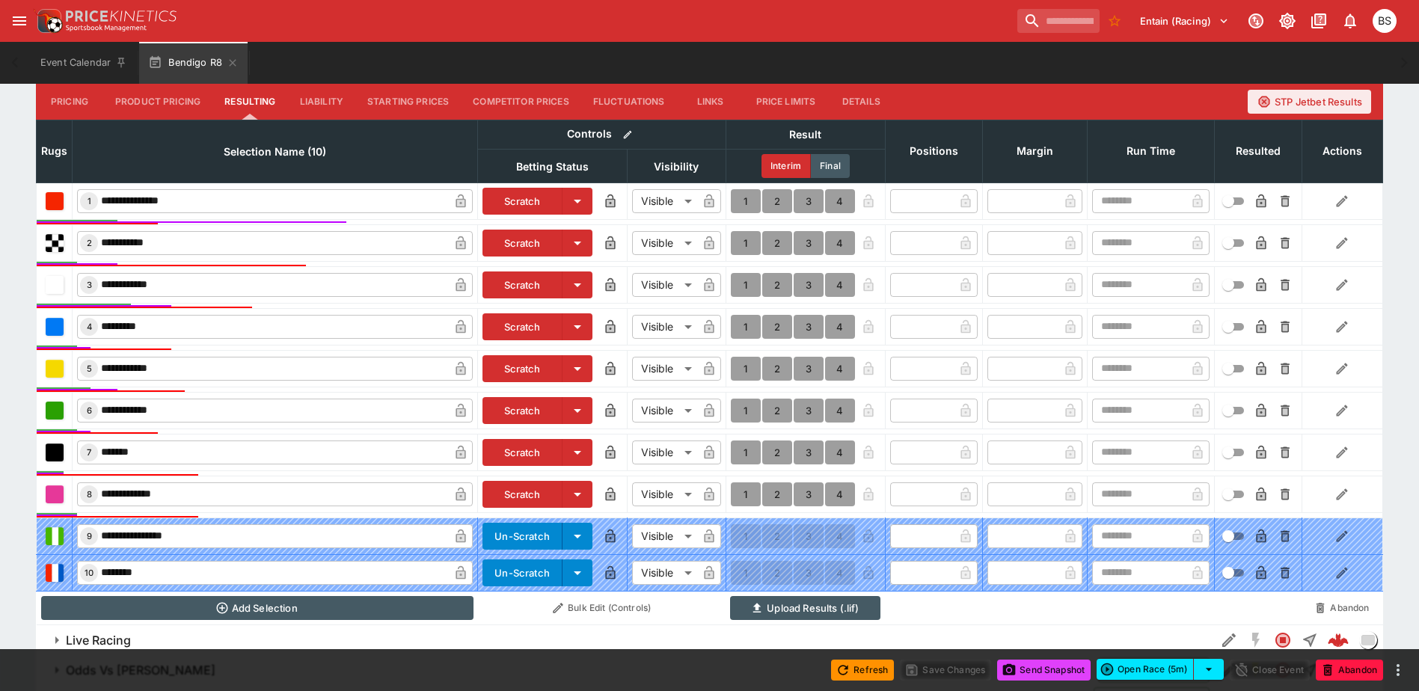
click at [737, 280] on button "1" at bounding box center [746, 285] width 30 height 24
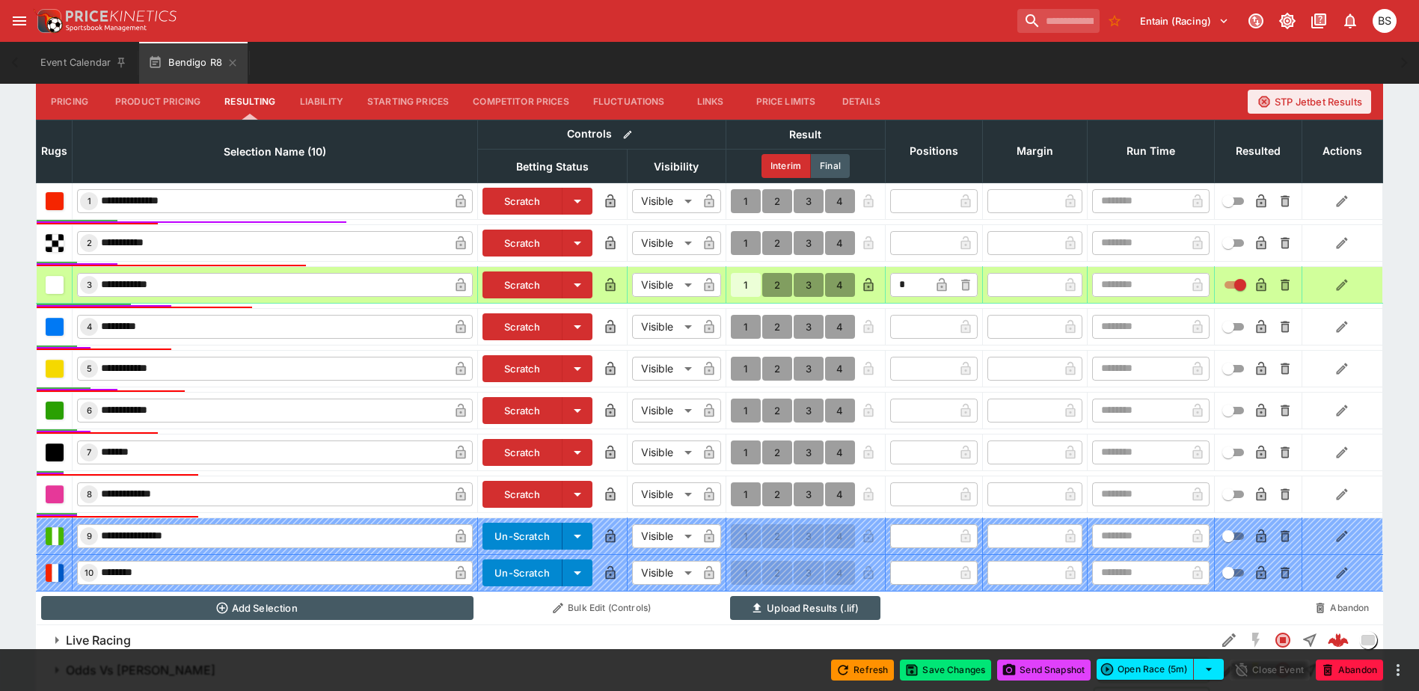
type input "*"
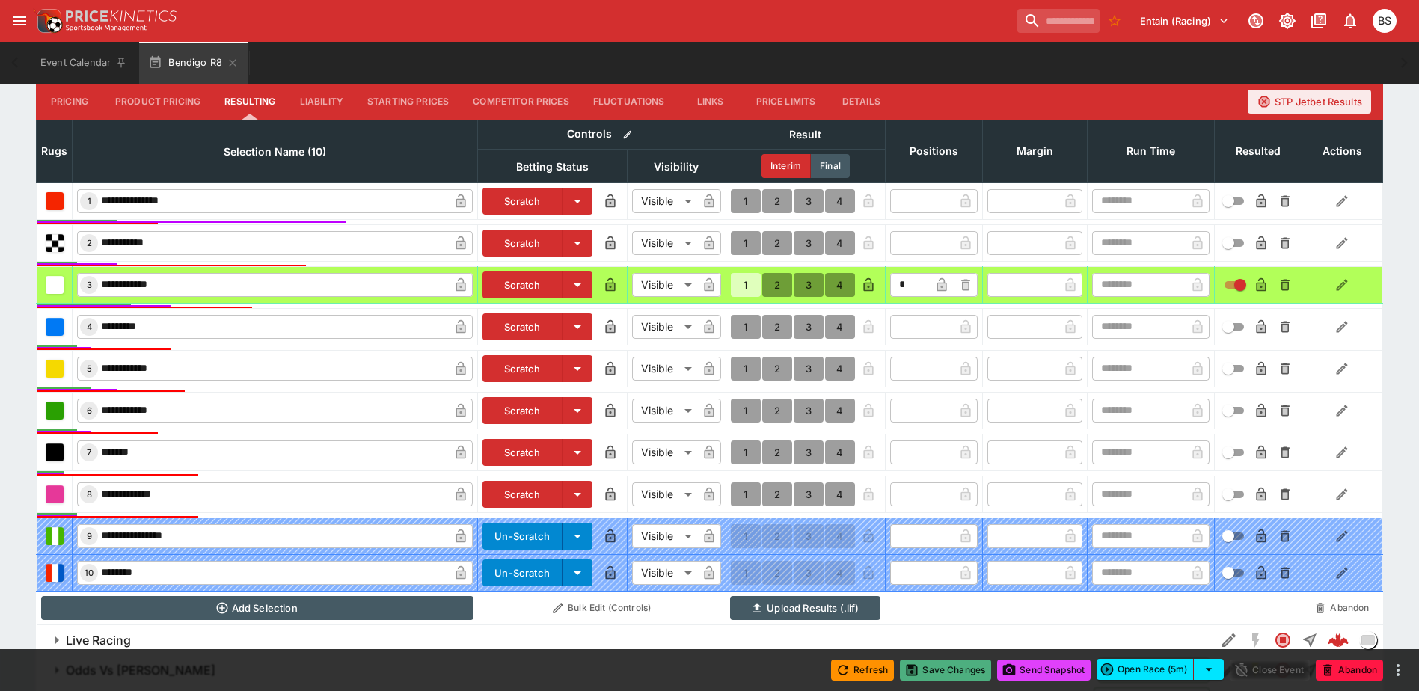
click at [930, 672] on button "Save Changes" at bounding box center [945, 670] width 91 height 21
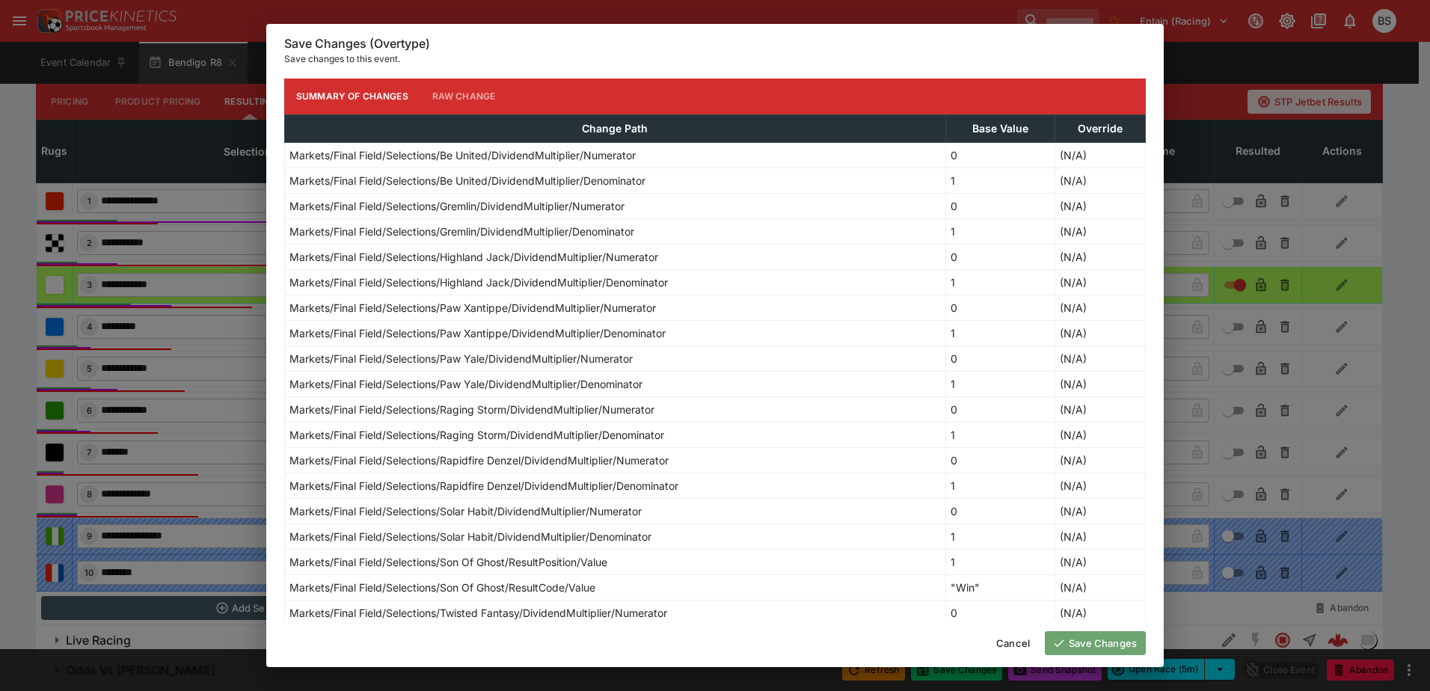
click at [1102, 638] on button "Save Changes" at bounding box center [1095, 643] width 101 height 24
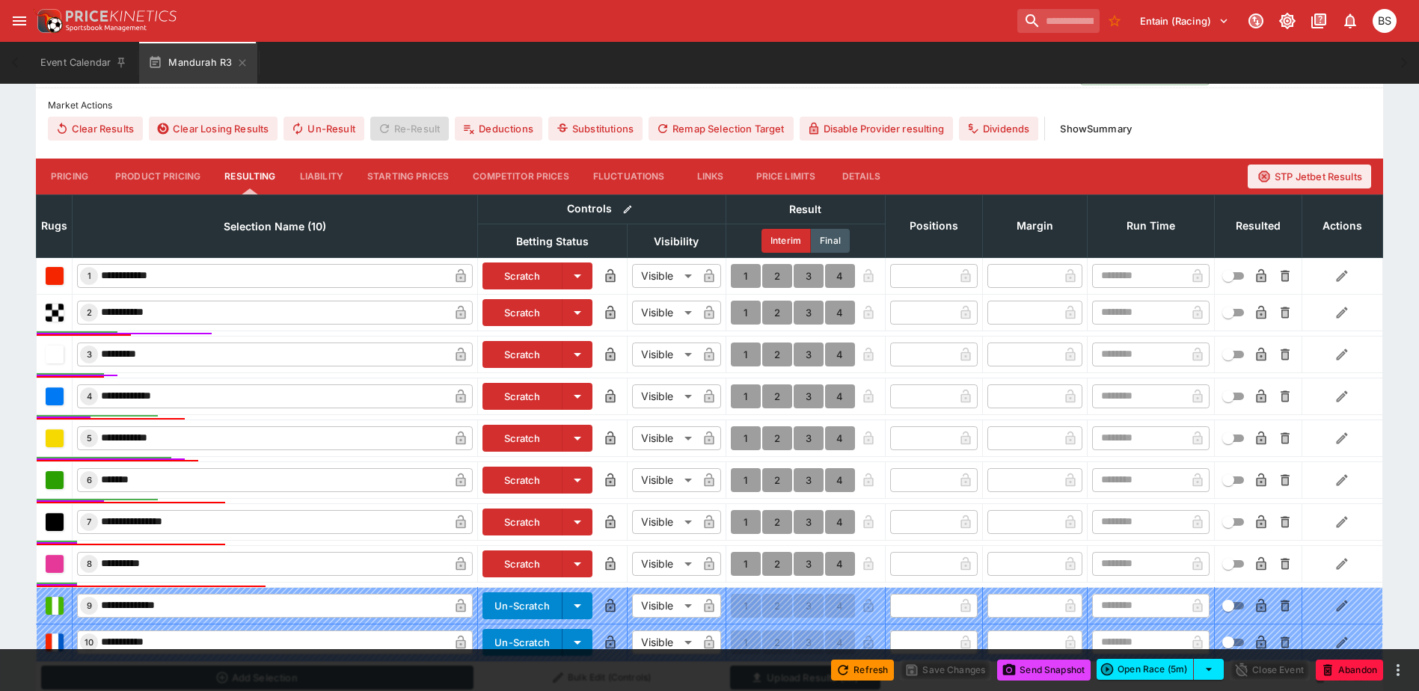
scroll to position [450, 0]
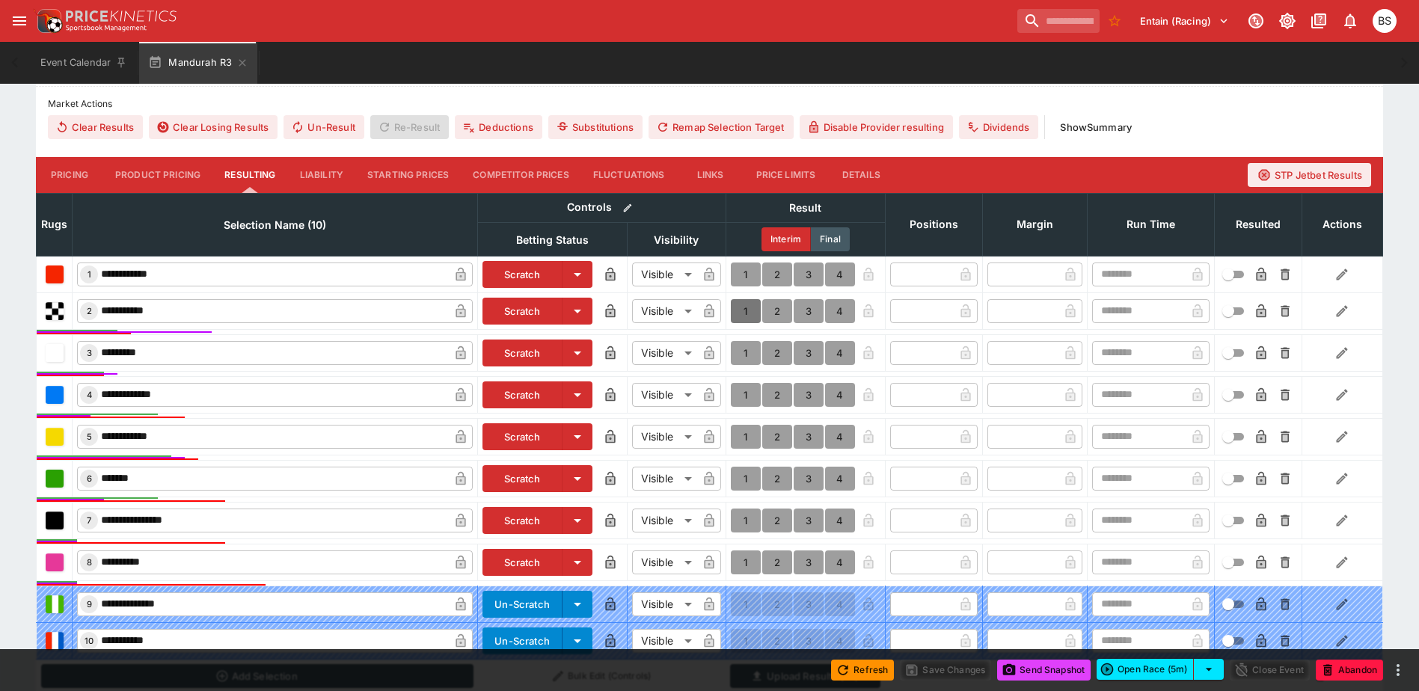
click at [746, 309] on button "1" at bounding box center [746, 311] width 30 height 24
type input "*"
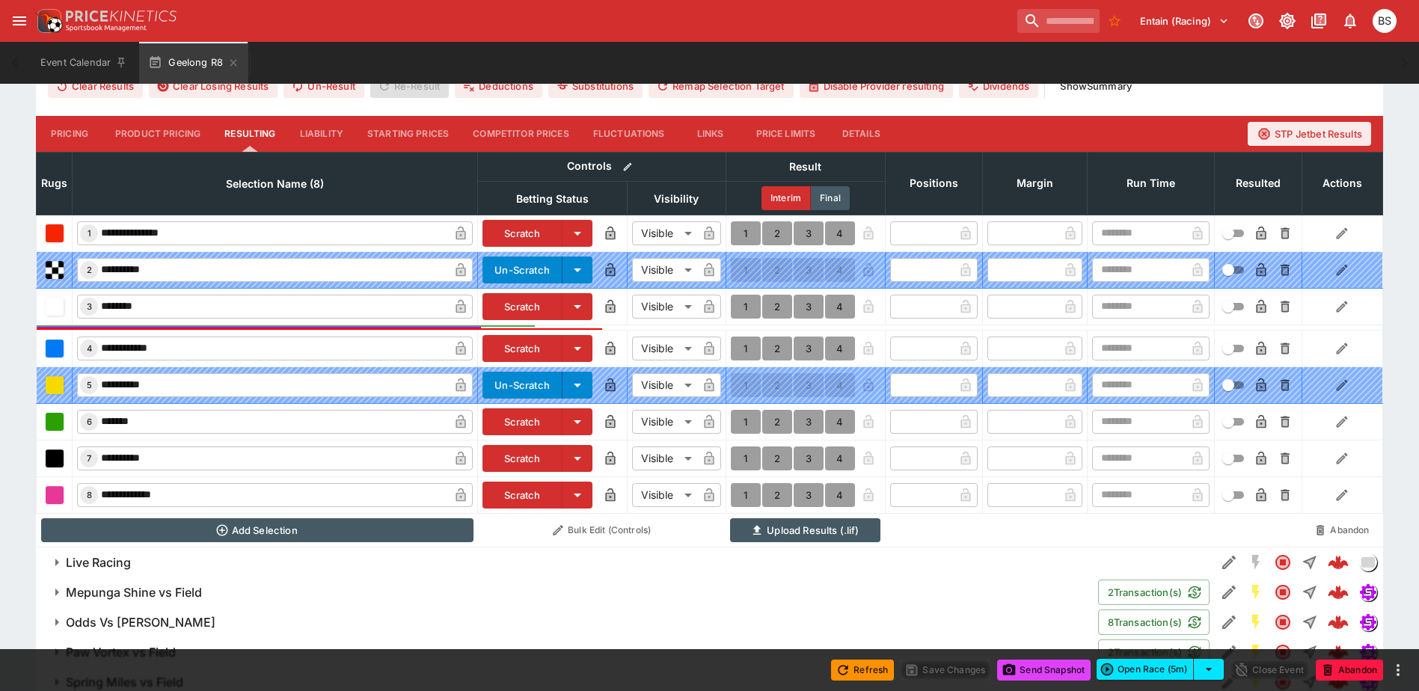
scroll to position [473, 0]
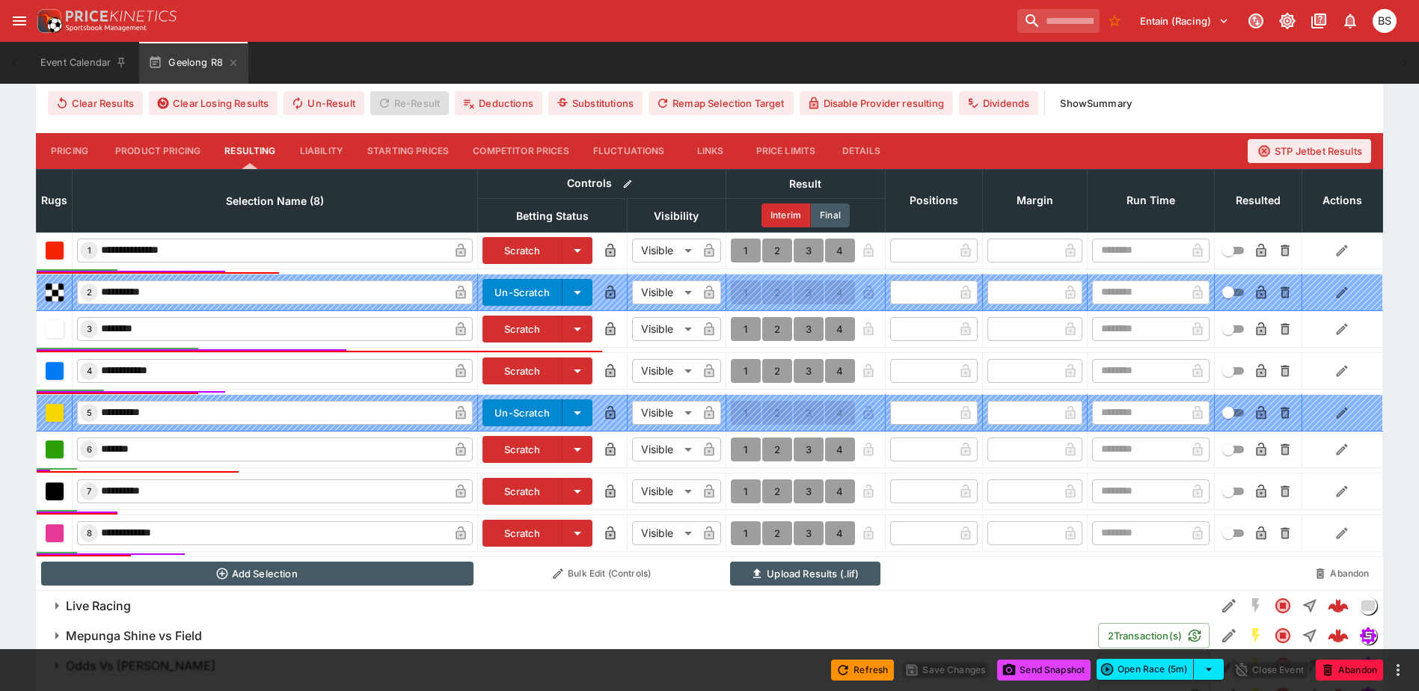
click at [746, 326] on button "1" at bounding box center [746, 329] width 30 height 24
type input "*"
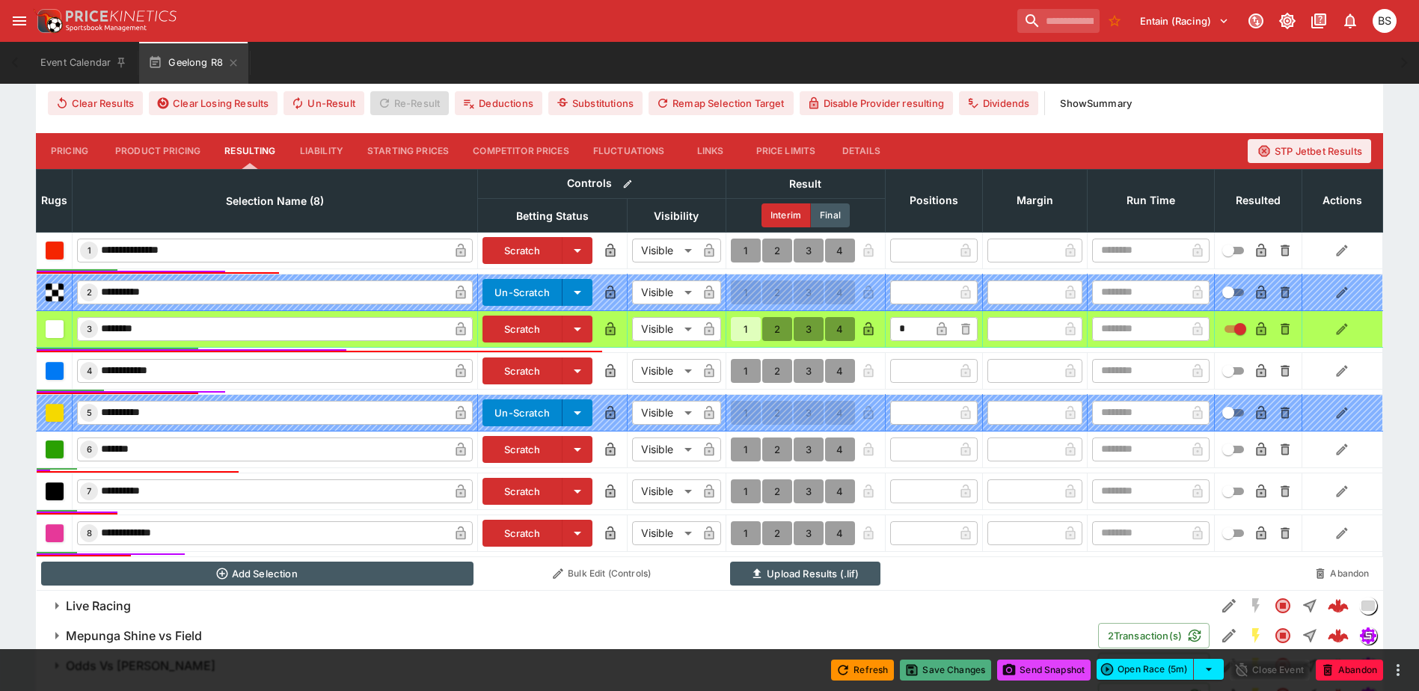
click at [938, 670] on button "Save Changes" at bounding box center [945, 670] width 91 height 21
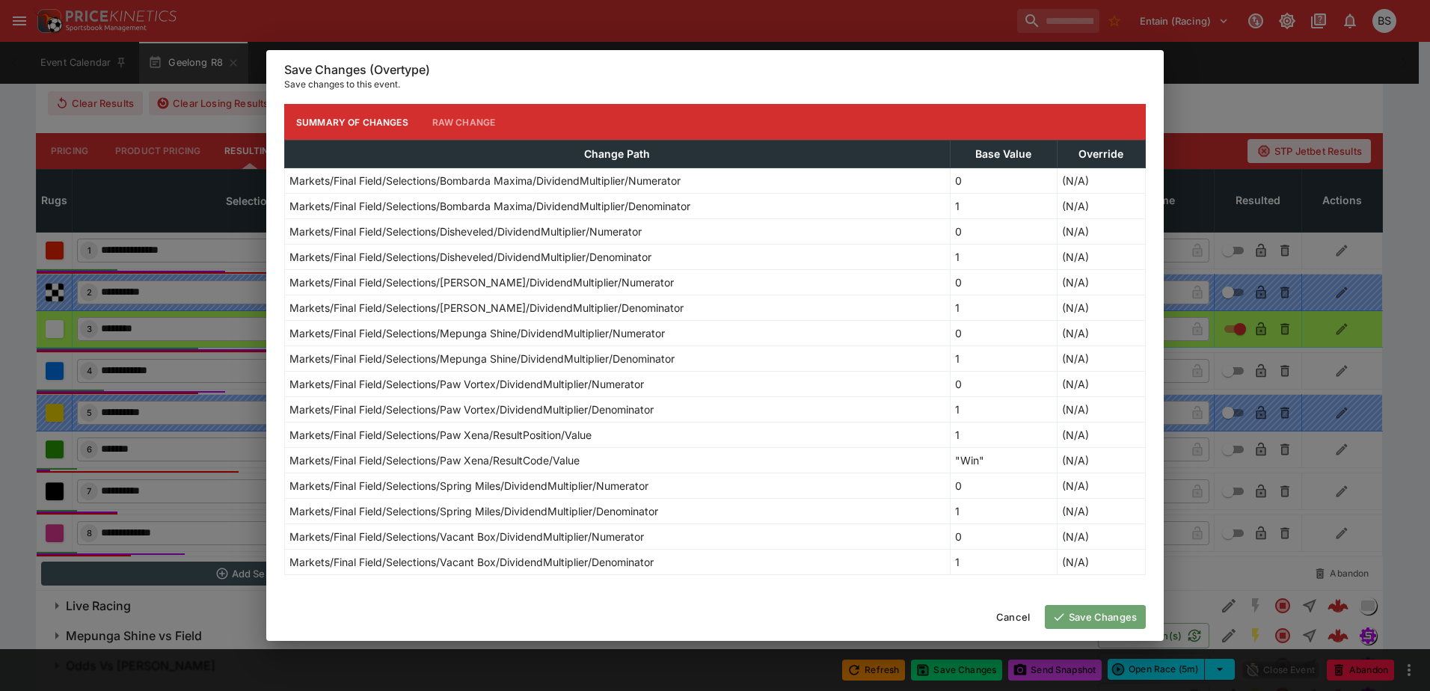
click at [1088, 616] on button "Save Changes" at bounding box center [1095, 617] width 101 height 24
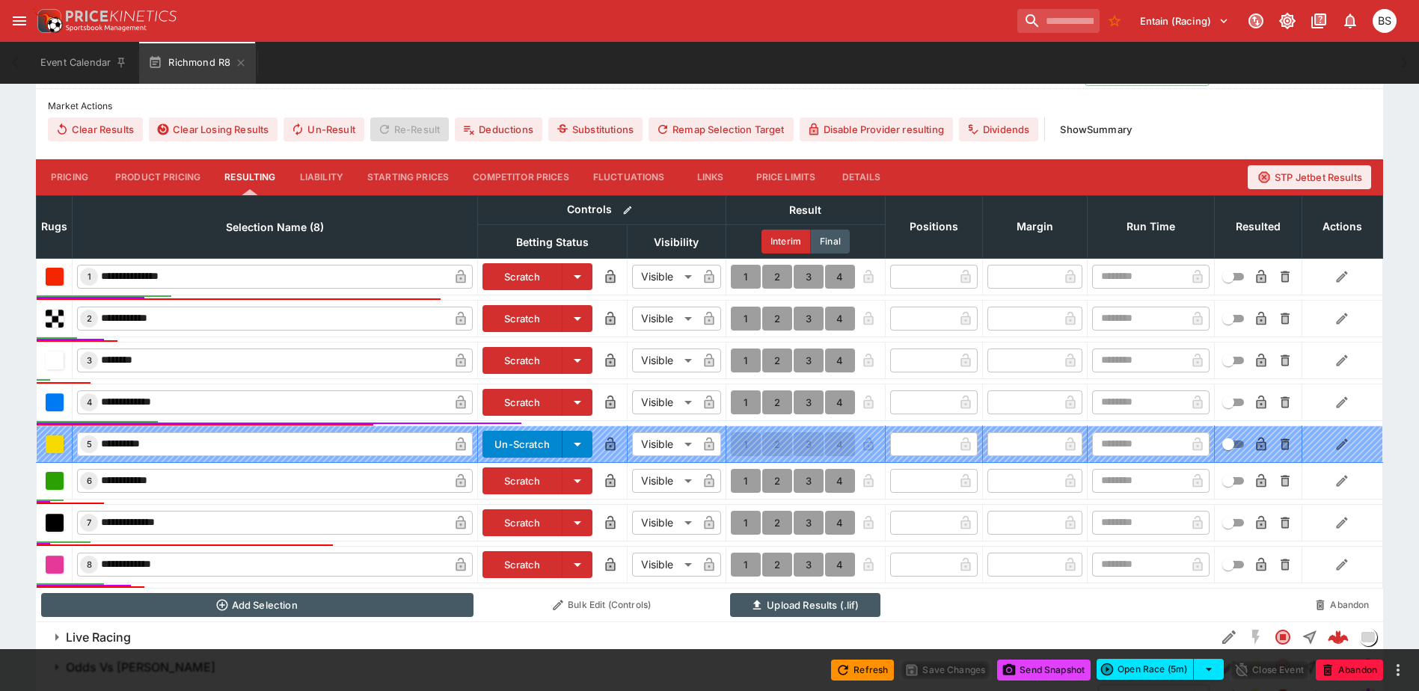
scroll to position [449, 0]
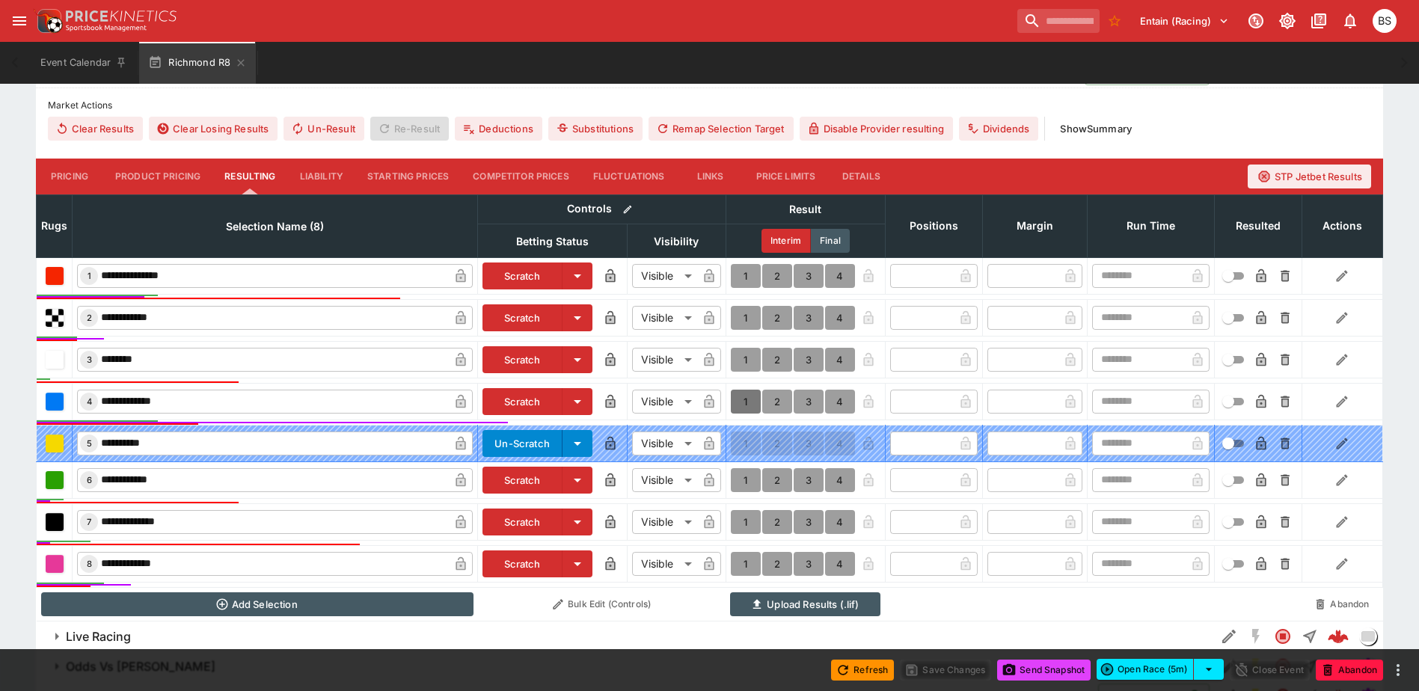
click at [740, 402] on button "1" at bounding box center [746, 402] width 30 height 24
type input "*"
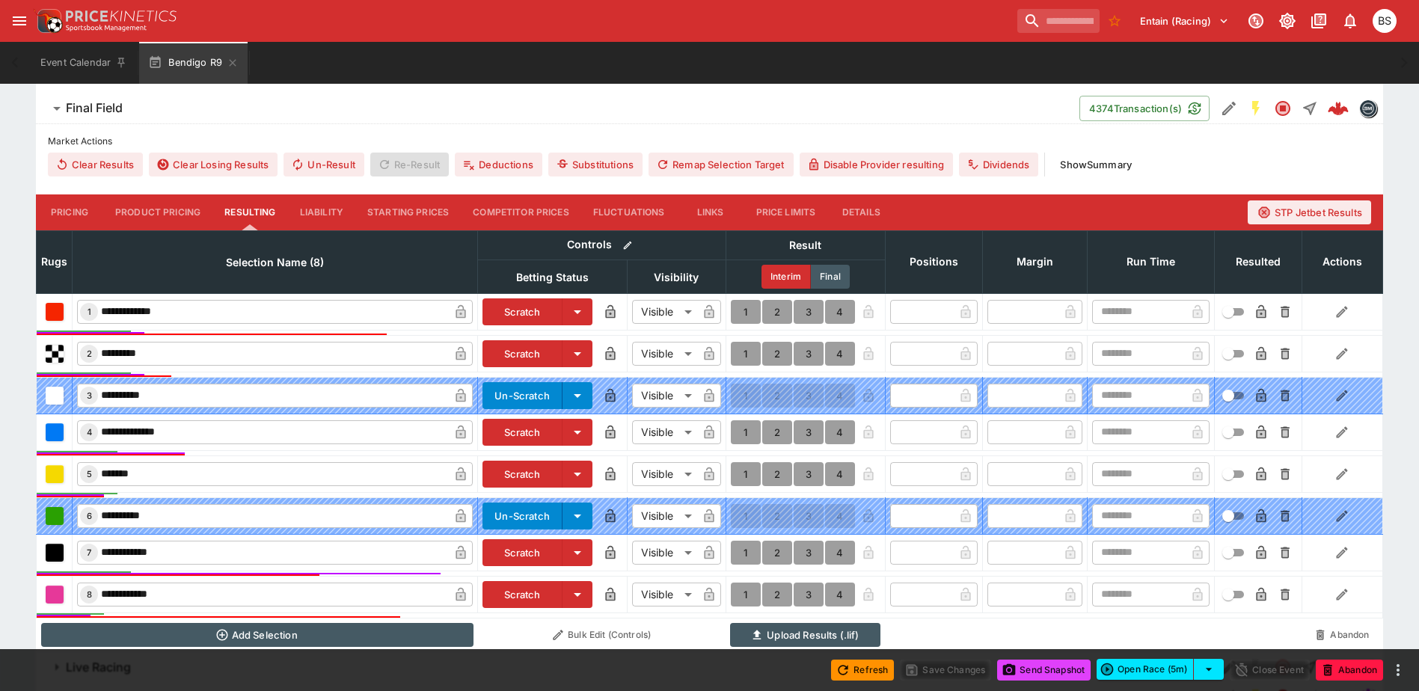
scroll to position [449, 0]
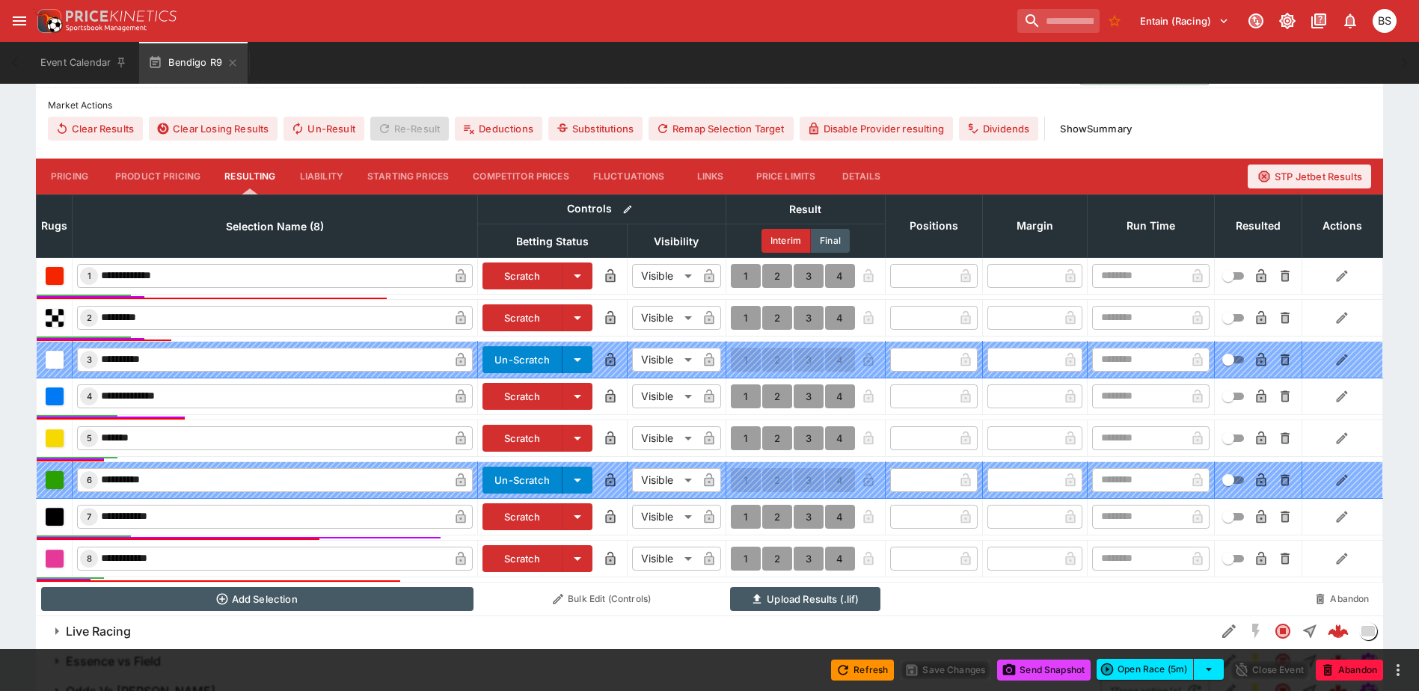
click at [742, 514] on button "1" at bounding box center [746, 517] width 30 height 24
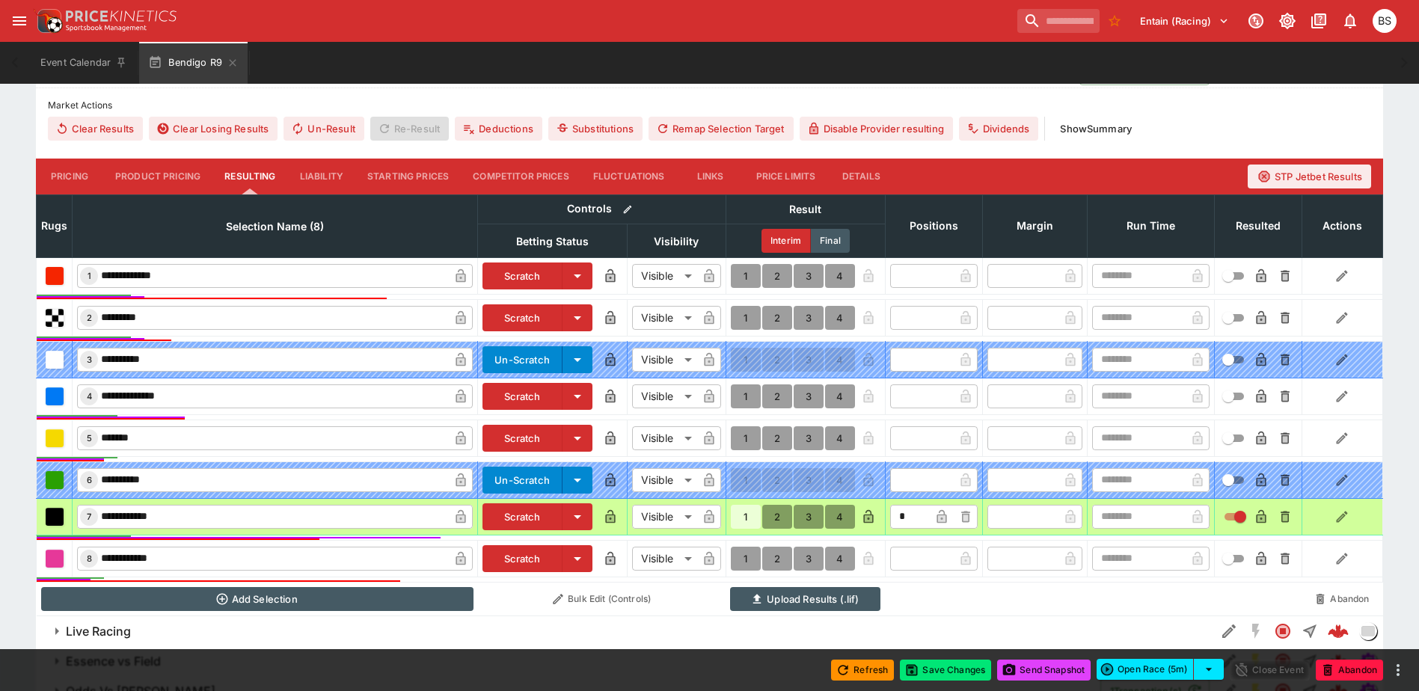
type input "*"
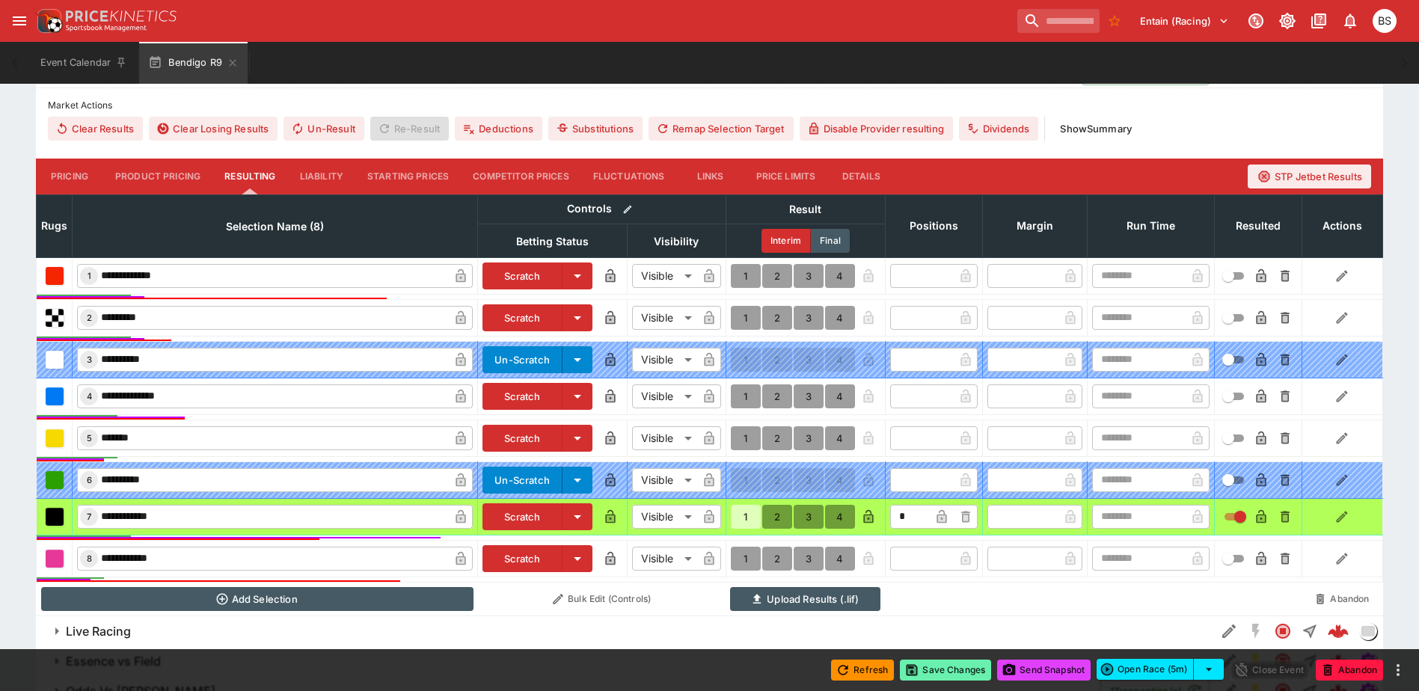
click at [948, 669] on button "Save Changes" at bounding box center [945, 670] width 91 height 21
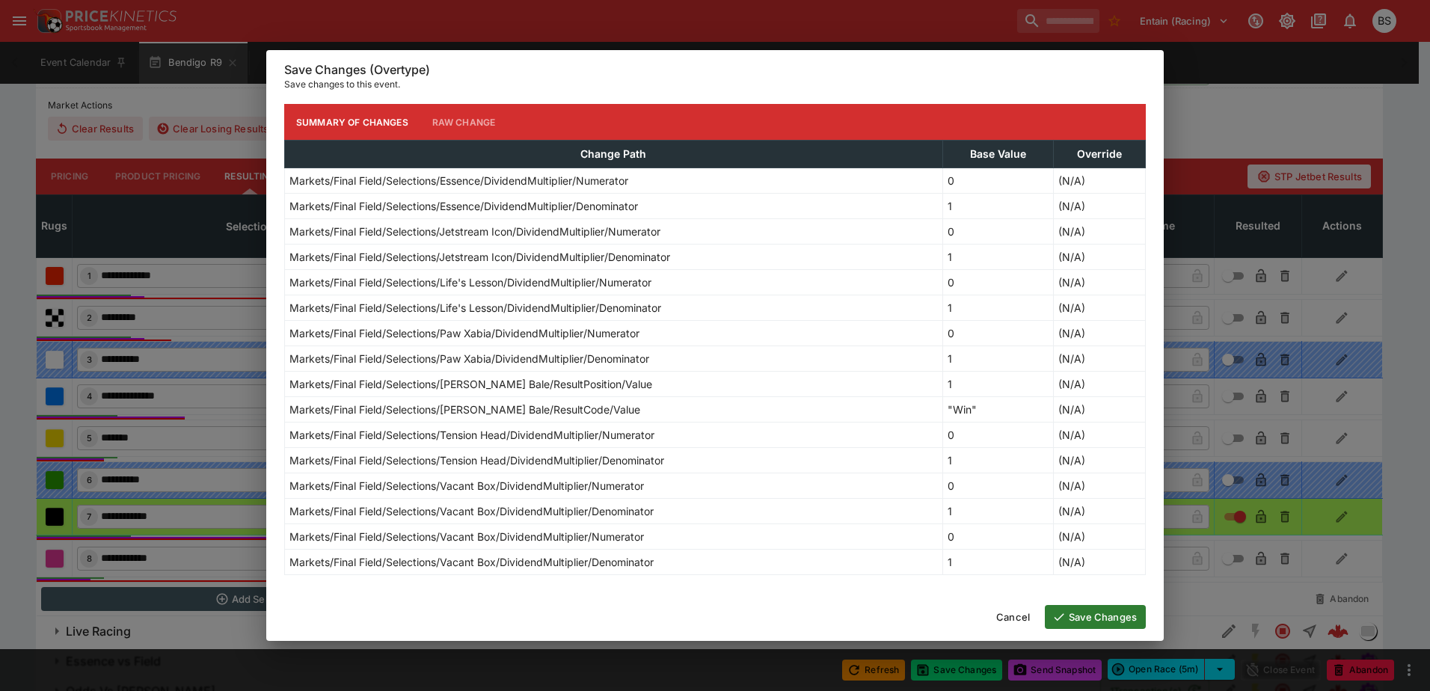
click at [1085, 624] on button "Save Changes" at bounding box center [1095, 617] width 101 height 24
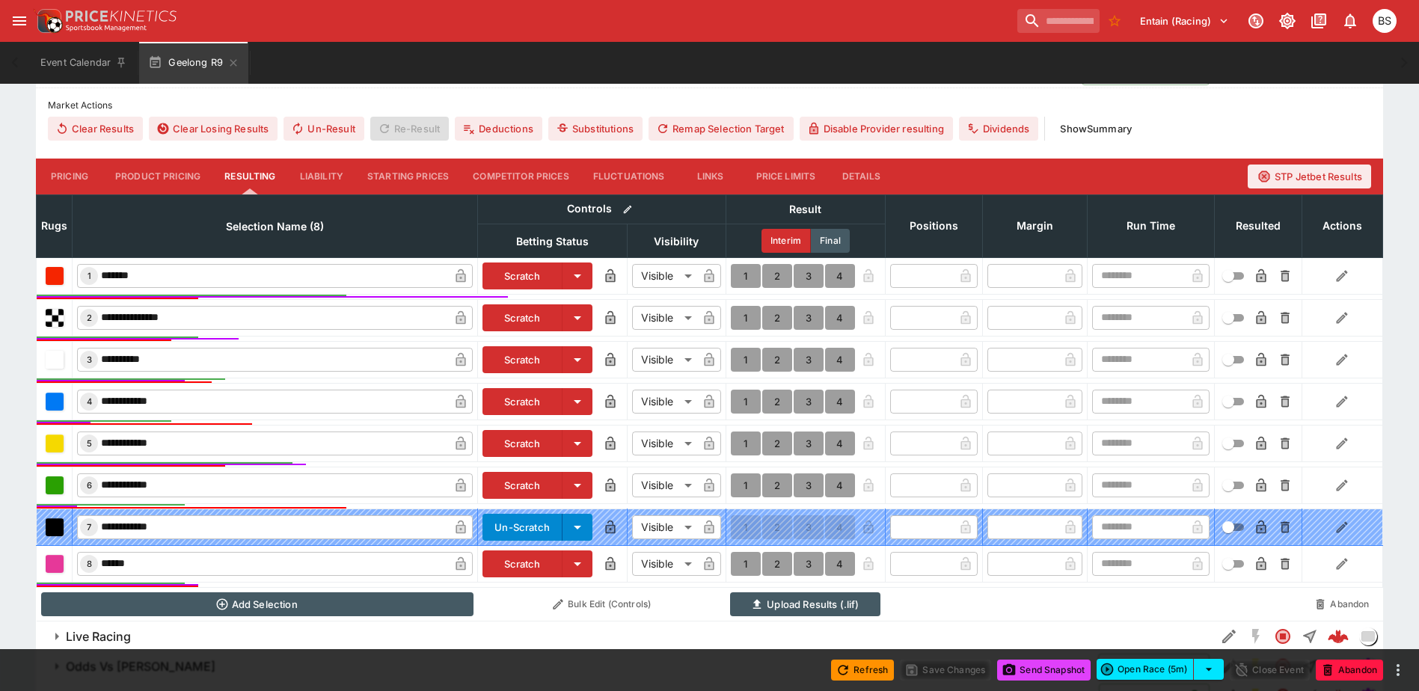
scroll to position [450, 0]
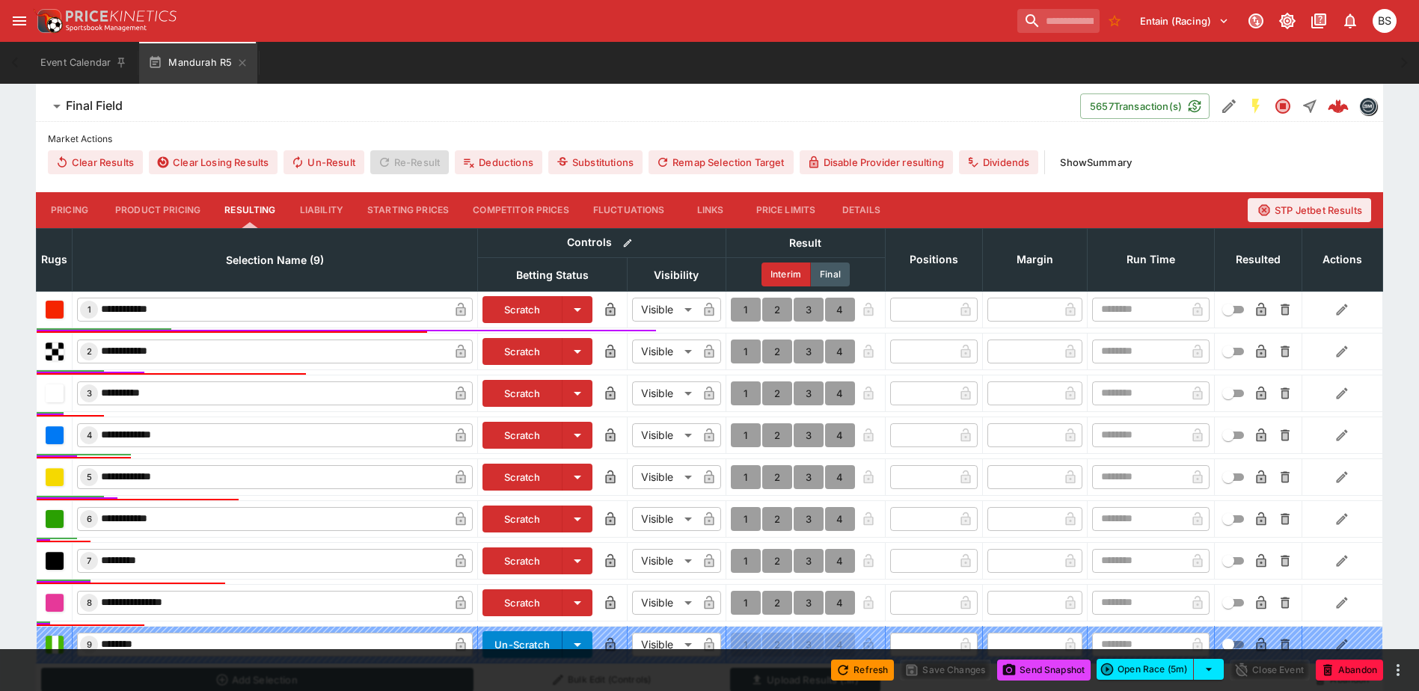
scroll to position [525, 0]
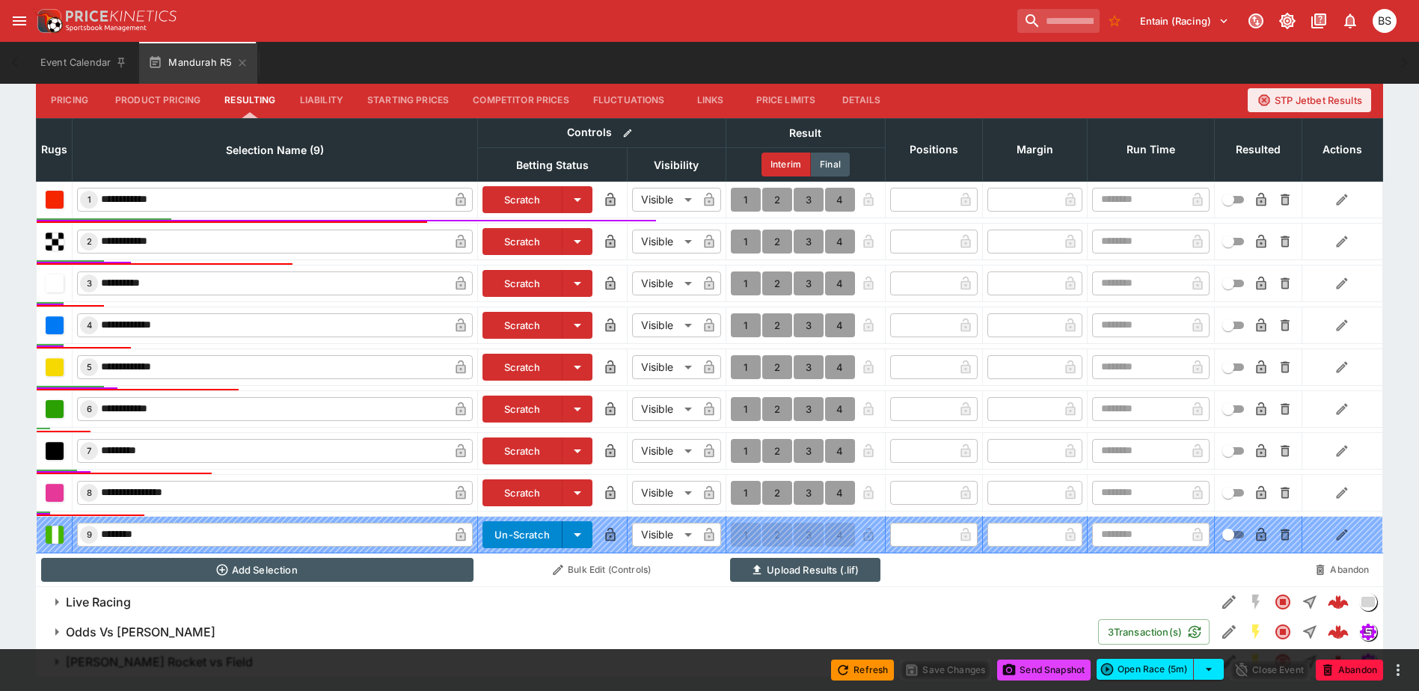
click at [736, 202] on button "1" at bounding box center [746, 200] width 30 height 24
type input "*"
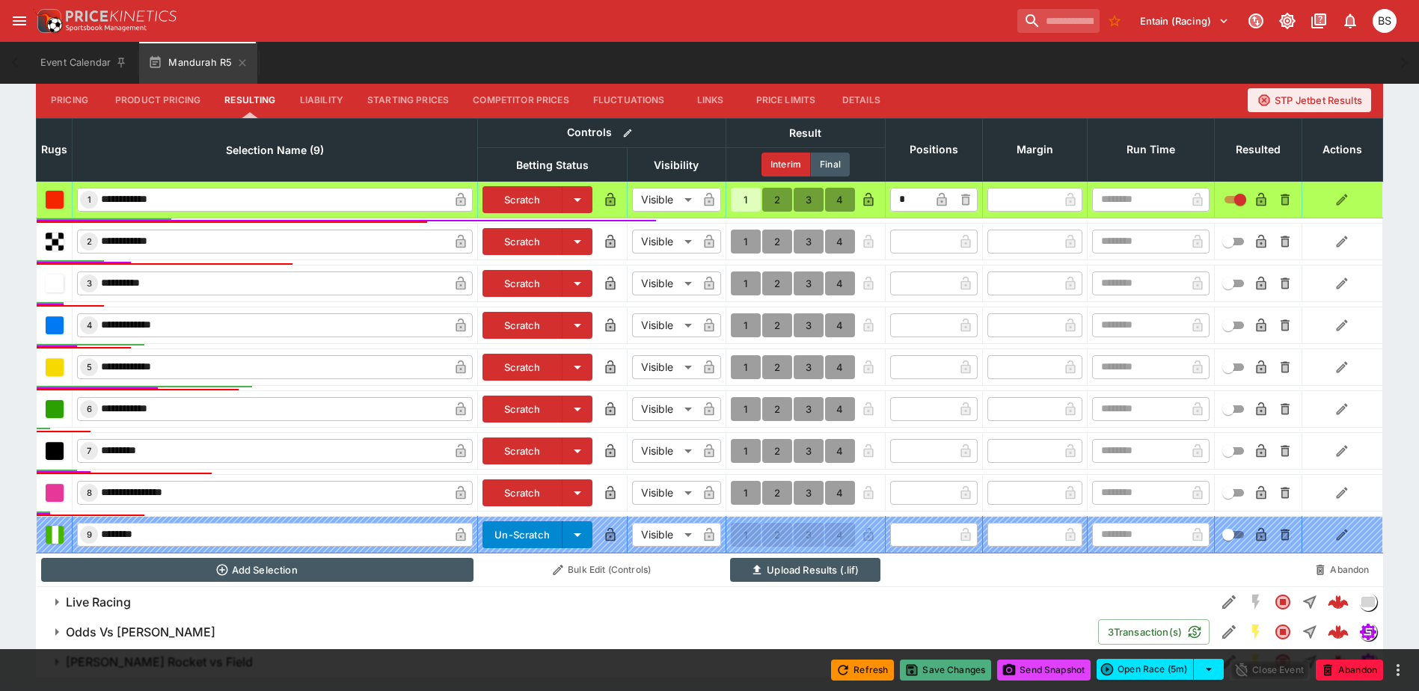
click at [932, 675] on button "Save Changes" at bounding box center [945, 670] width 91 height 21
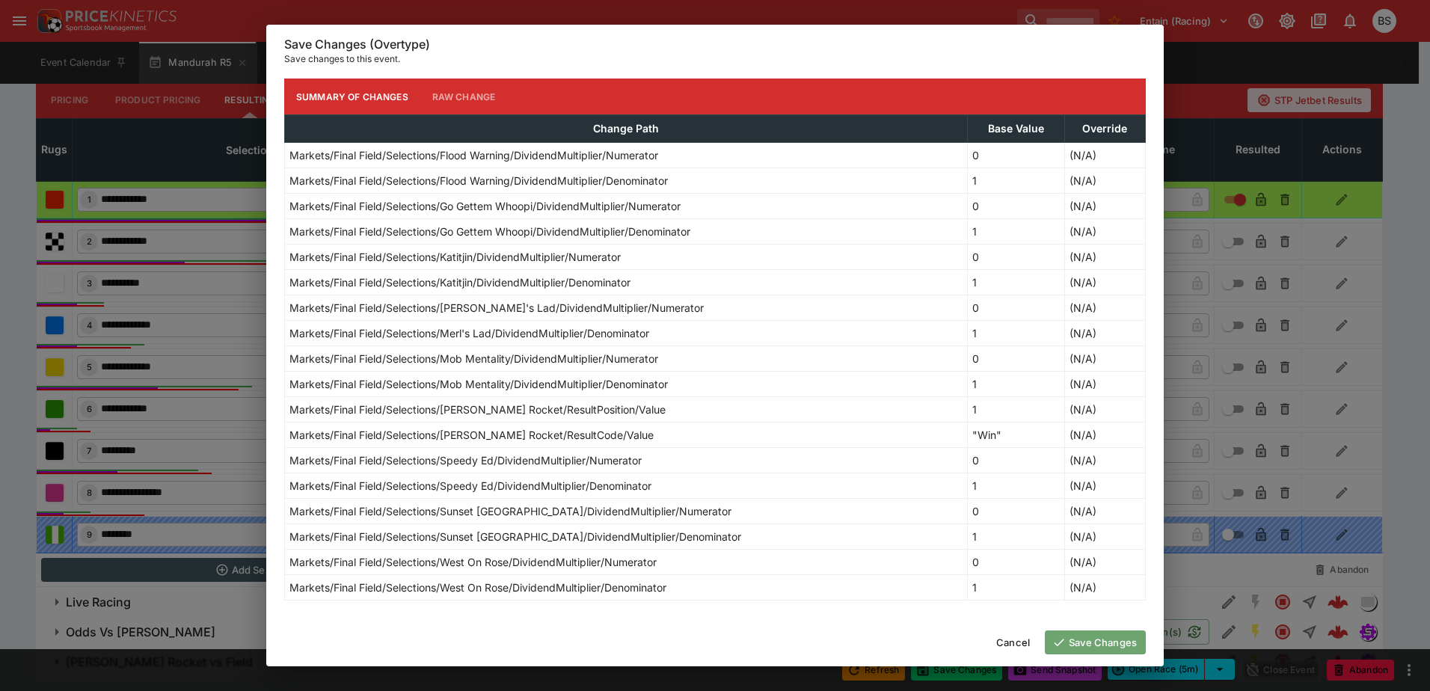
click at [1110, 647] on button "Save Changes" at bounding box center [1095, 642] width 101 height 24
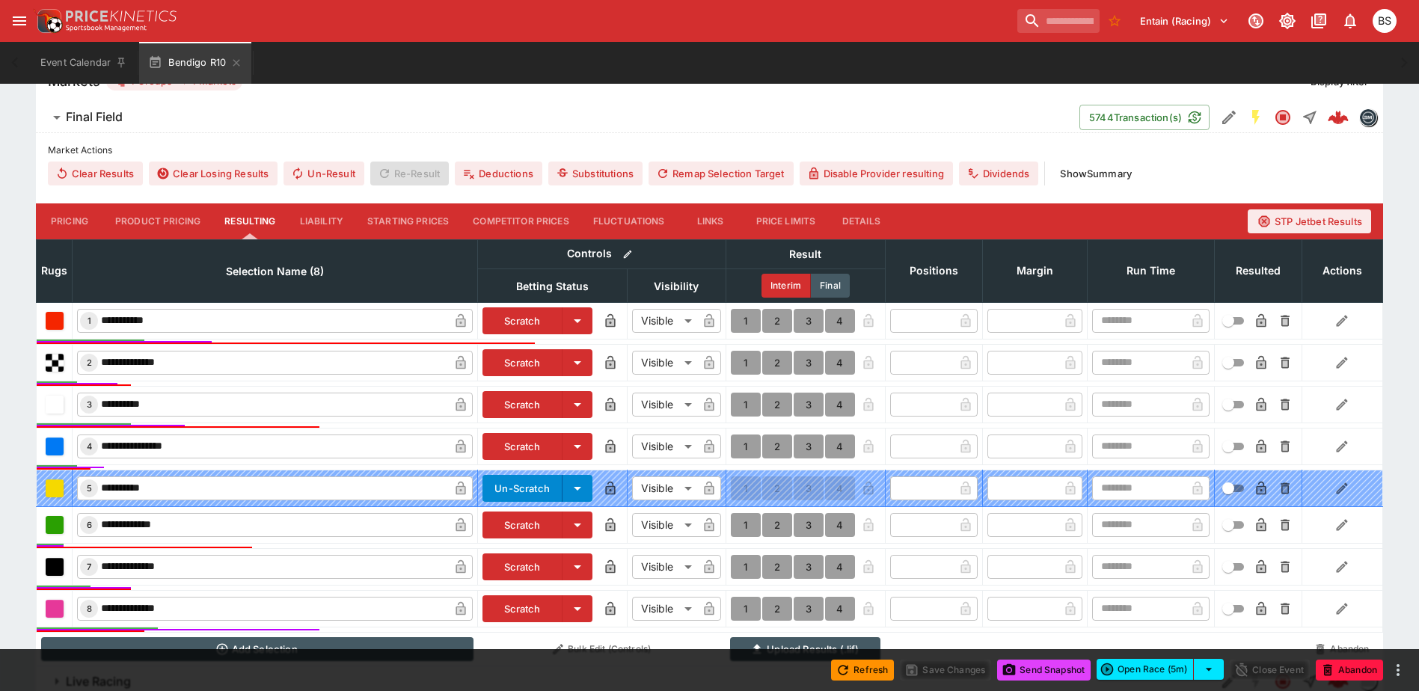
scroll to position [449, 0]
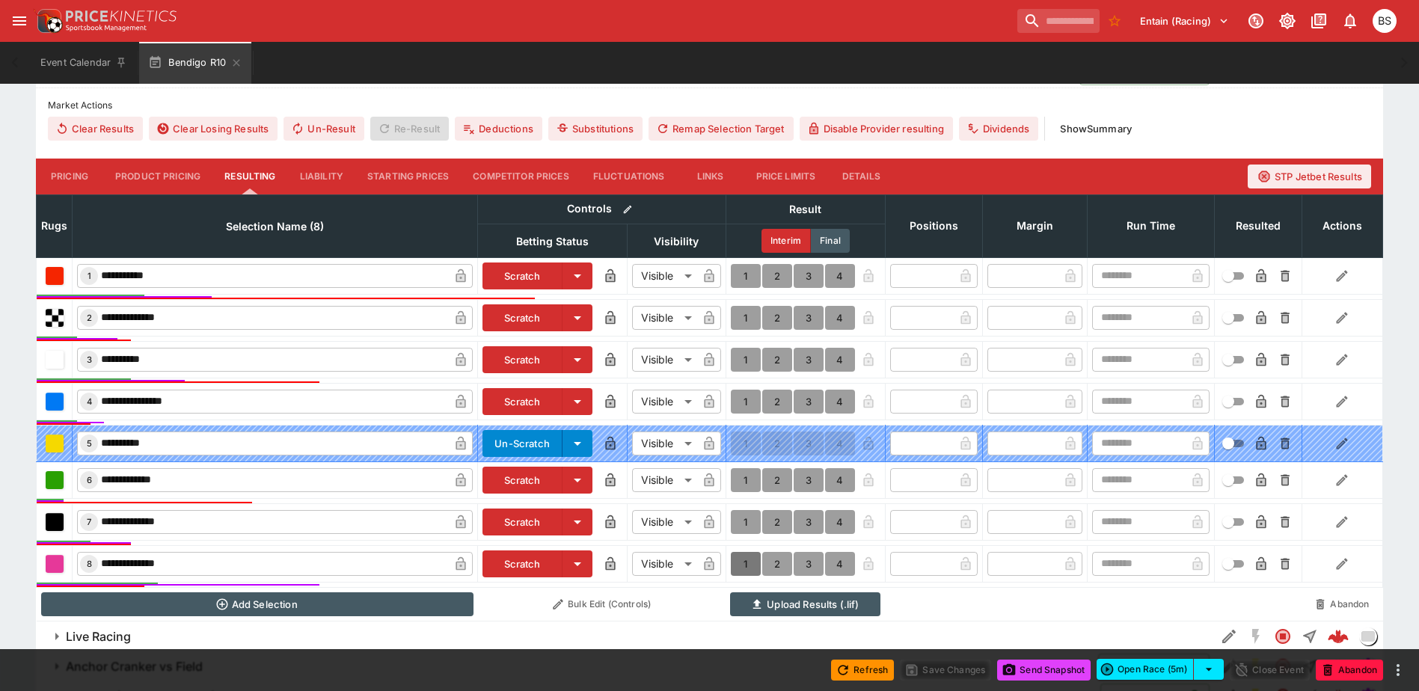
click at [746, 562] on button "1" at bounding box center [746, 564] width 30 height 24
type input "*"
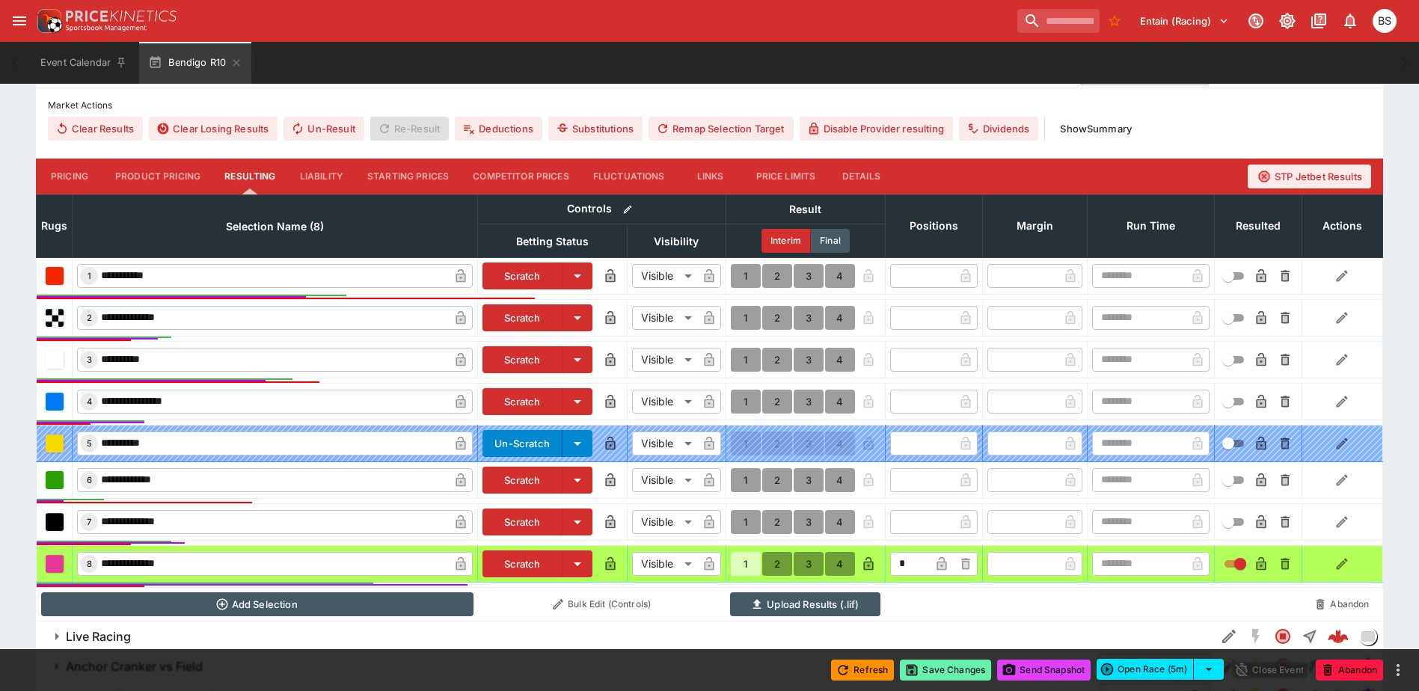
click at [927, 666] on button "Save Changes" at bounding box center [945, 670] width 91 height 21
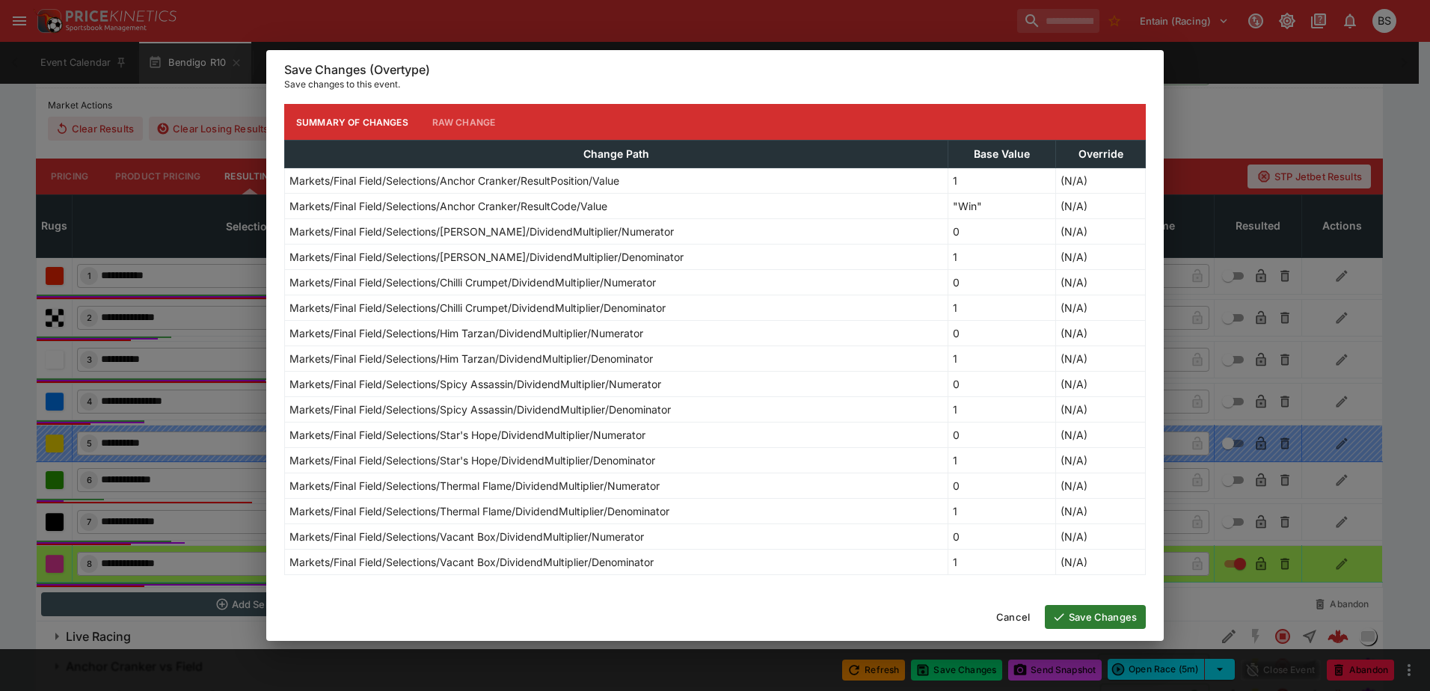
click at [1093, 614] on button "Save Changes" at bounding box center [1095, 617] width 101 height 24
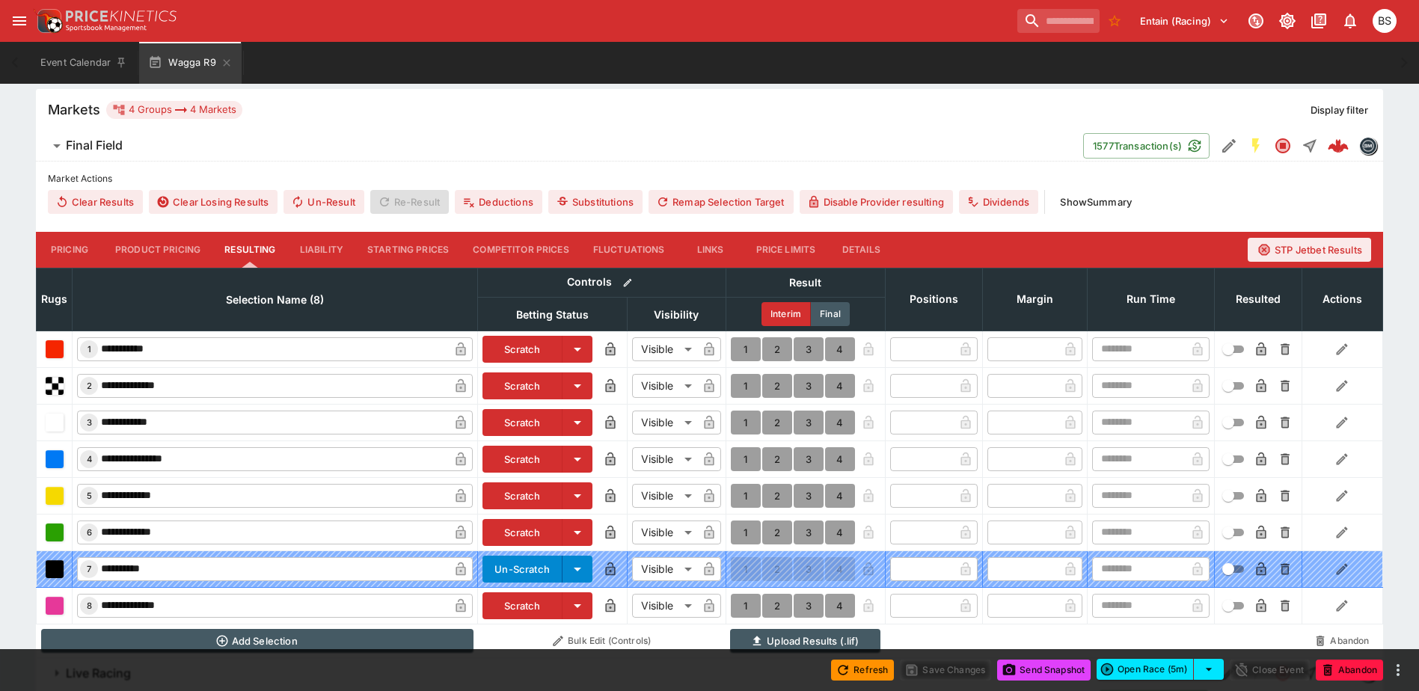
scroll to position [449, 0]
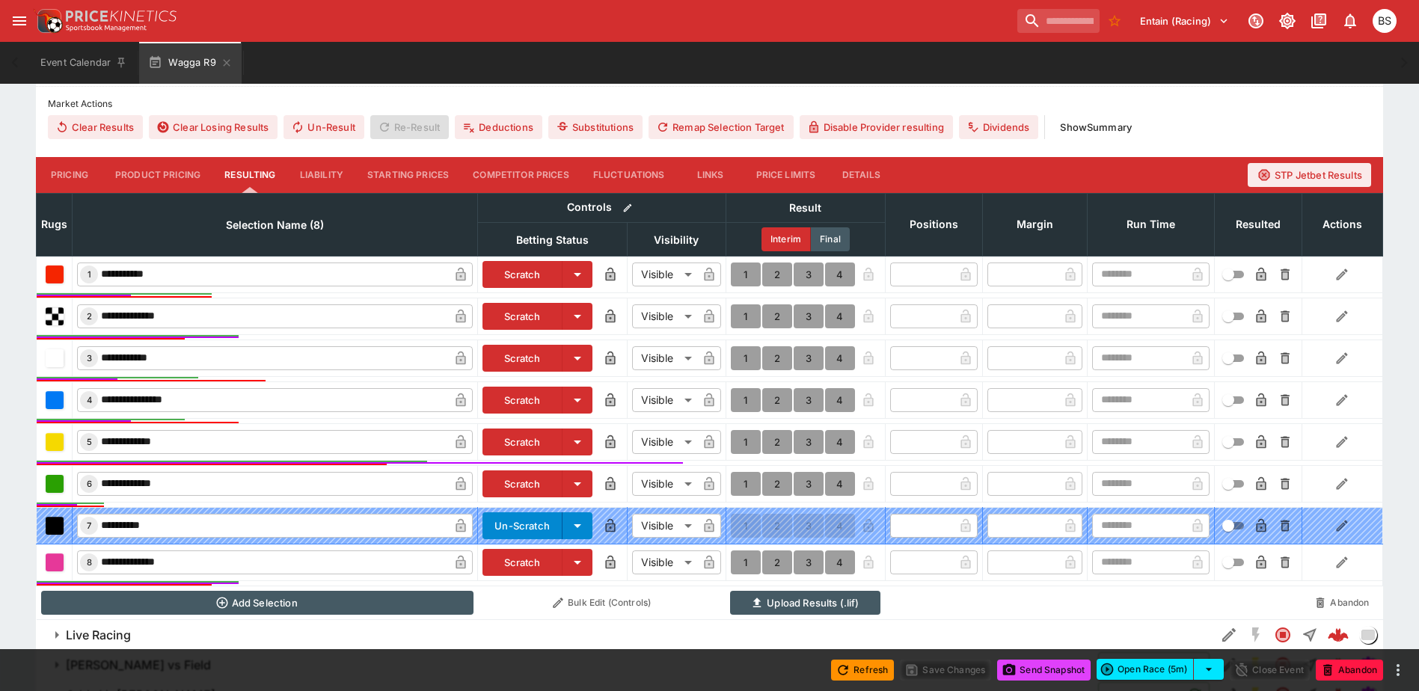
click at [737, 398] on button "1" at bounding box center [746, 400] width 30 height 24
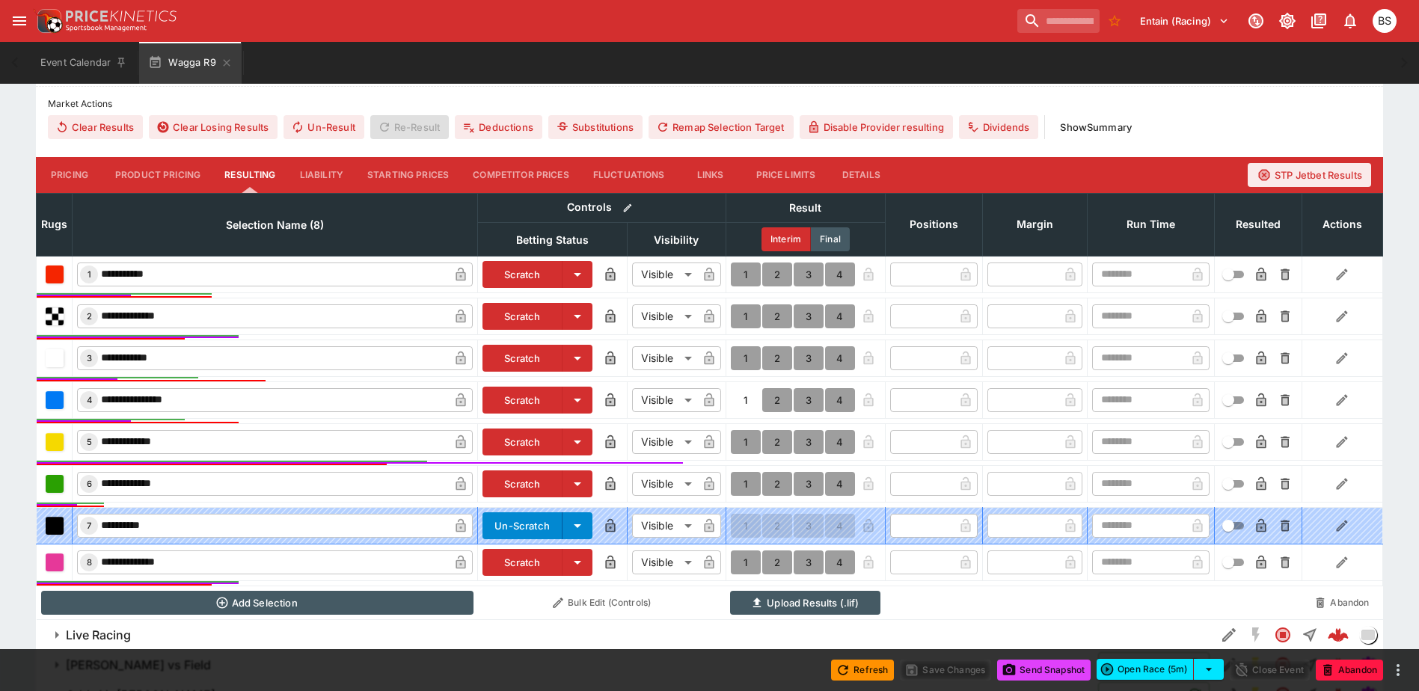
type input "*"
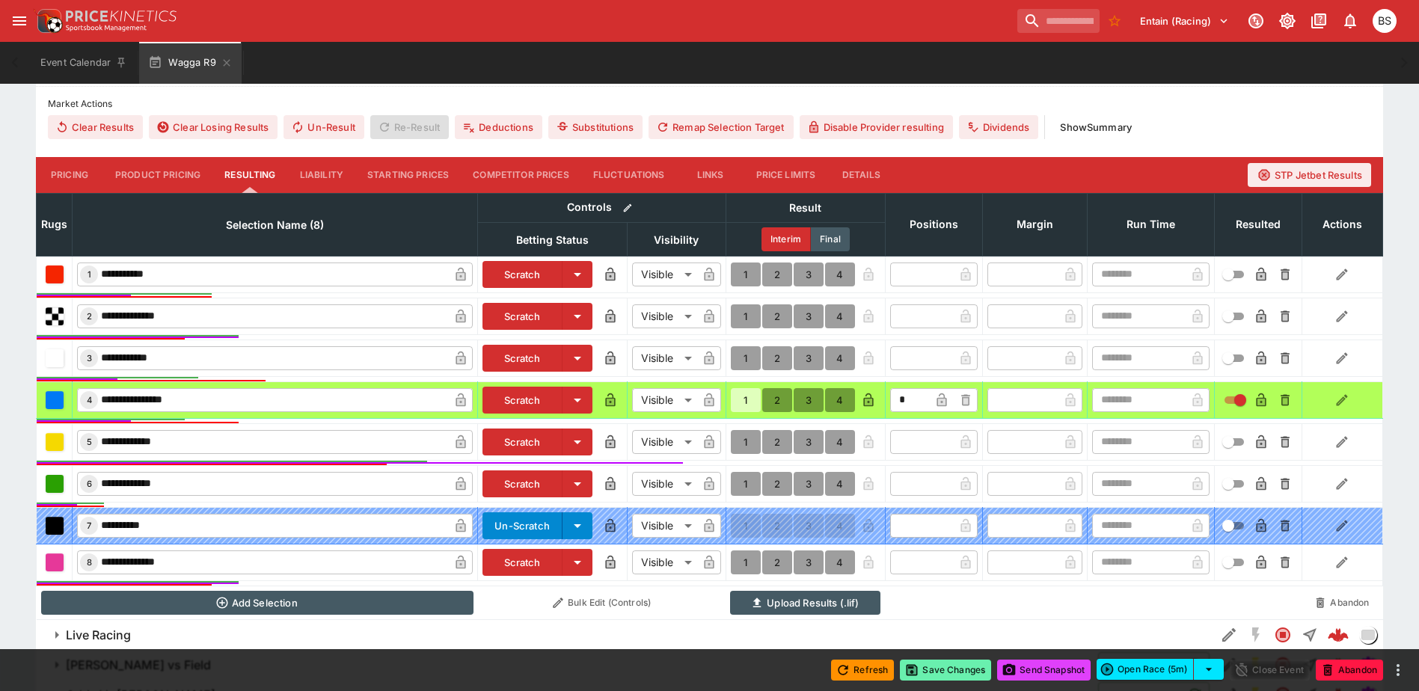
click at [942, 671] on button "Save Changes" at bounding box center [945, 670] width 91 height 21
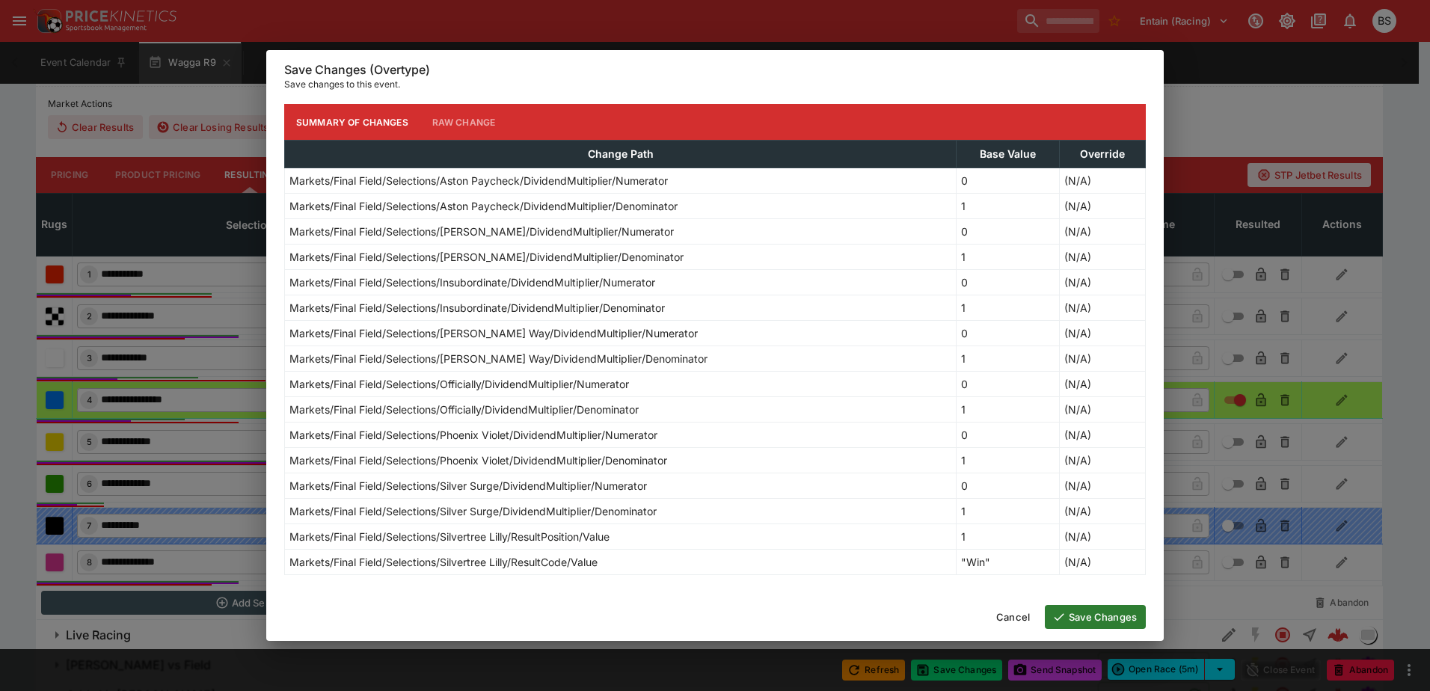
click at [1208, 622] on div "Save Changes (Overtype) Save changes to this event. Summary of Changes Raw Chan…" at bounding box center [715, 345] width 1430 height 691
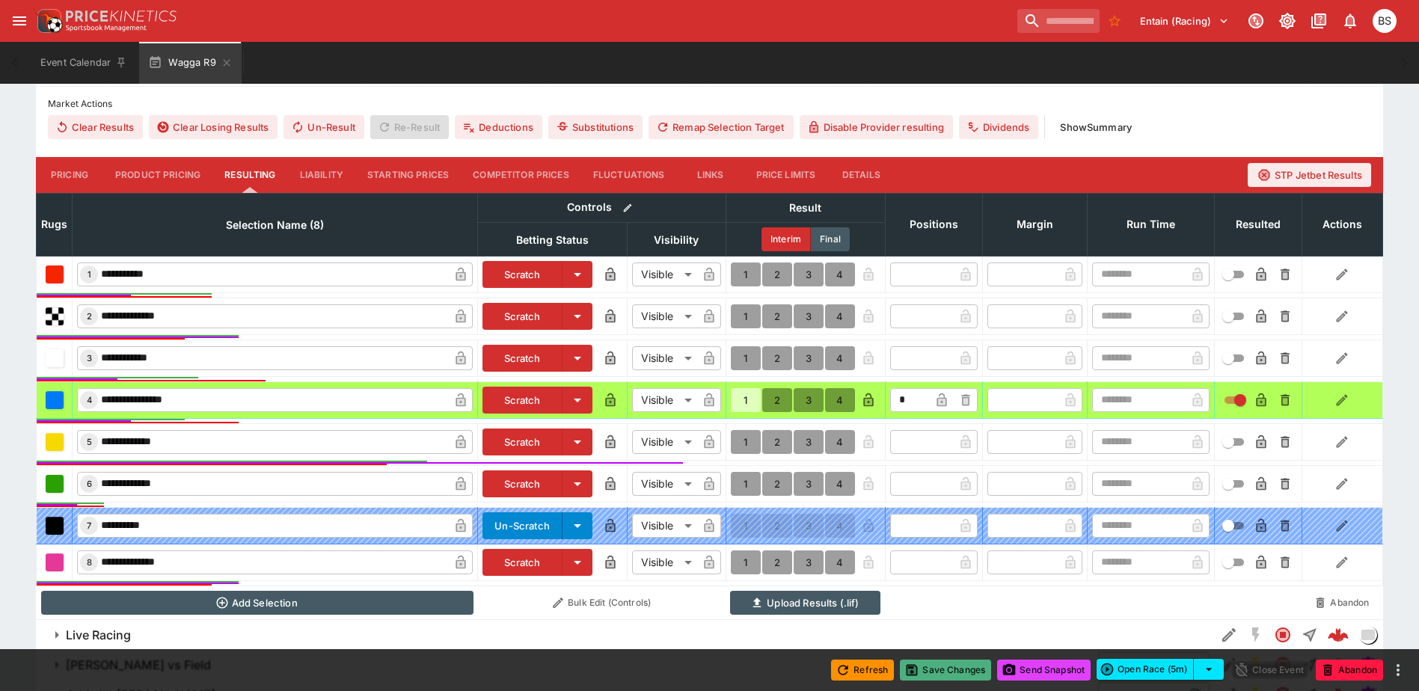
click at [960, 672] on button "Save Changes" at bounding box center [945, 670] width 91 height 21
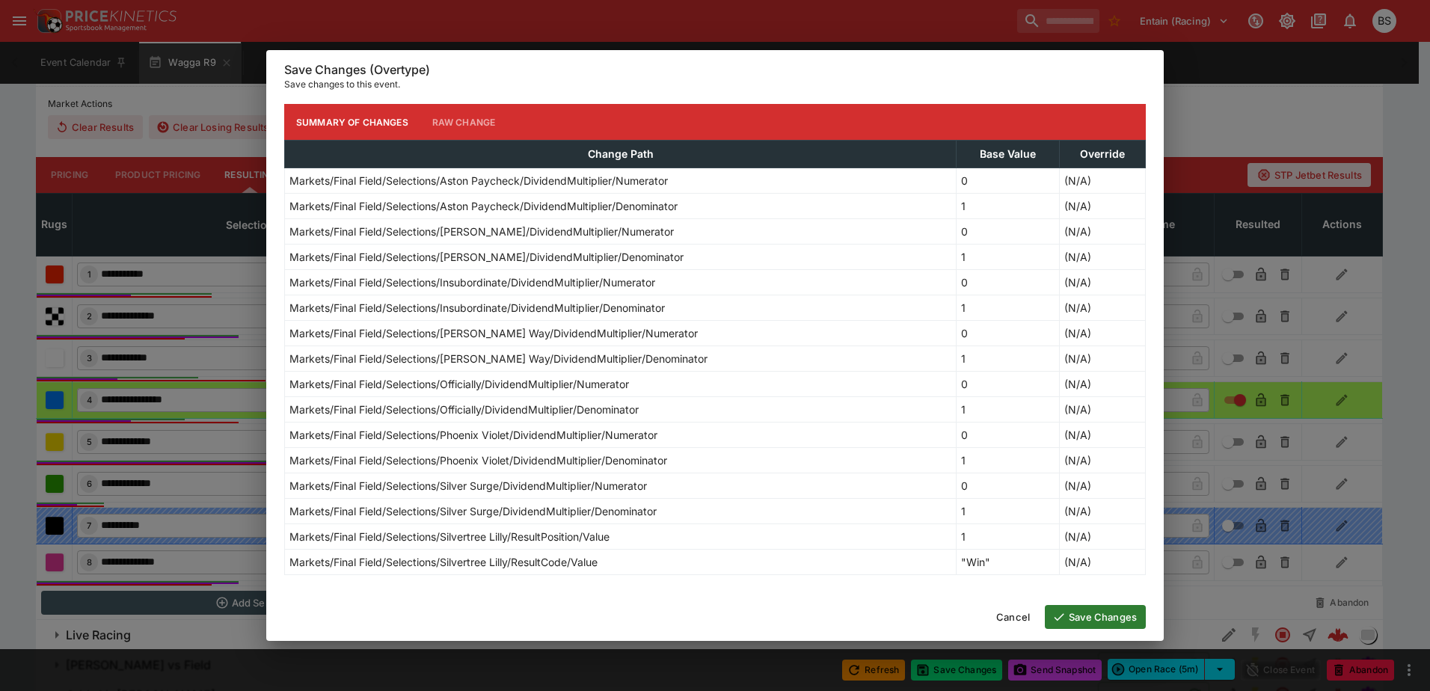
click at [1087, 619] on button "Save Changes" at bounding box center [1095, 617] width 101 height 24
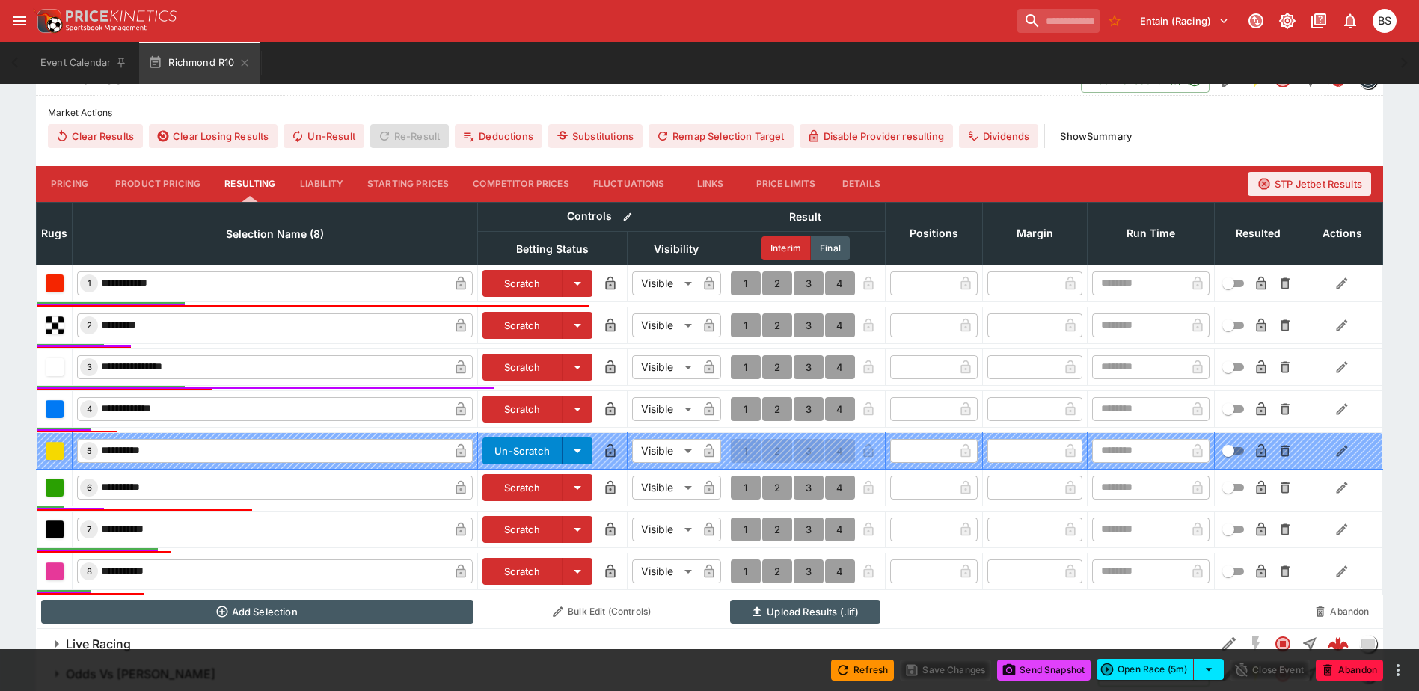
scroll to position [449, 0]
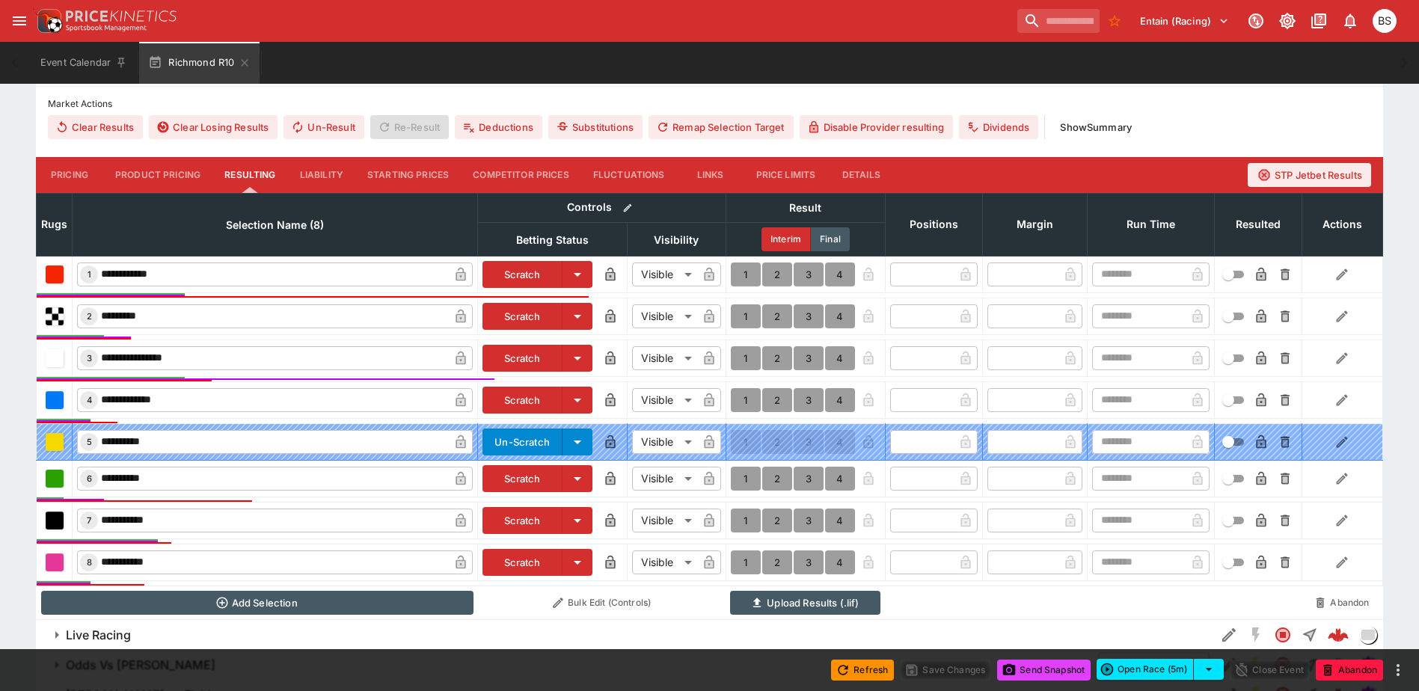
click at [742, 358] on button "1" at bounding box center [746, 358] width 30 height 24
type input "*"
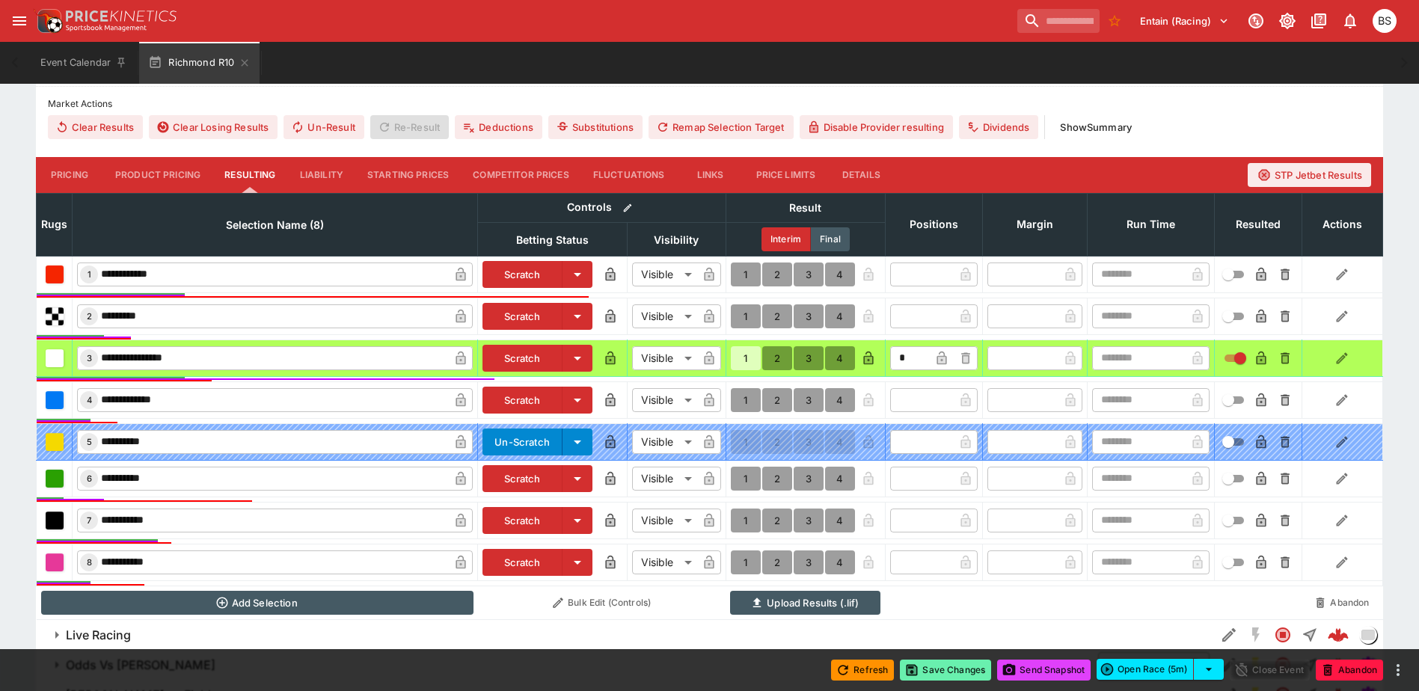
click at [933, 672] on button "Save Changes" at bounding box center [945, 670] width 91 height 21
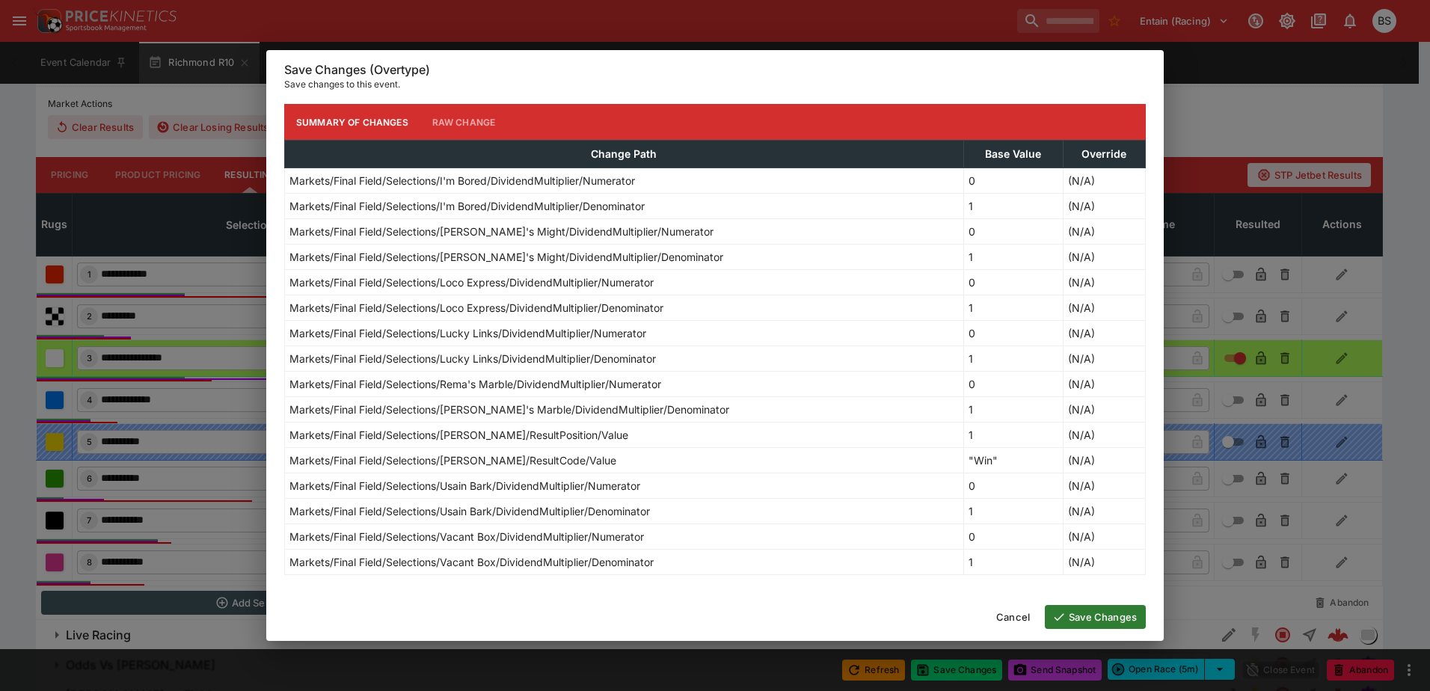
click at [1102, 614] on button "Save Changes" at bounding box center [1095, 617] width 101 height 24
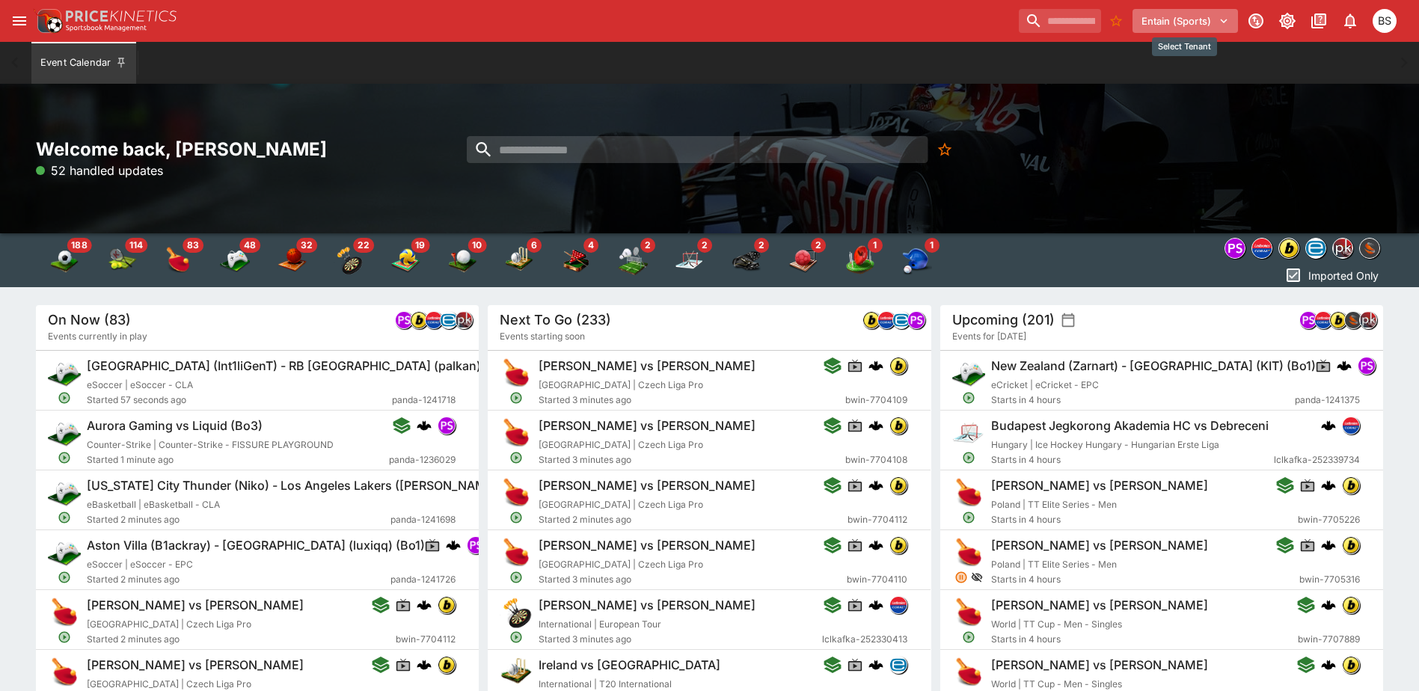
click at [1227, 27] on icon "Select Tenant" at bounding box center [1223, 20] width 13 height 13
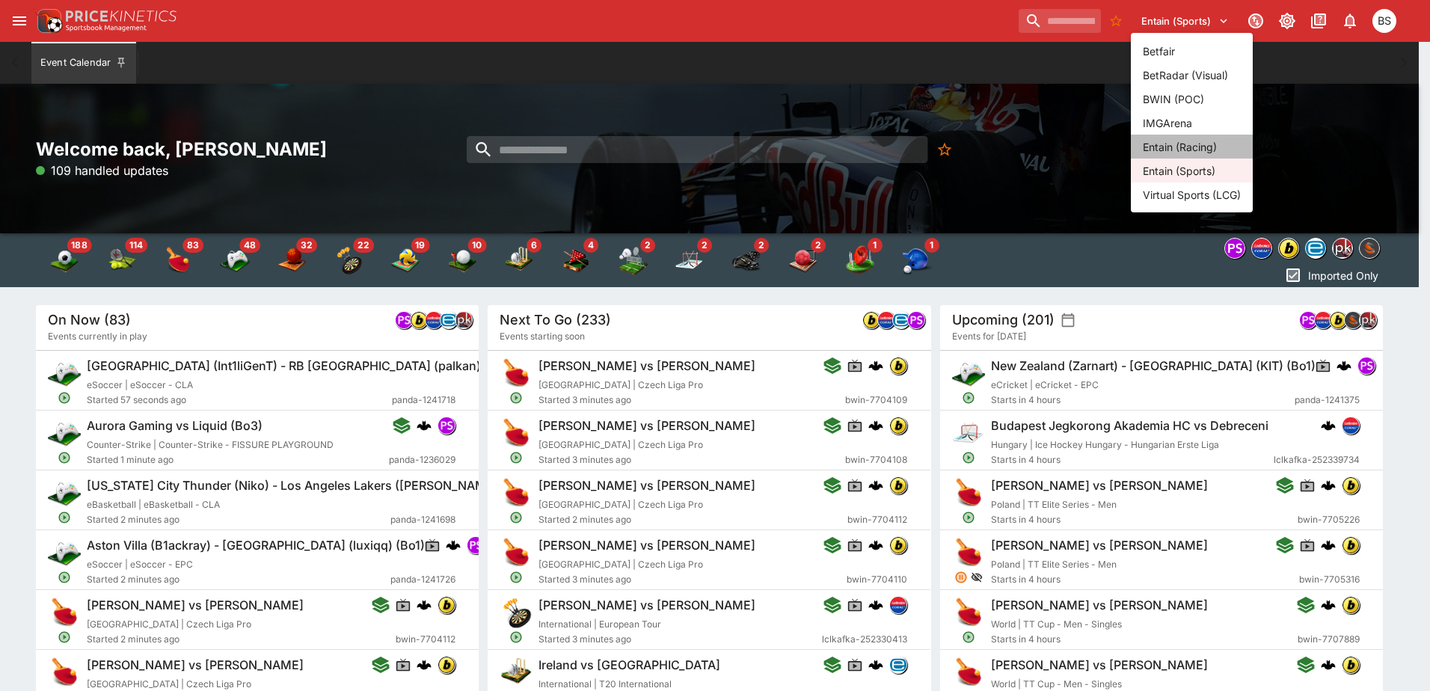
click at [1201, 144] on li "Entain (Racing)" at bounding box center [1192, 147] width 122 height 24
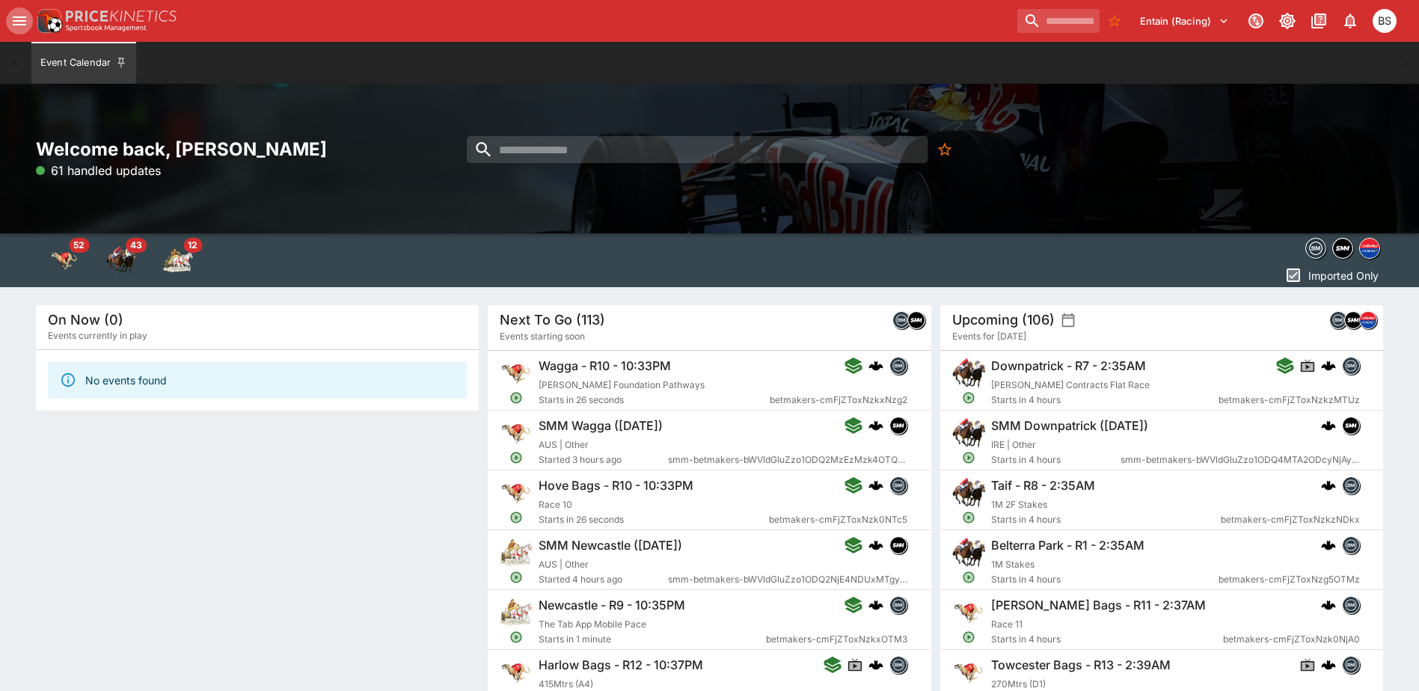
click at [18, 23] on icon "open drawer" at bounding box center [19, 21] width 18 height 18
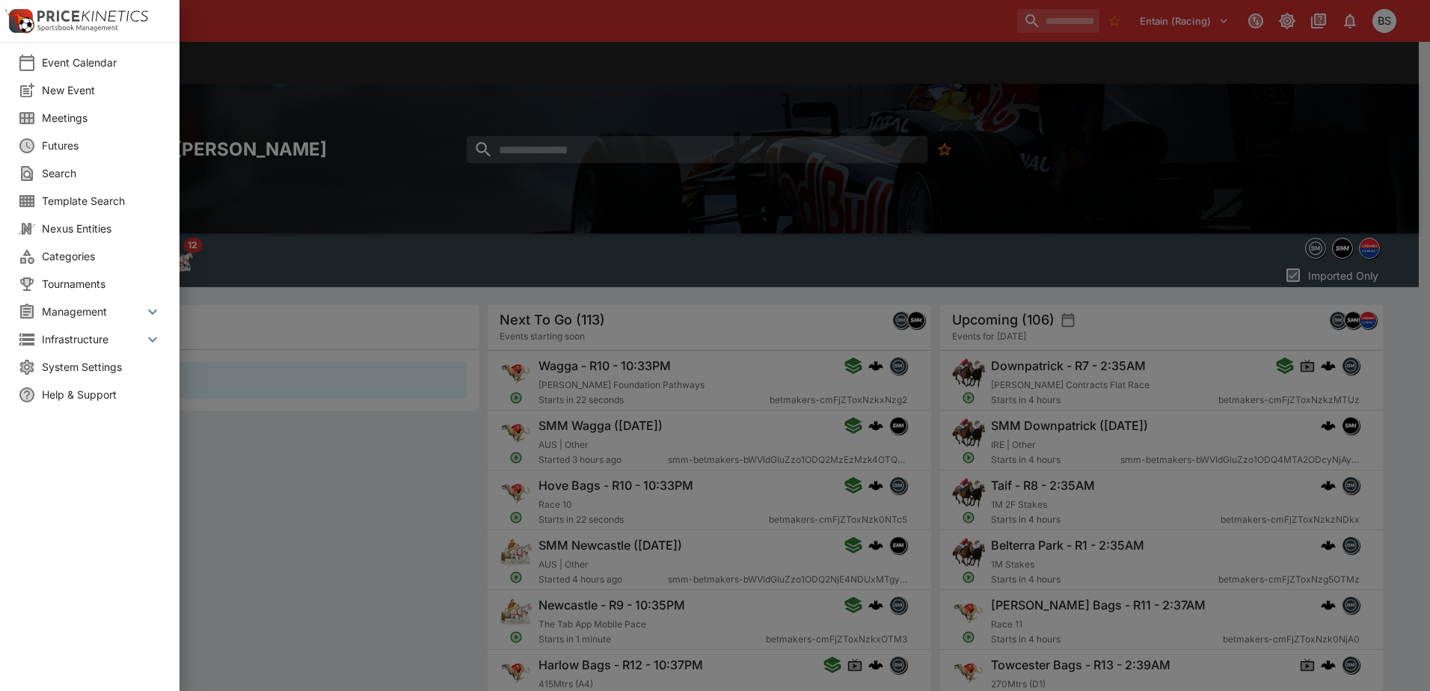
click at [80, 375] on li "System Settings" at bounding box center [89, 367] width 179 height 28
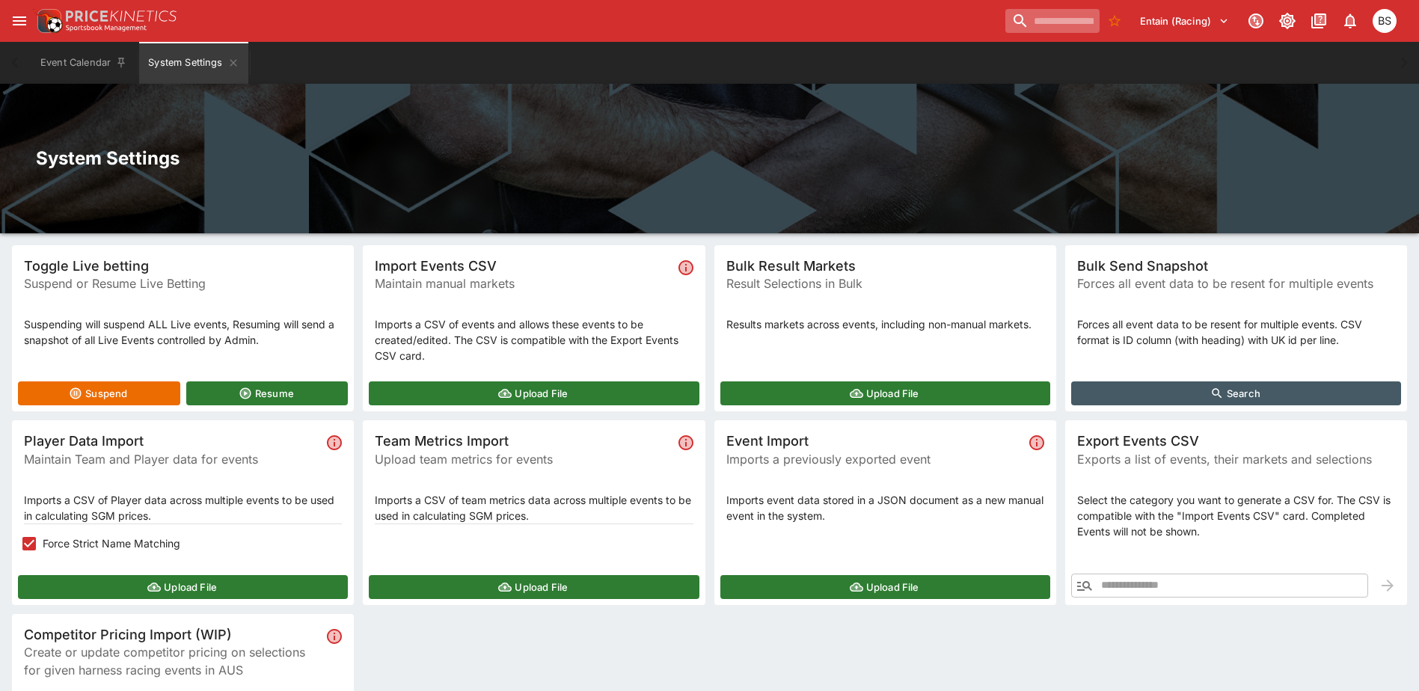
click at [1067, 15] on input "search" at bounding box center [1052, 21] width 94 height 24
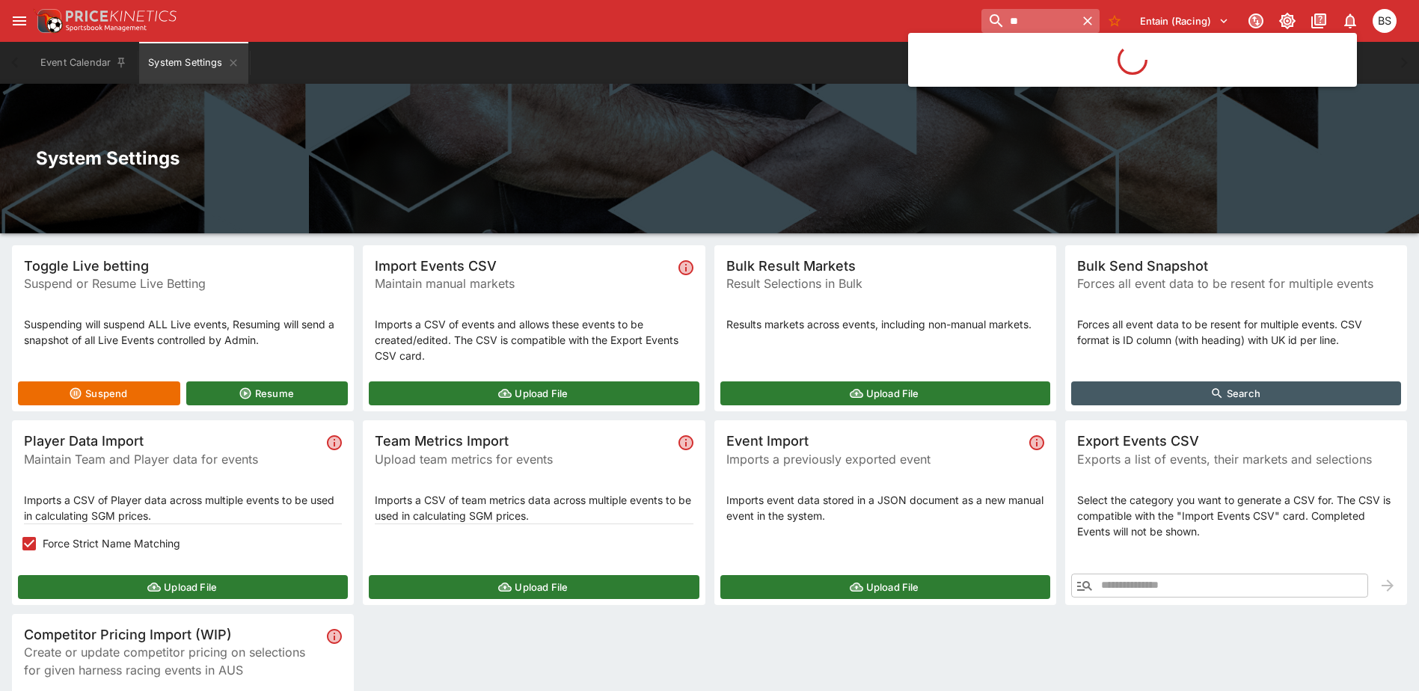
type input "***"
